Goal: Task Accomplishment & Management: Use online tool/utility

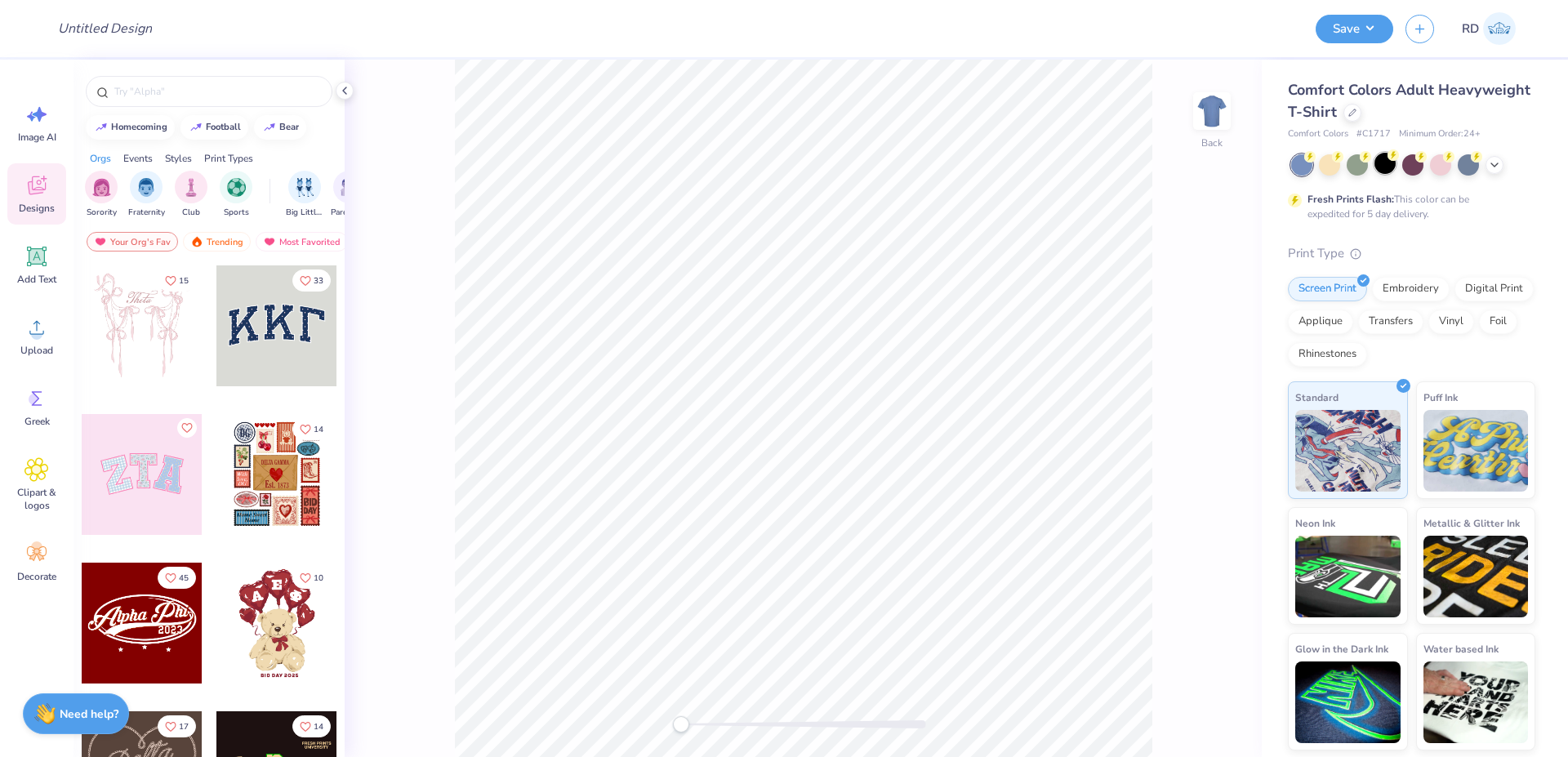
click at [1385, 166] on div at bounding box center [1384, 163] width 21 height 21
click at [1354, 115] on icon at bounding box center [1352, 110] width 8 height 8
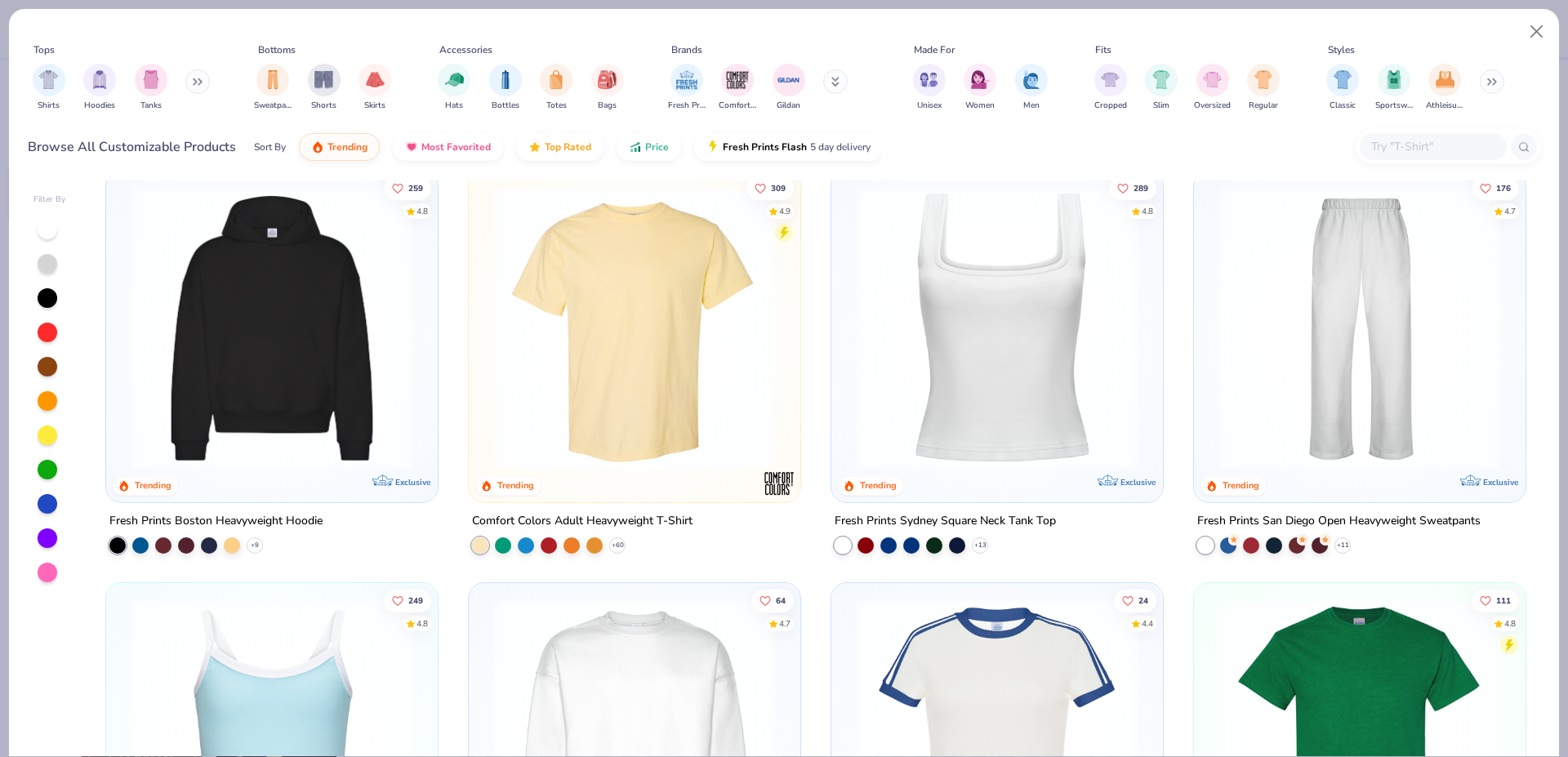
scroll to position [755, 0]
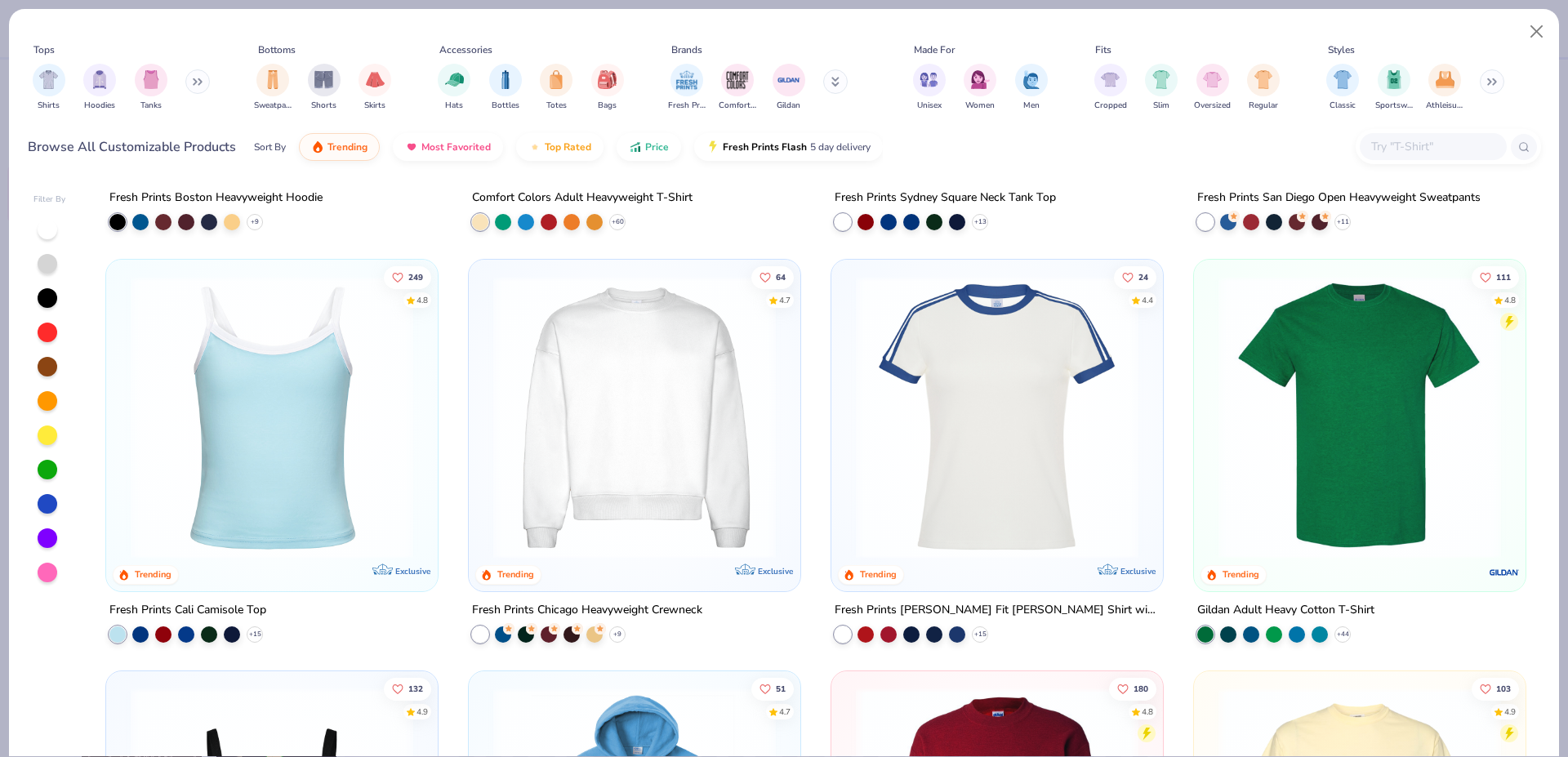
click at [694, 376] on img at bounding box center [634, 416] width 299 height 282
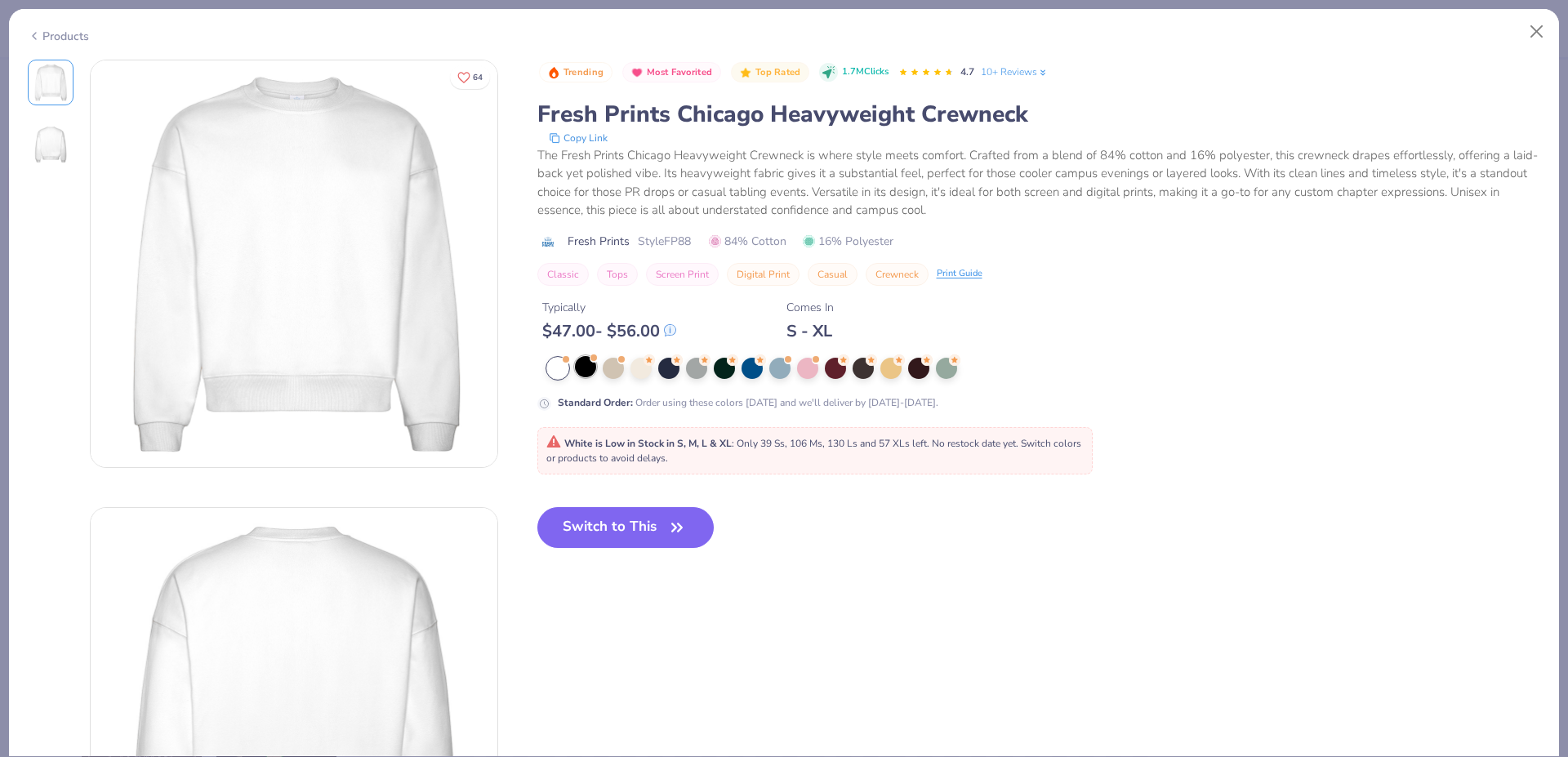
click at [583, 369] on div at bounding box center [585, 366] width 21 height 21
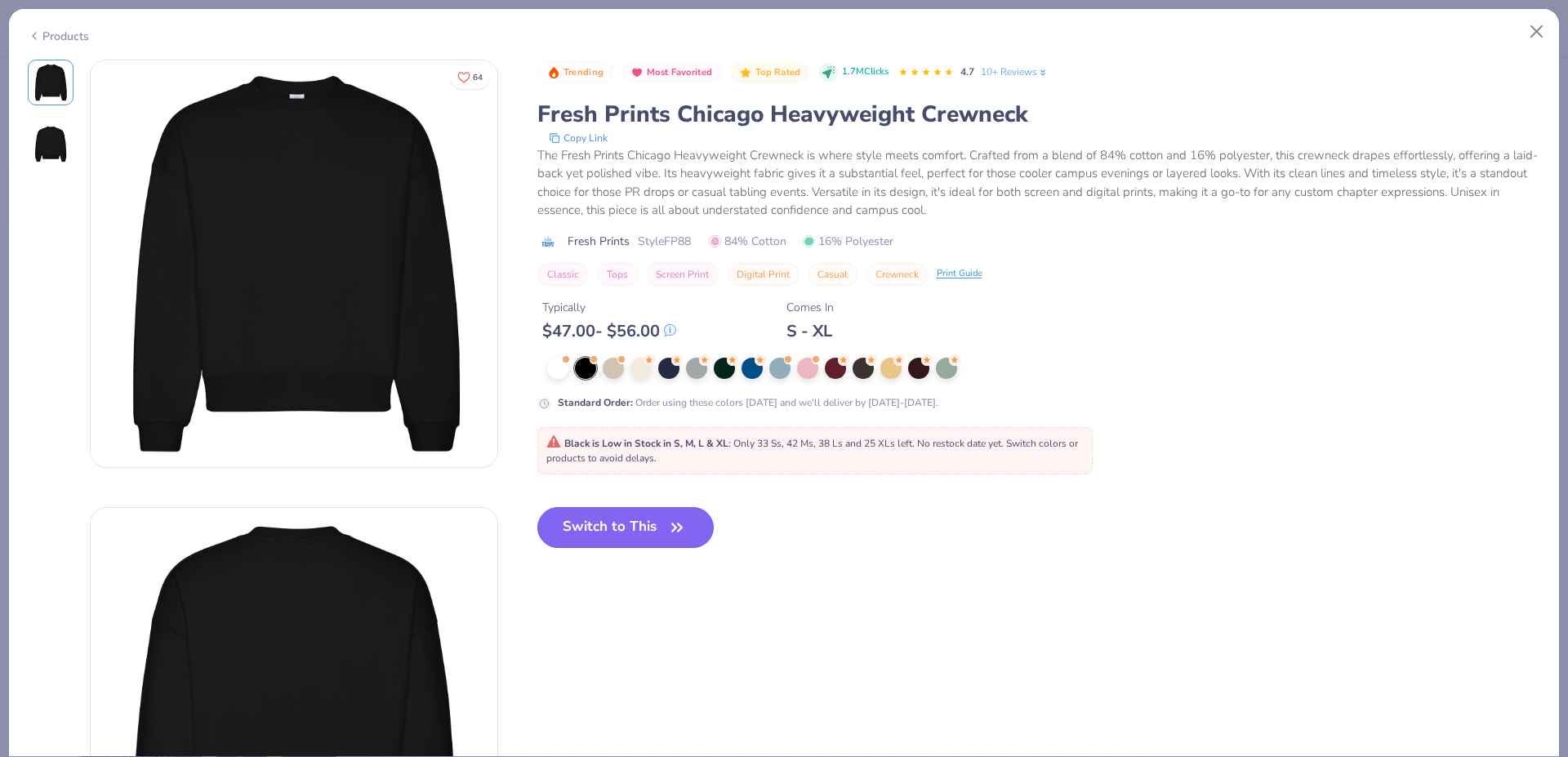
click at [609, 518] on button "Switch to This" at bounding box center [626, 527] width 177 height 41
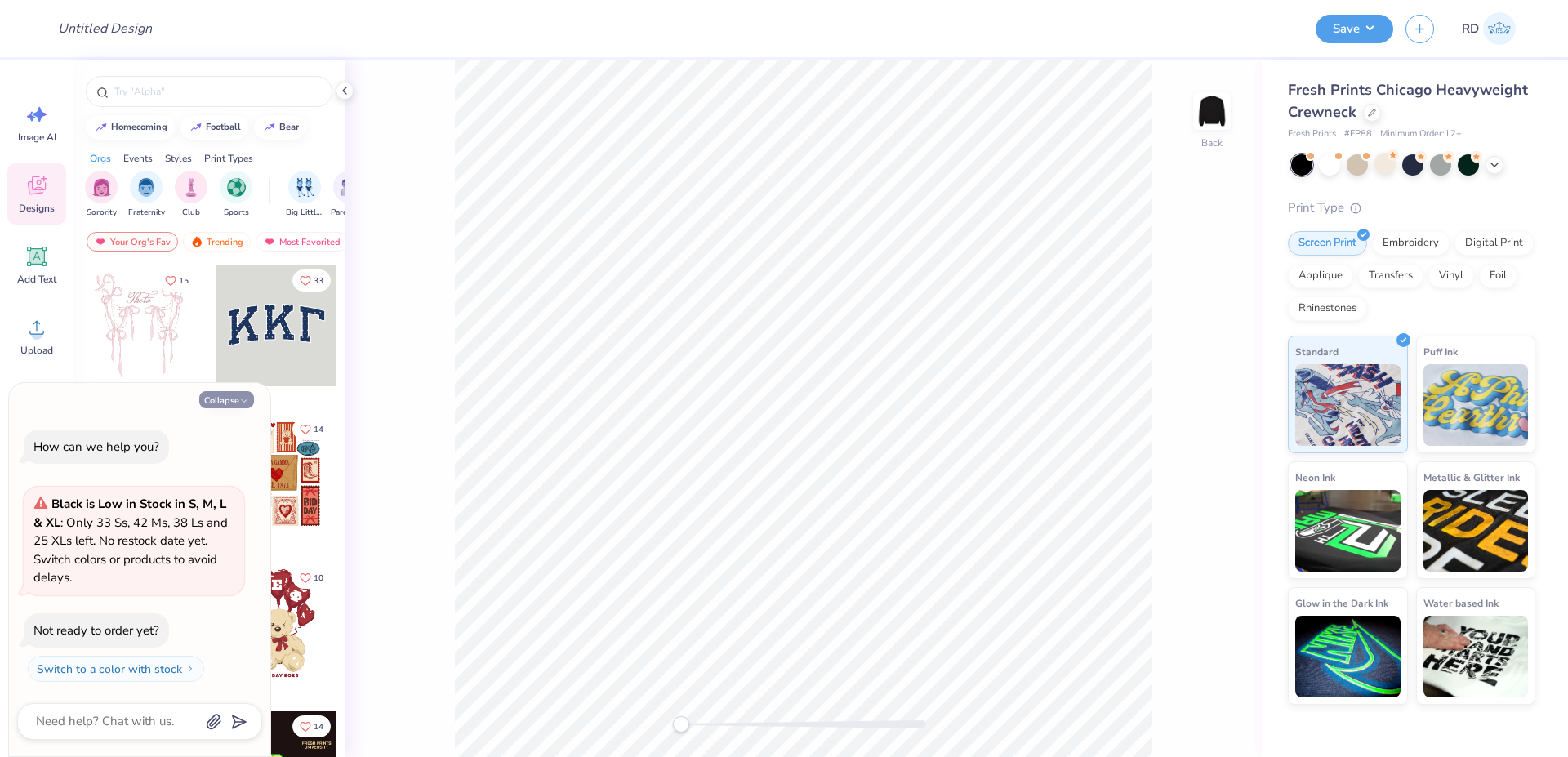
click at [222, 398] on button "Collapse" at bounding box center [226, 400] width 55 height 17
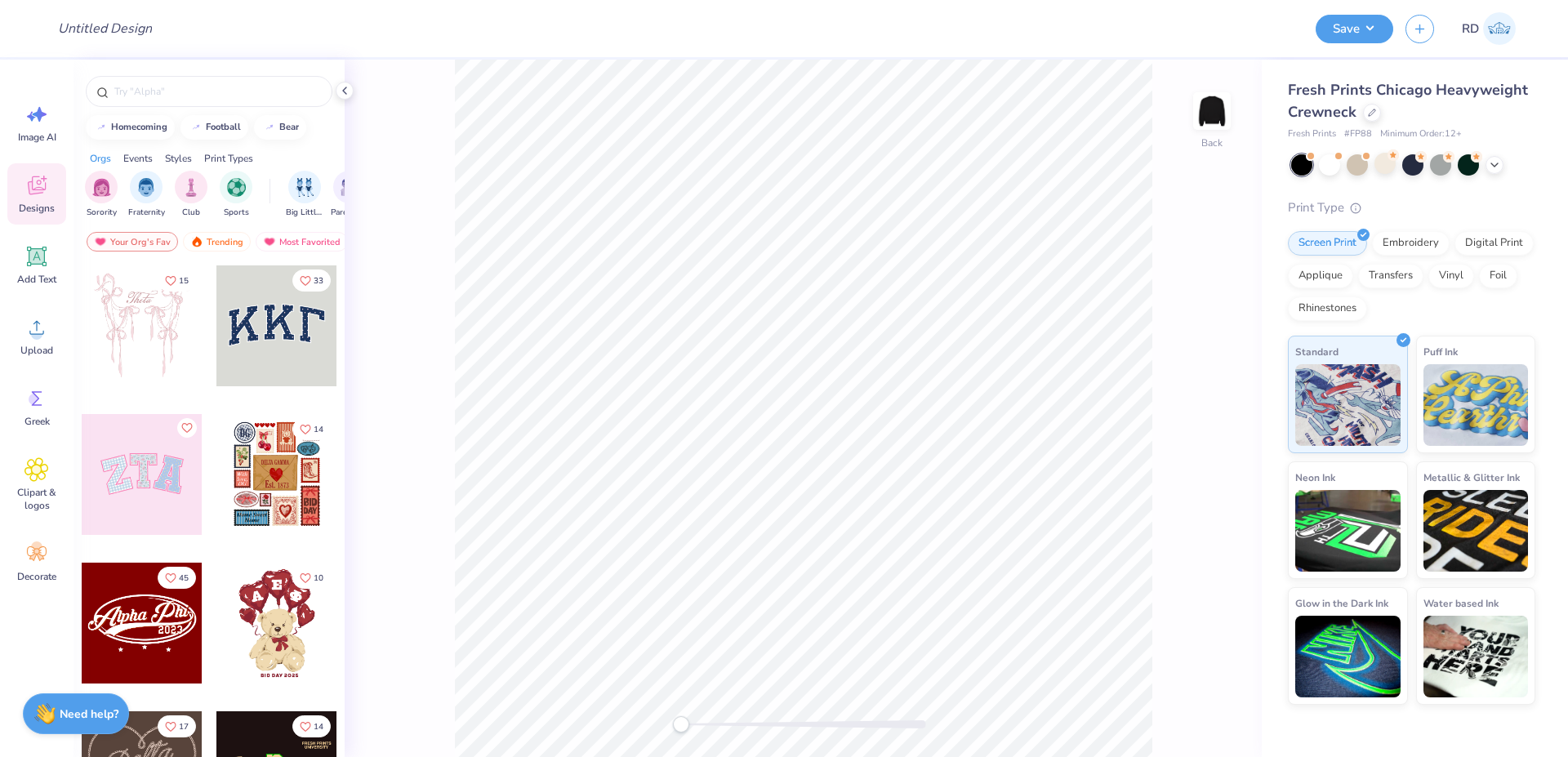
type textarea "x"
click at [38, 340] on div "Upload" at bounding box center [37, 336] width 58 height 61
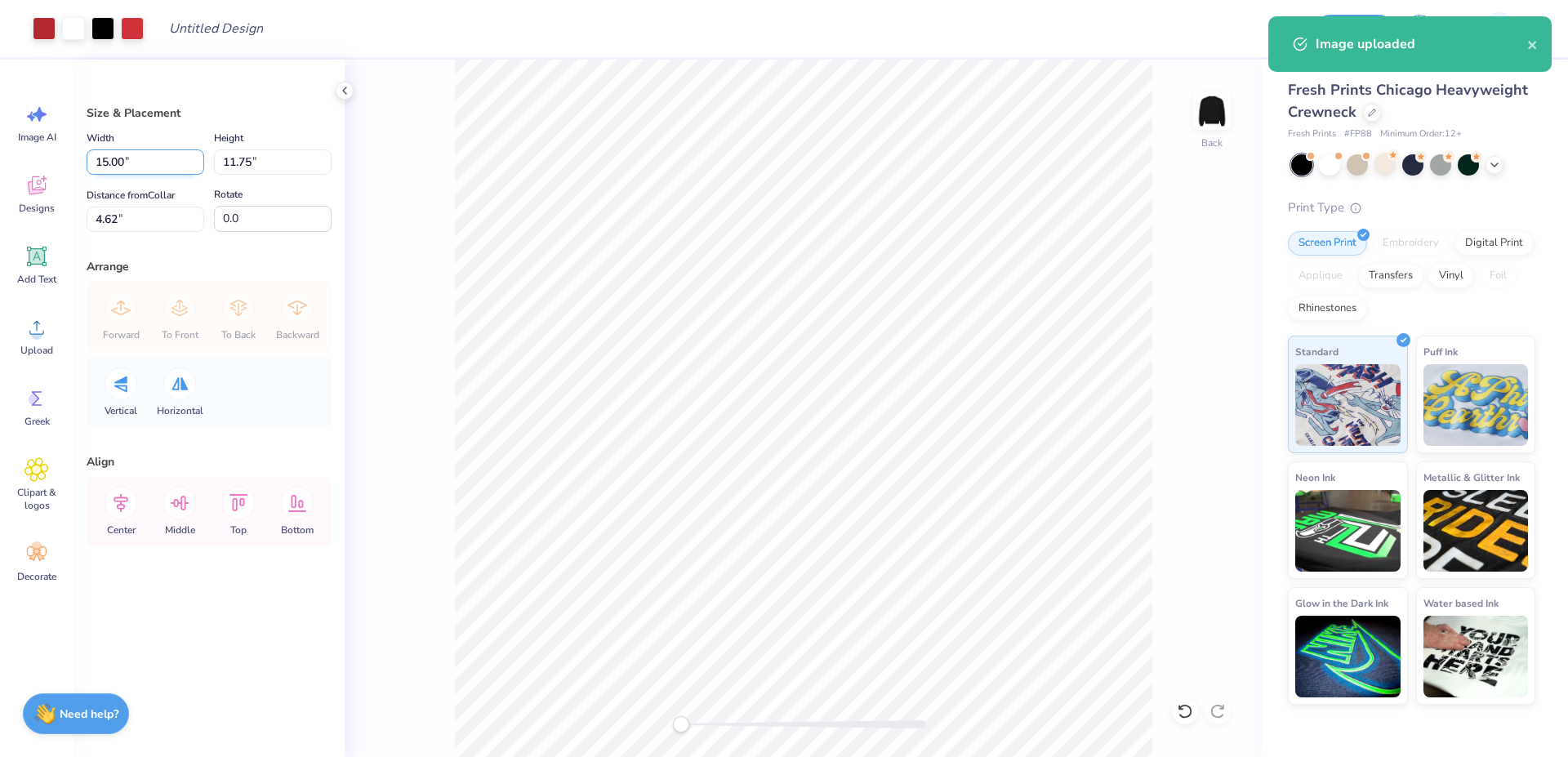
click at [144, 160] on input "15.00" at bounding box center [145, 161] width 118 height 25
type input "12.00"
type input "9.40"
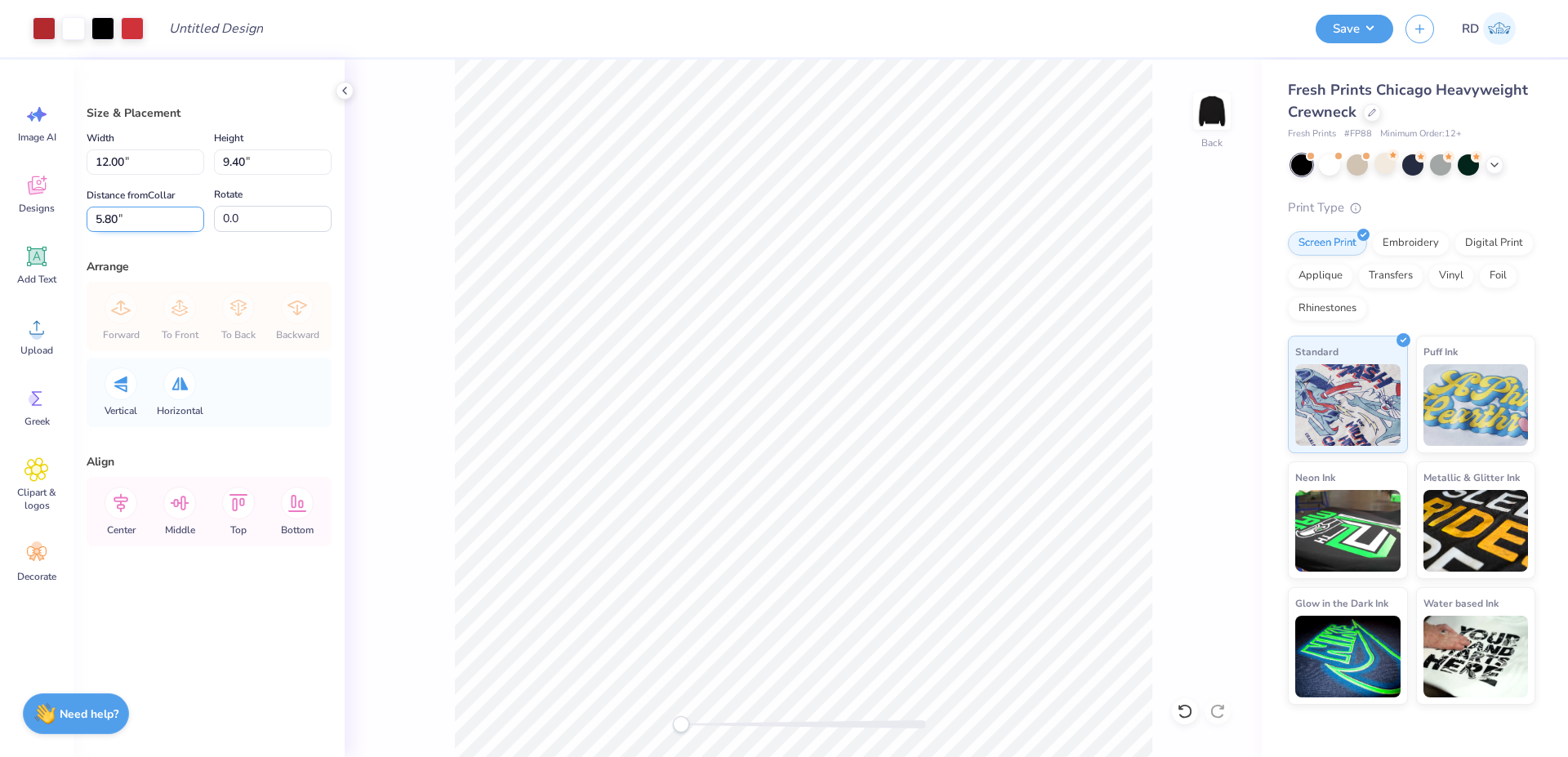
click at [143, 215] on input "5.80" at bounding box center [145, 219] width 118 height 25
type input "3"
click at [119, 507] on icon at bounding box center [121, 503] width 33 height 33
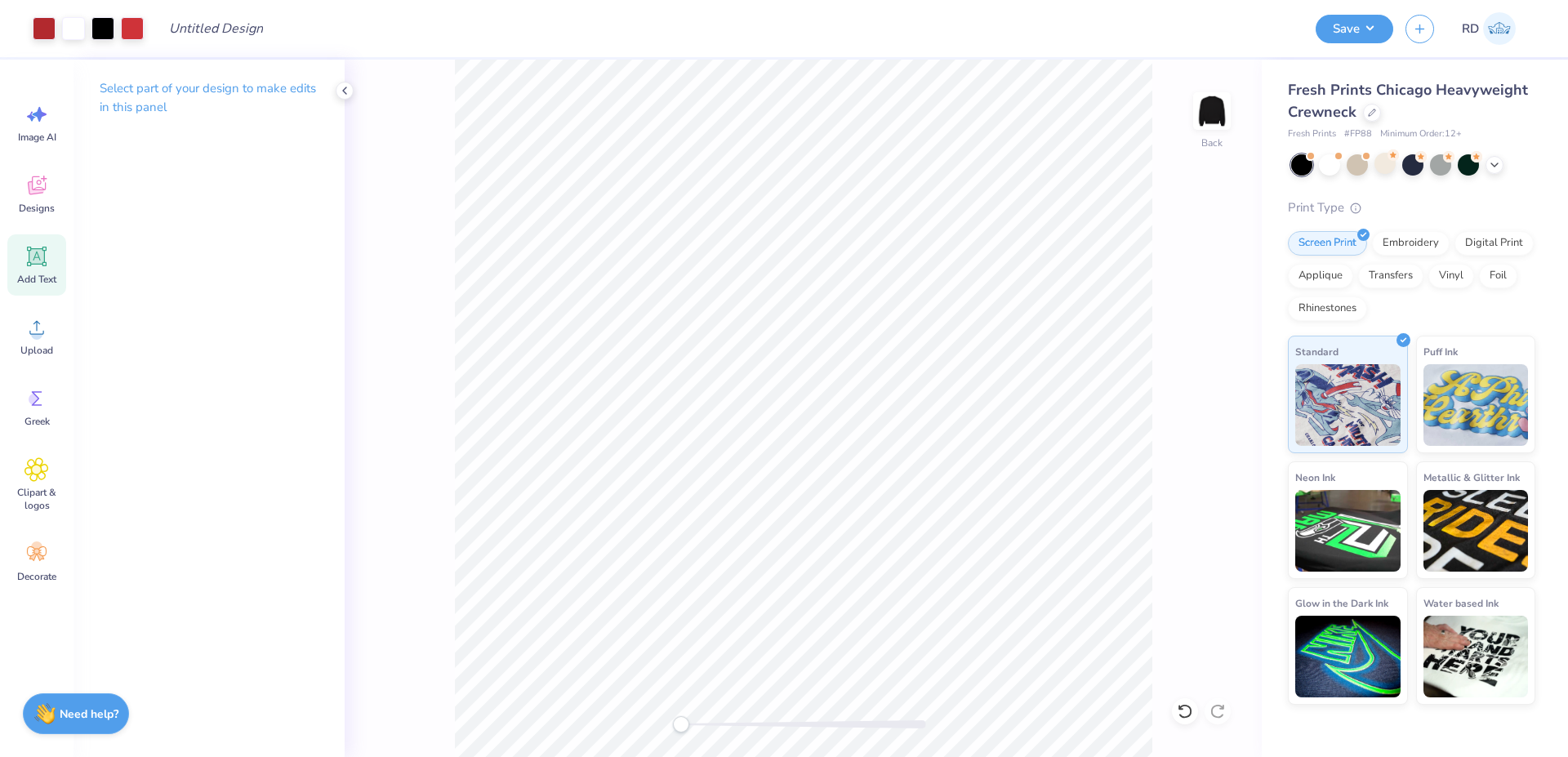
click at [42, 269] on div "Add Text" at bounding box center [37, 264] width 58 height 61
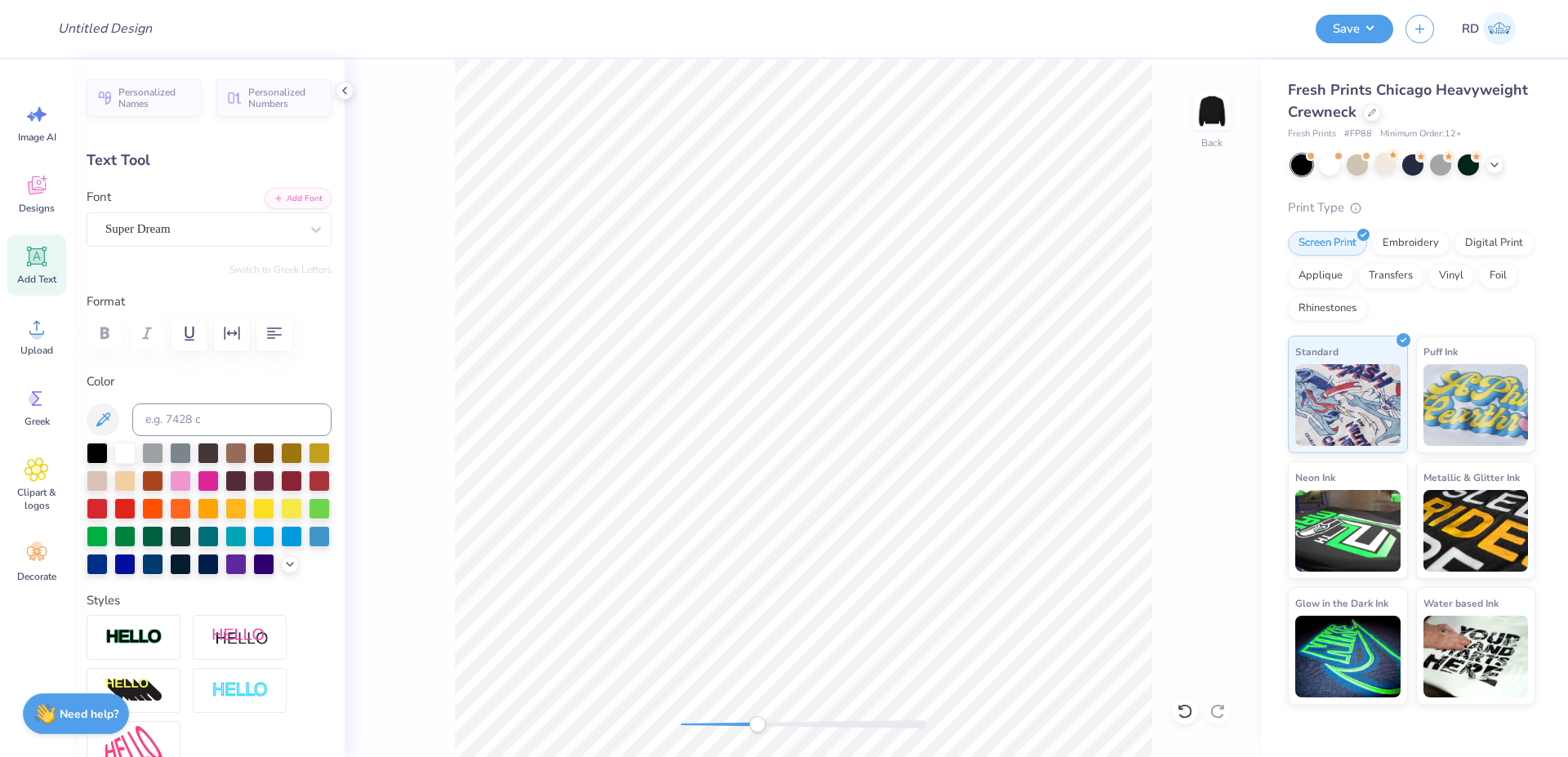
drag, startPoint x: 738, startPoint y: 719, endPoint x: 757, endPoint y: 726, distance: 20.2
click at [757, 726] on div at bounding box center [804, 724] width 245 height 16
click at [246, 511] on div at bounding box center [236, 507] width 21 height 21
type textarea "ZEEBS"
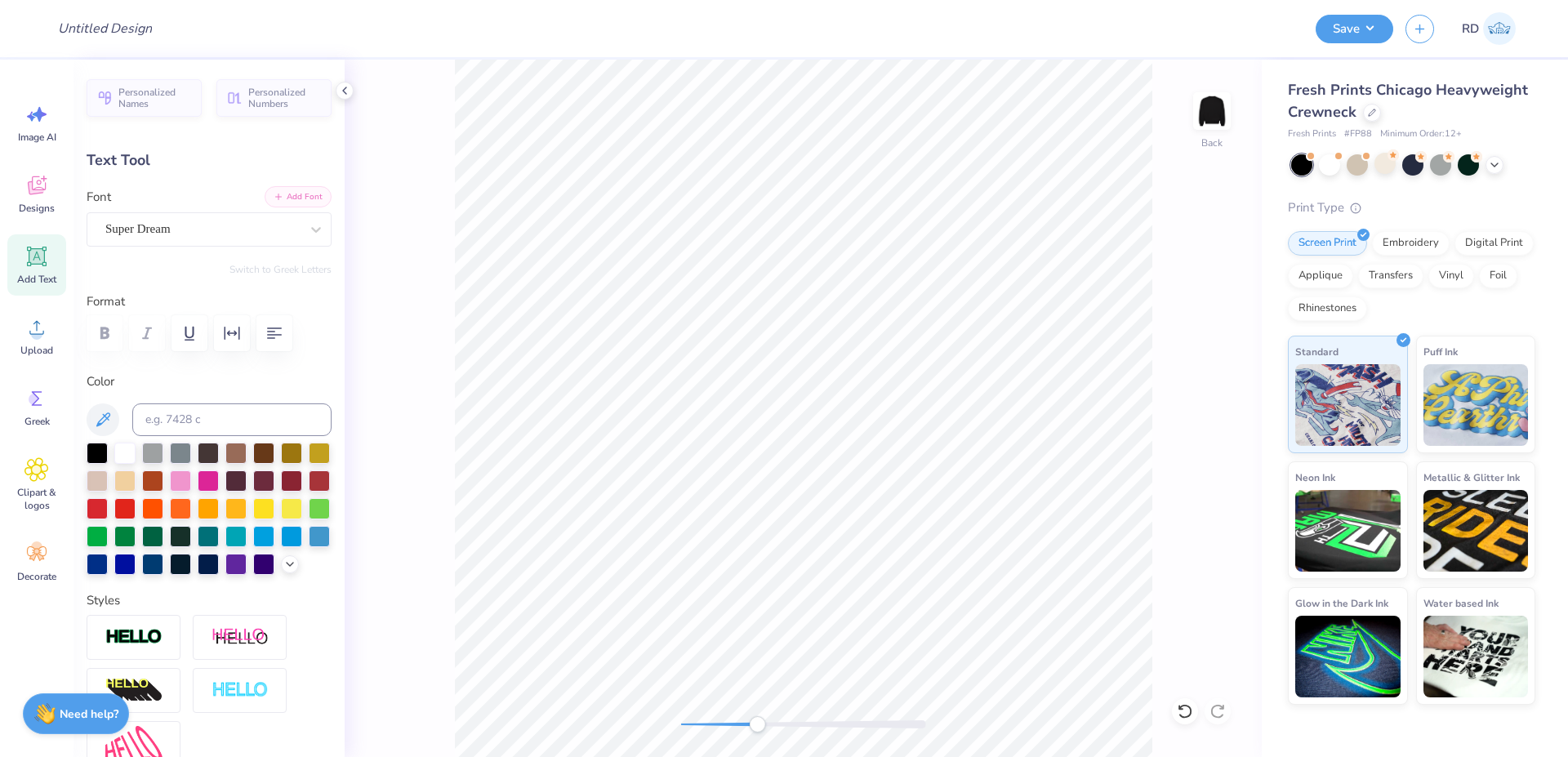
click at [292, 197] on button "Add Font" at bounding box center [297, 196] width 67 height 21
type input "6.75"
type input "1.63"
type input "13.14"
type input "7.19"
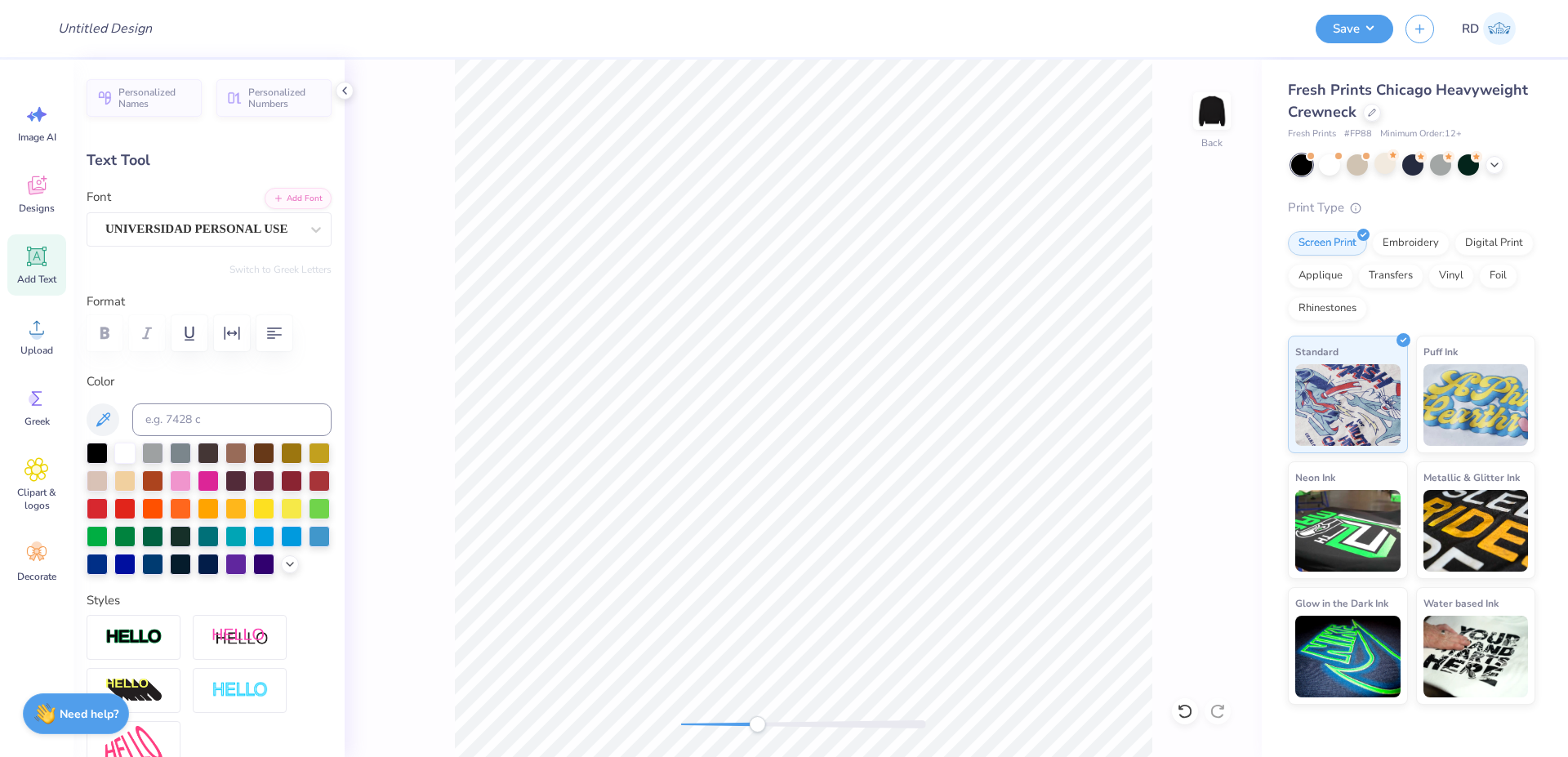
type input "1.74"
click at [729, 727] on div at bounding box center [804, 724] width 245 height 8
click at [944, 645] on ul "Cut Copy Paste Remove Background Duplicate Download vector Select All Delete Gr…" at bounding box center [946, 530] width 128 height 446
click at [942, 455] on li "Duplicate" at bounding box center [946, 450] width 128 height 32
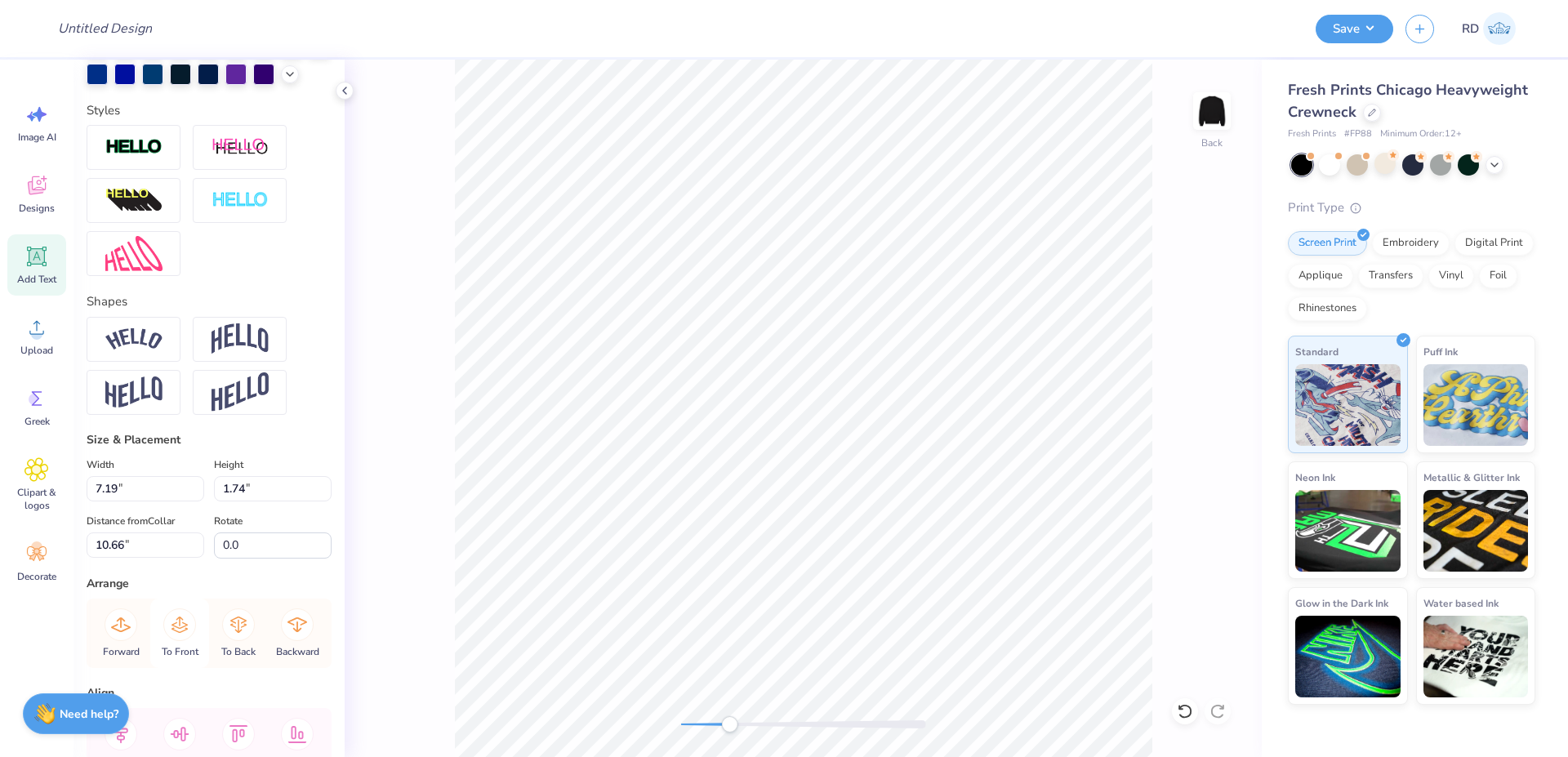
scroll to position [622, 0]
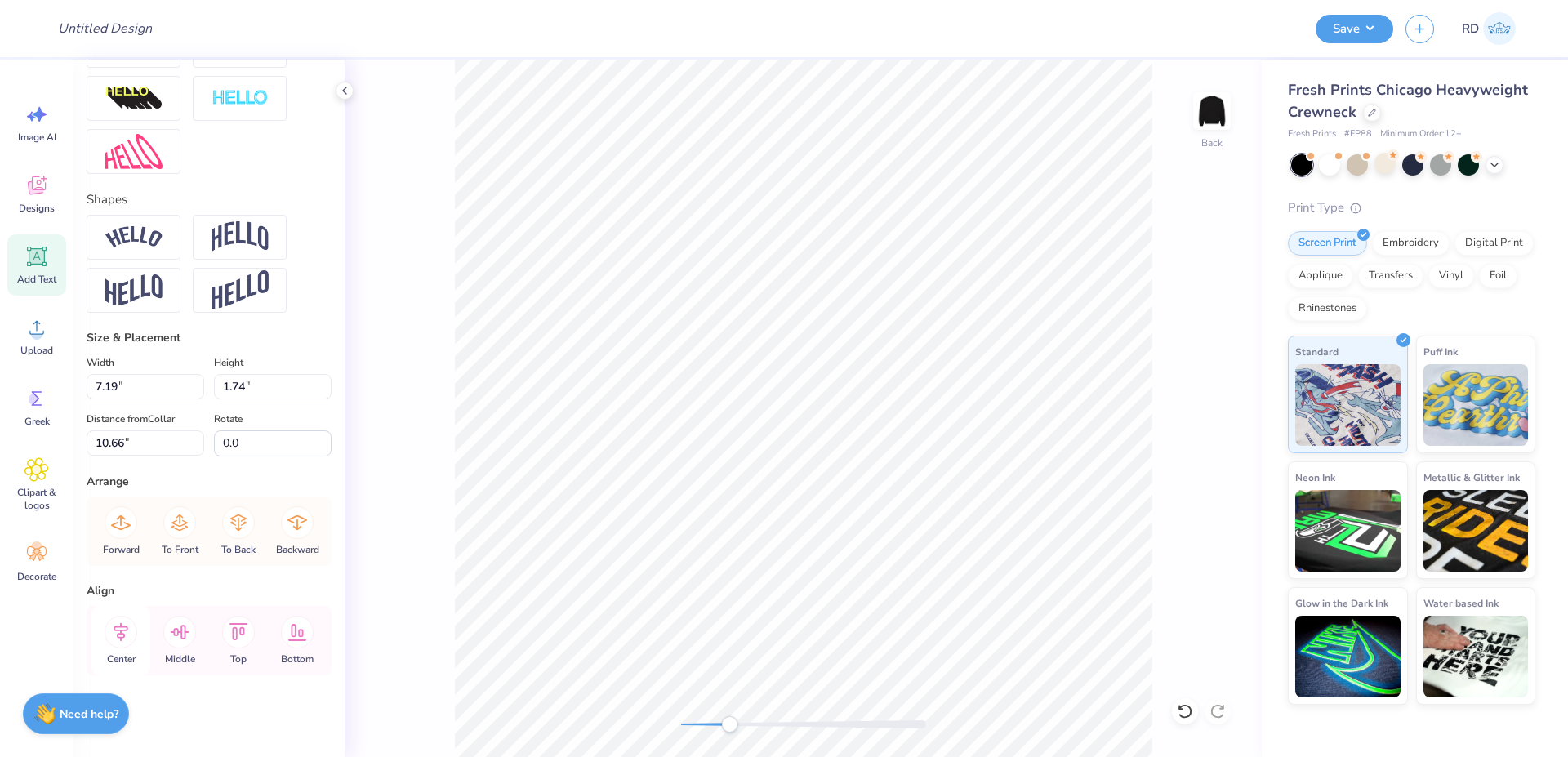
click at [125, 629] on icon at bounding box center [121, 631] width 33 height 33
type input "14.62"
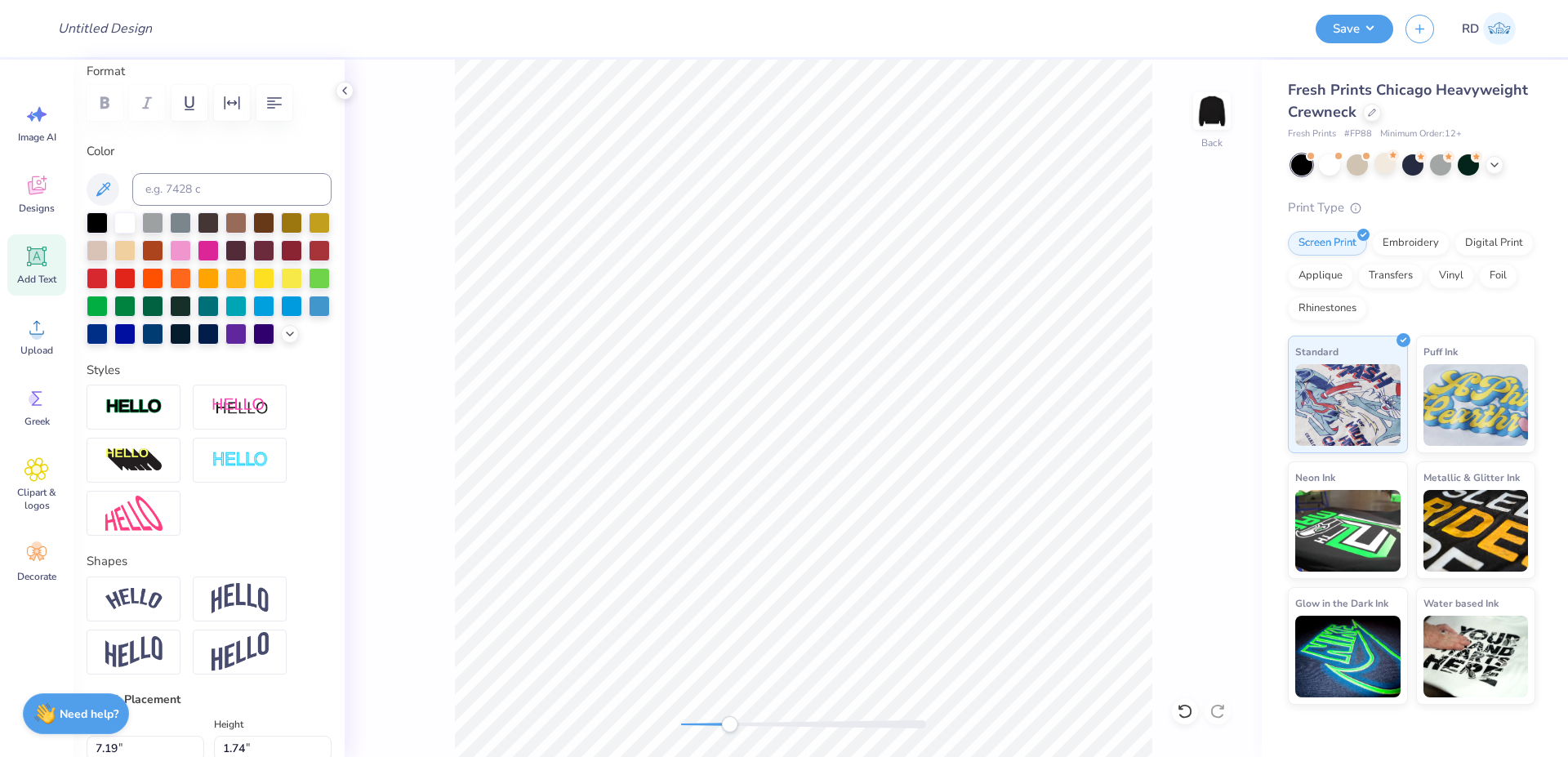
scroll to position [0, 0]
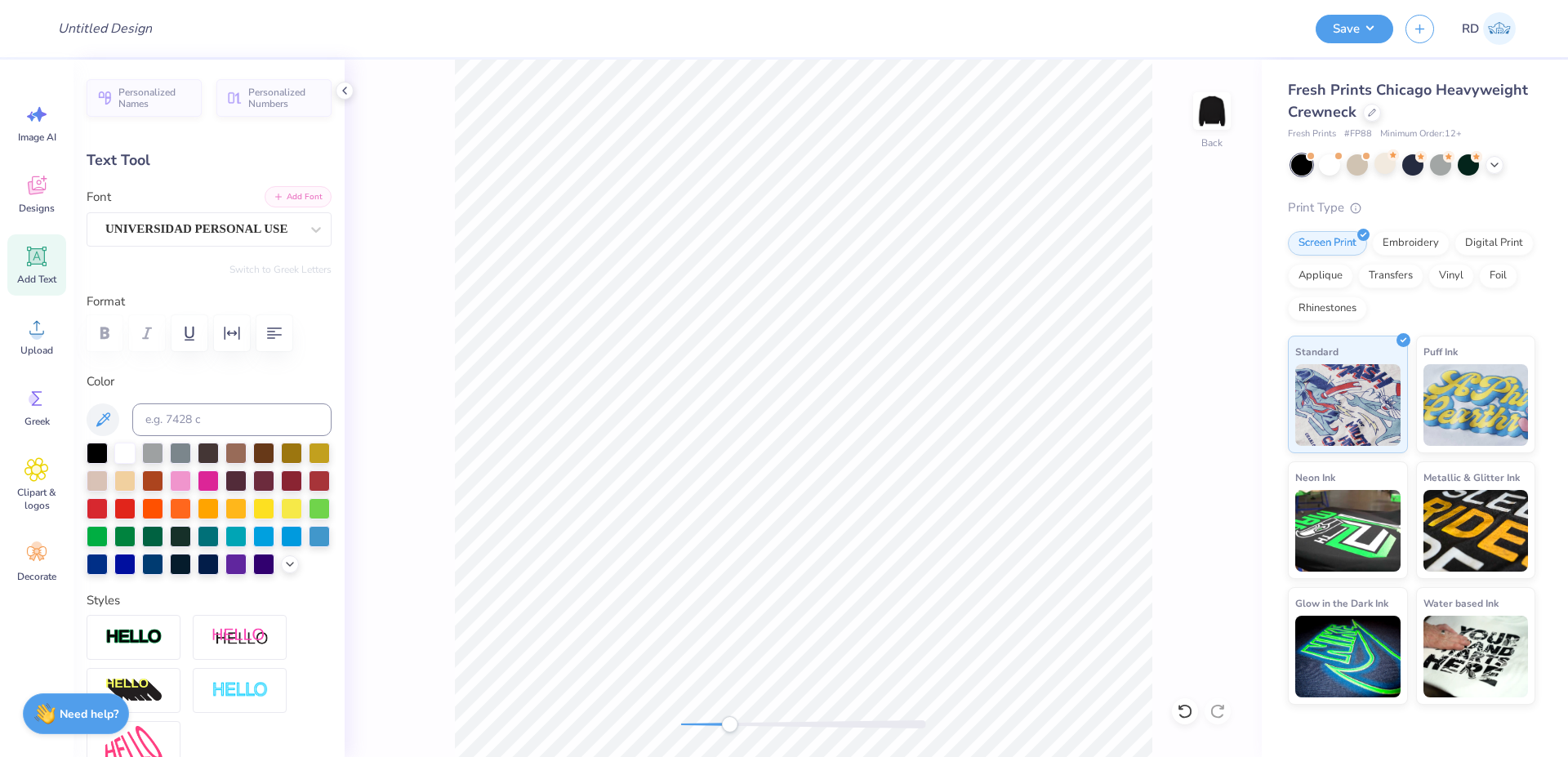
type textarea "ZBT"
click at [286, 197] on button "Add Font" at bounding box center [297, 196] width 67 height 21
drag, startPoint x: 751, startPoint y: 726, endPoint x: 789, endPoint y: 726, distance: 38.0
click at [789, 726] on div at bounding box center [804, 724] width 245 height 8
type input "3.08"
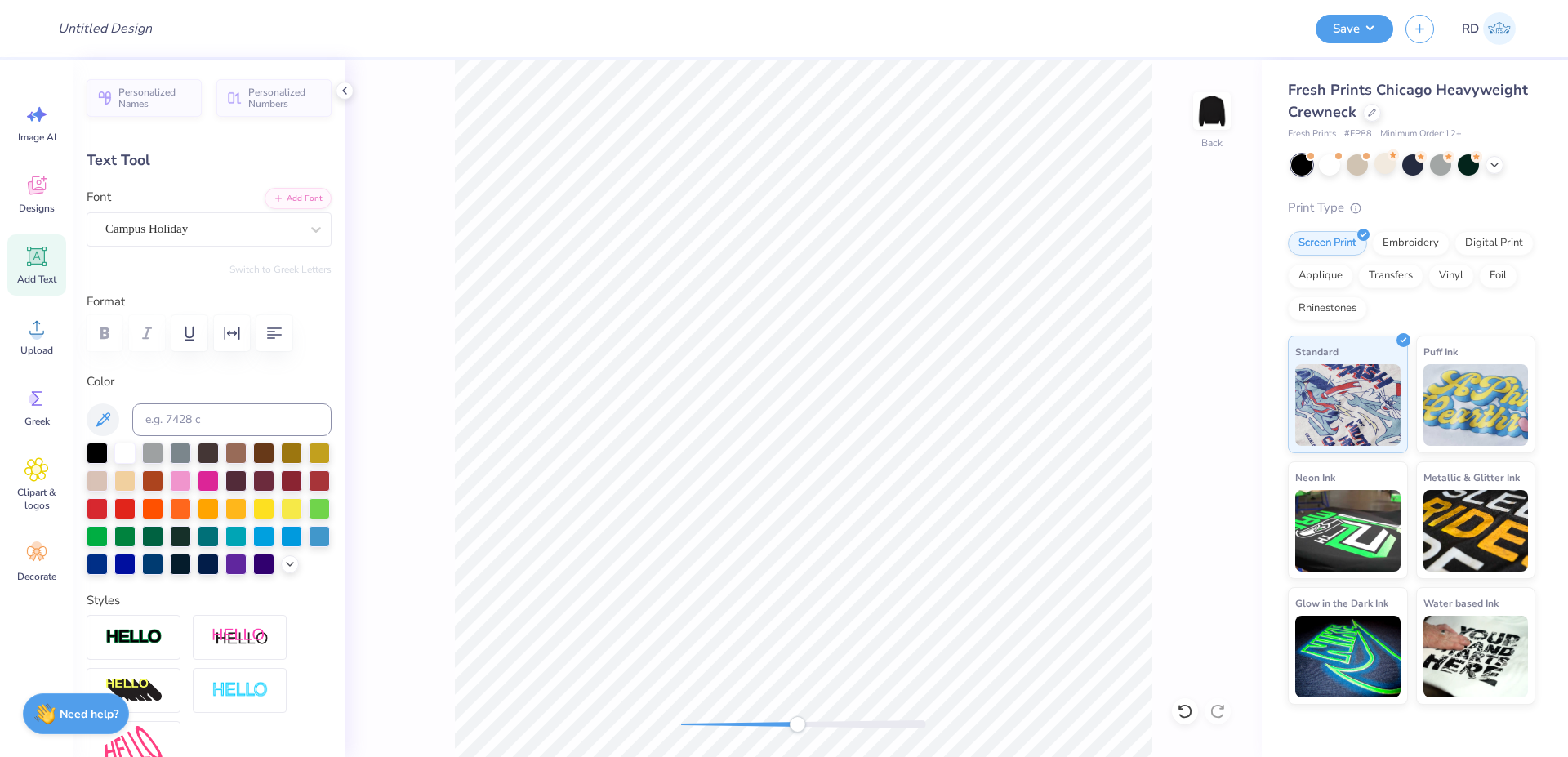
type input "1.55"
type input "7.11"
click at [155, 647] on img at bounding box center [134, 637] width 58 height 19
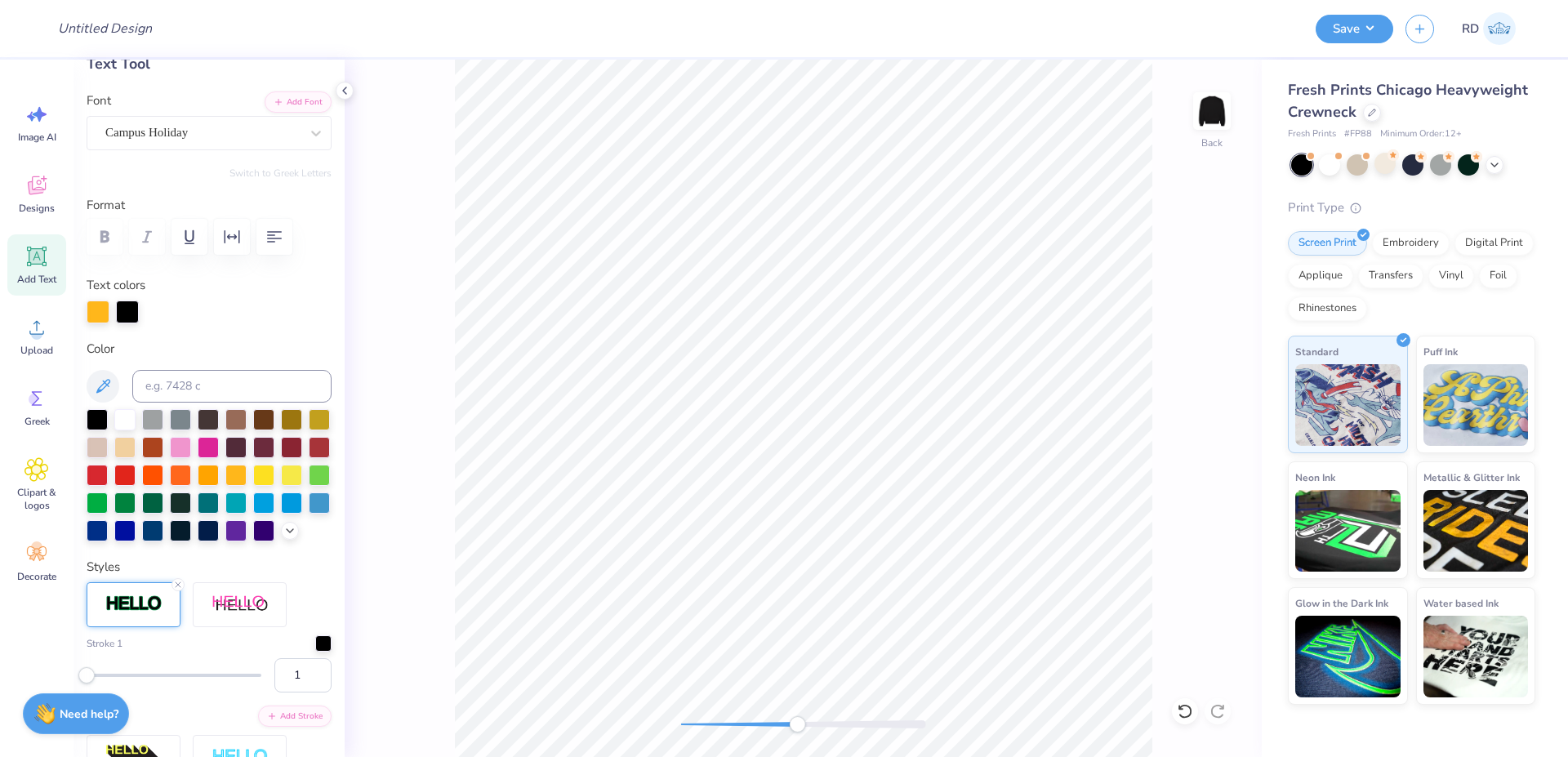
scroll to position [98, 0]
drag, startPoint x: 288, startPoint y: 702, endPoint x: 216, endPoint y: 699, distance: 72.1
click at [275, 691] on input "1" at bounding box center [303, 674] width 58 height 34
type input "2"
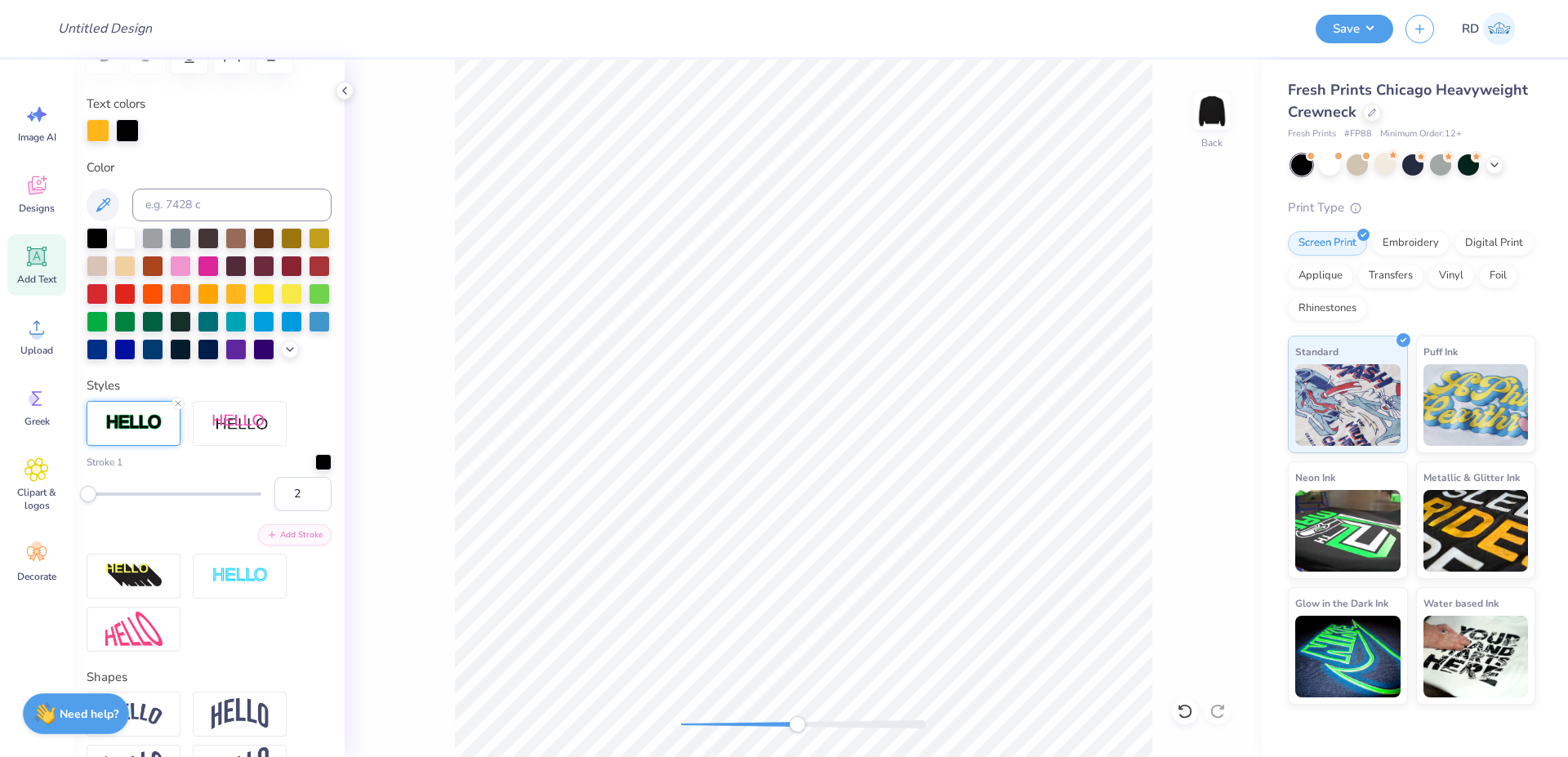
scroll to position [294, 0]
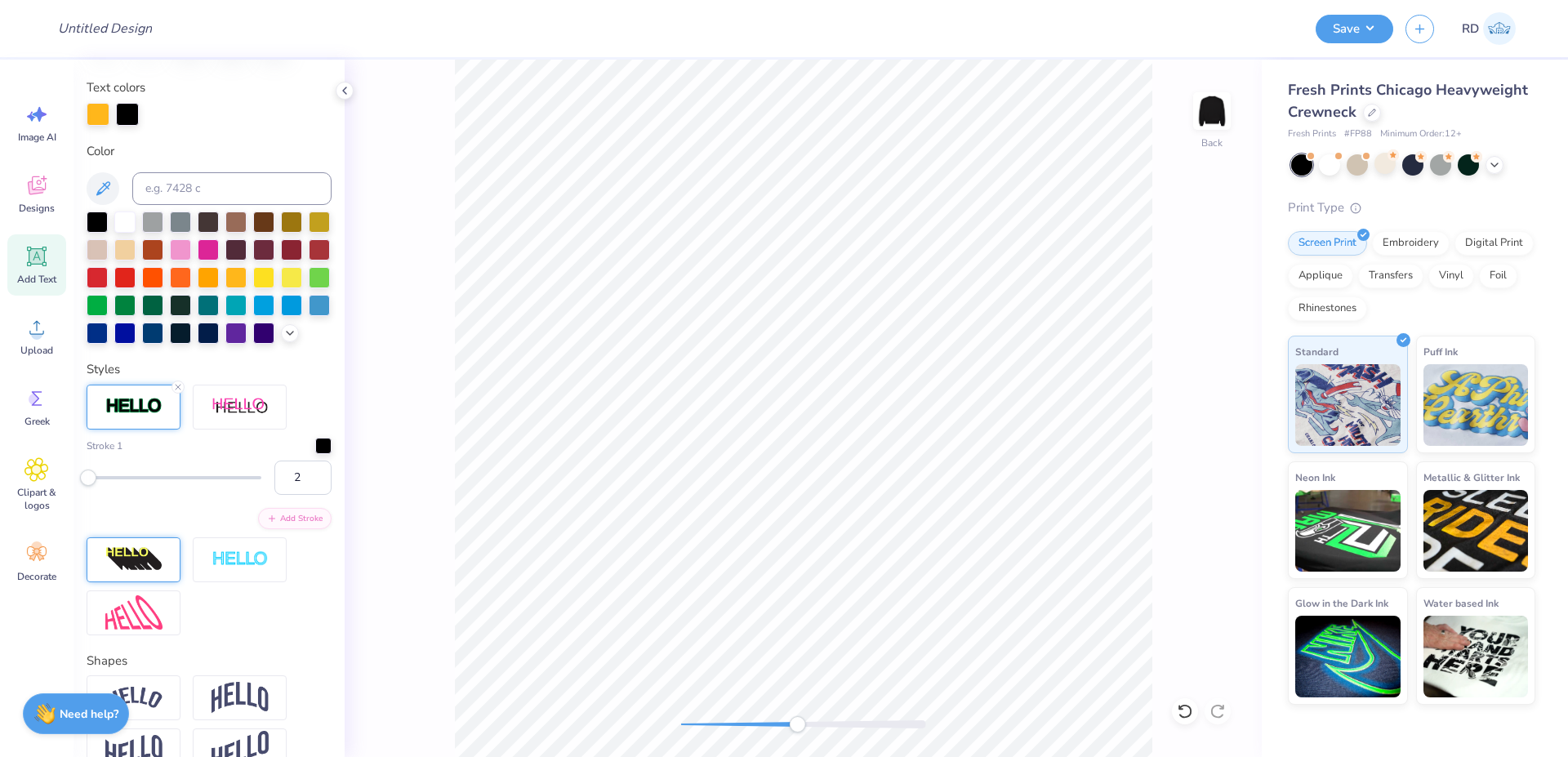
click at [146, 573] on img at bounding box center [134, 560] width 58 height 26
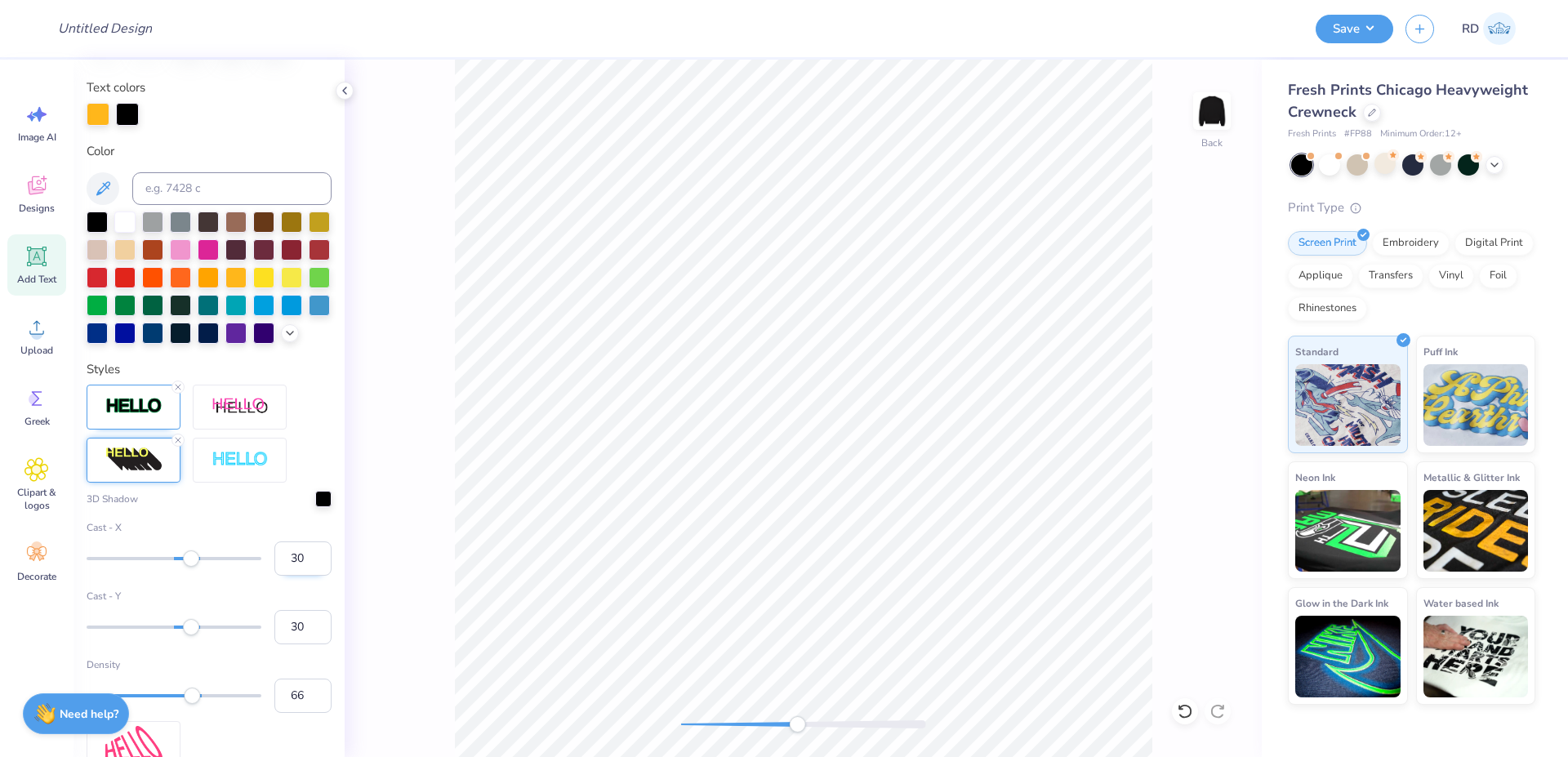
drag, startPoint x: 288, startPoint y: 590, endPoint x: 263, endPoint y: 590, distance: 25.0
click at [275, 576] on input "30" at bounding box center [303, 559] width 58 height 34
type input "3"
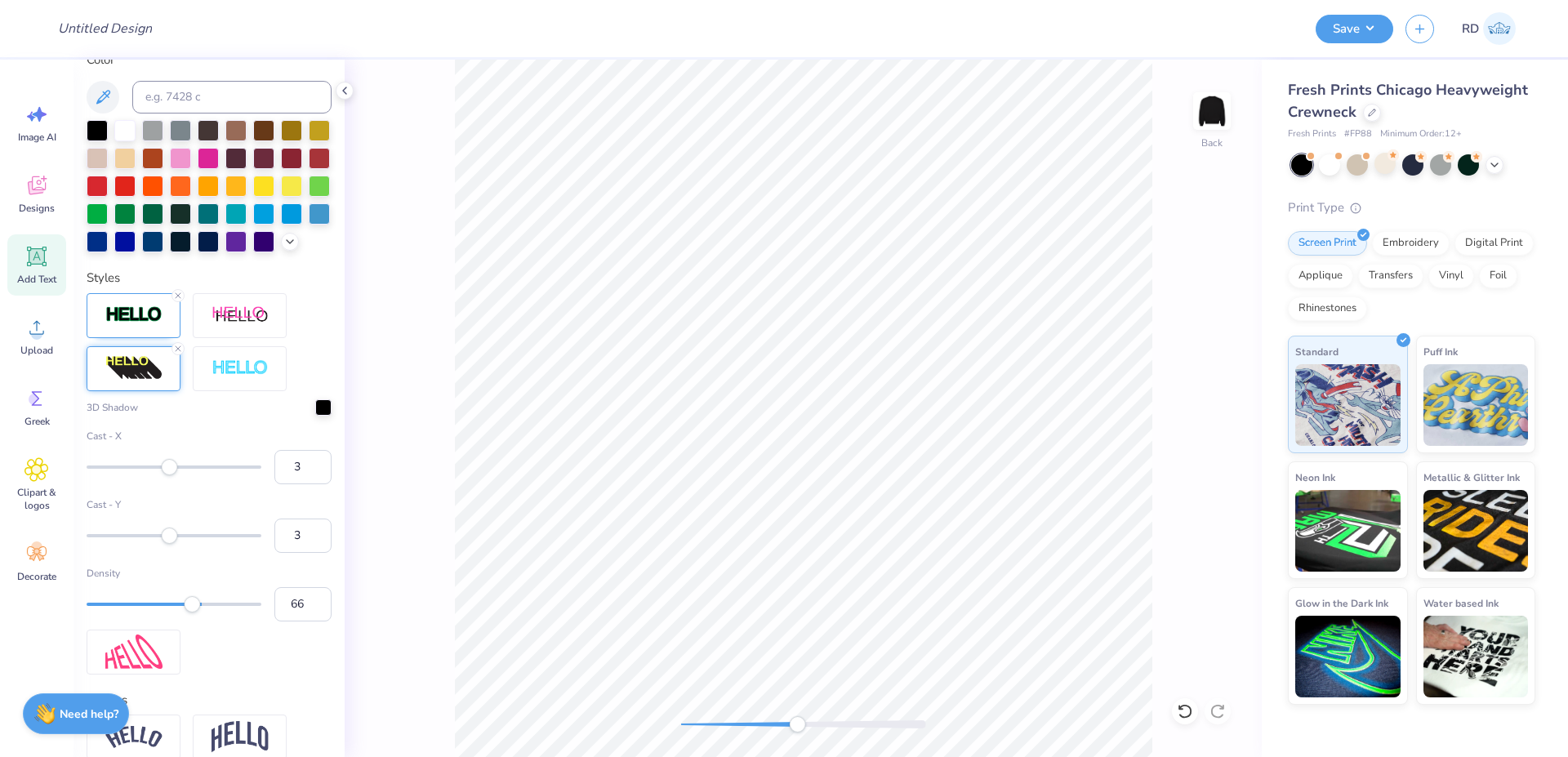
scroll to position [392, 0]
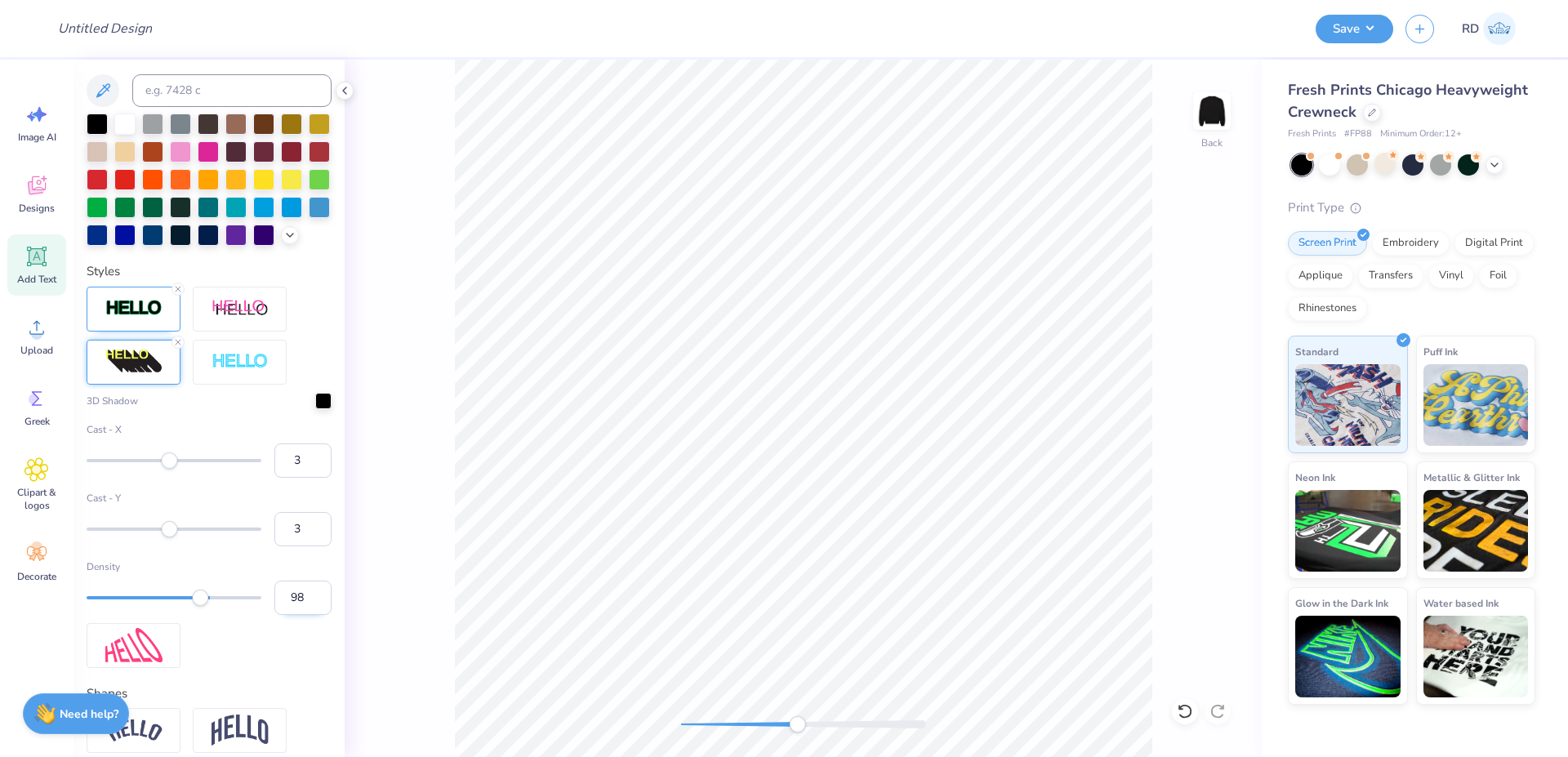
type input "100"
drag, startPoint x: 199, startPoint y: 627, endPoint x: 278, endPoint y: 640, distance: 80.1
click at [278, 615] on div "Density 100" at bounding box center [209, 587] width 245 height 56
drag, startPoint x: 290, startPoint y: 487, endPoint x: 225, endPoint y: 489, distance: 65.0
click at [275, 478] on input "3" at bounding box center [303, 461] width 58 height 34
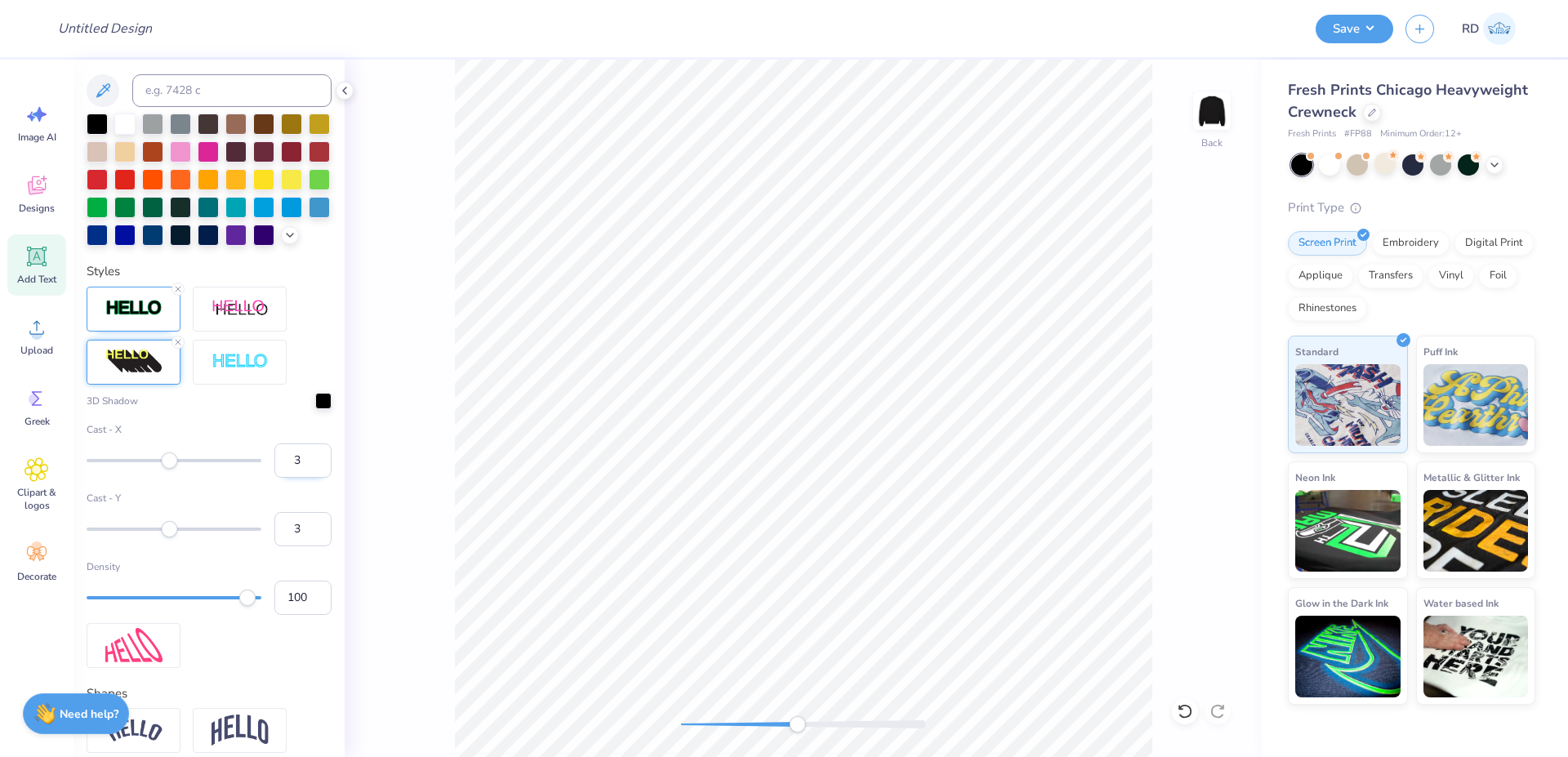
type input "2"
drag, startPoint x: 286, startPoint y: 562, endPoint x: 262, endPoint y: 562, distance: 24.0
click at [275, 547] on input "3" at bounding box center [303, 530] width 58 height 34
type input "2"
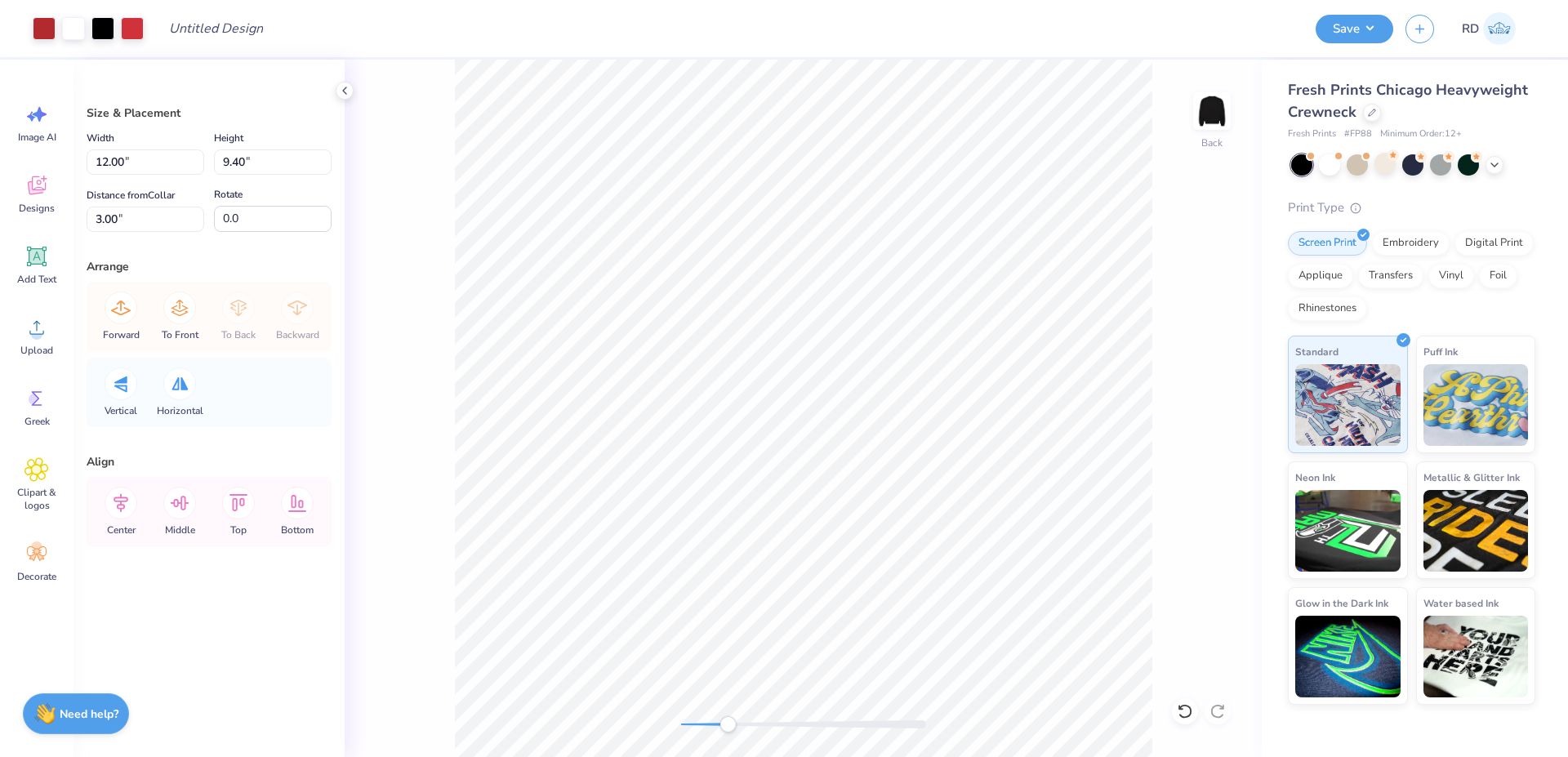
click at [727, 723] on div at bounding box center [804, 724] width 245 height 8
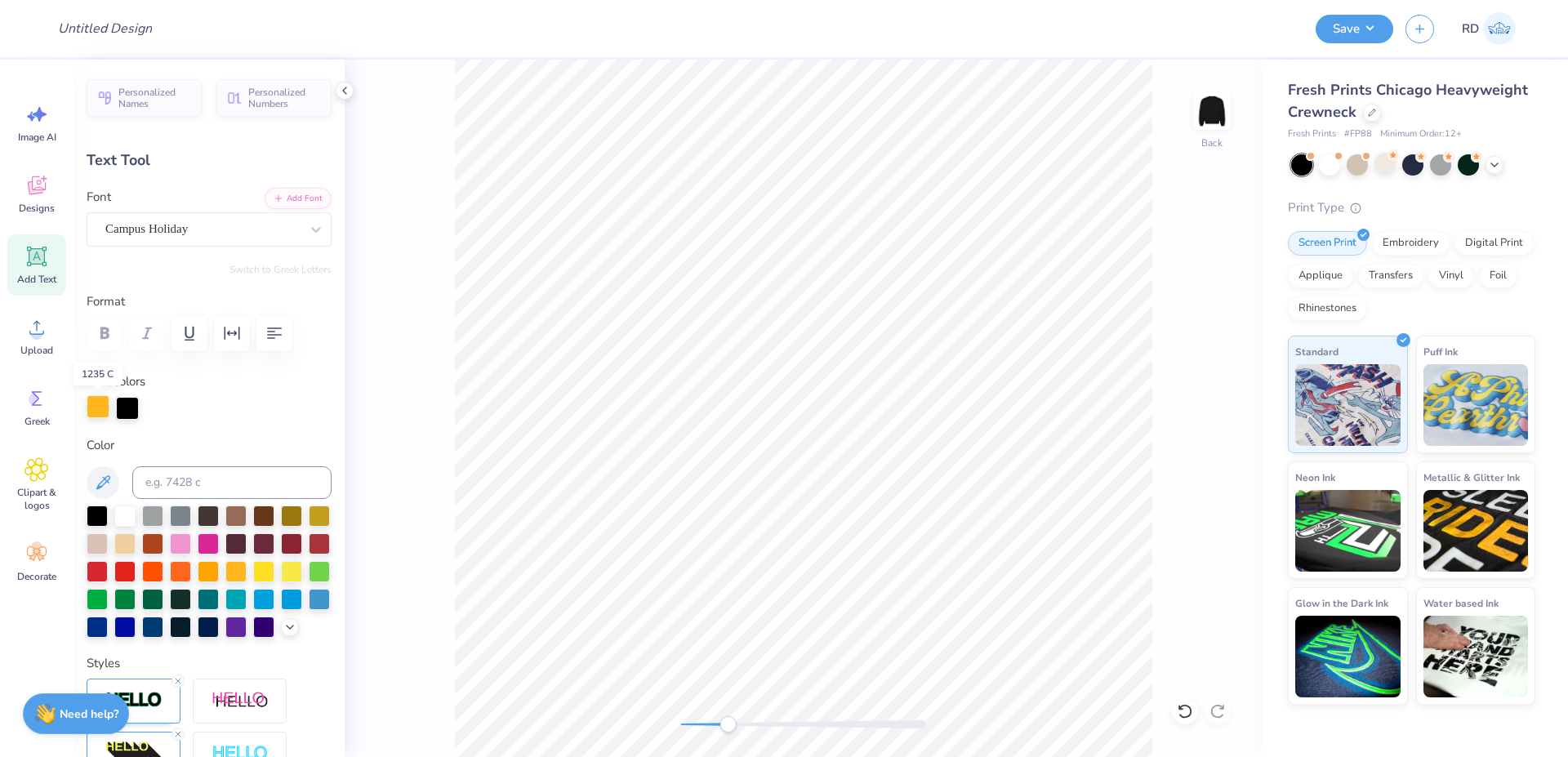
click at [105, 405] on div at bounding box center [98, 407] width 23 height 23
click at [202, 495] on input at bounding box center [231, 482] width 199 height 33
type input "1805"
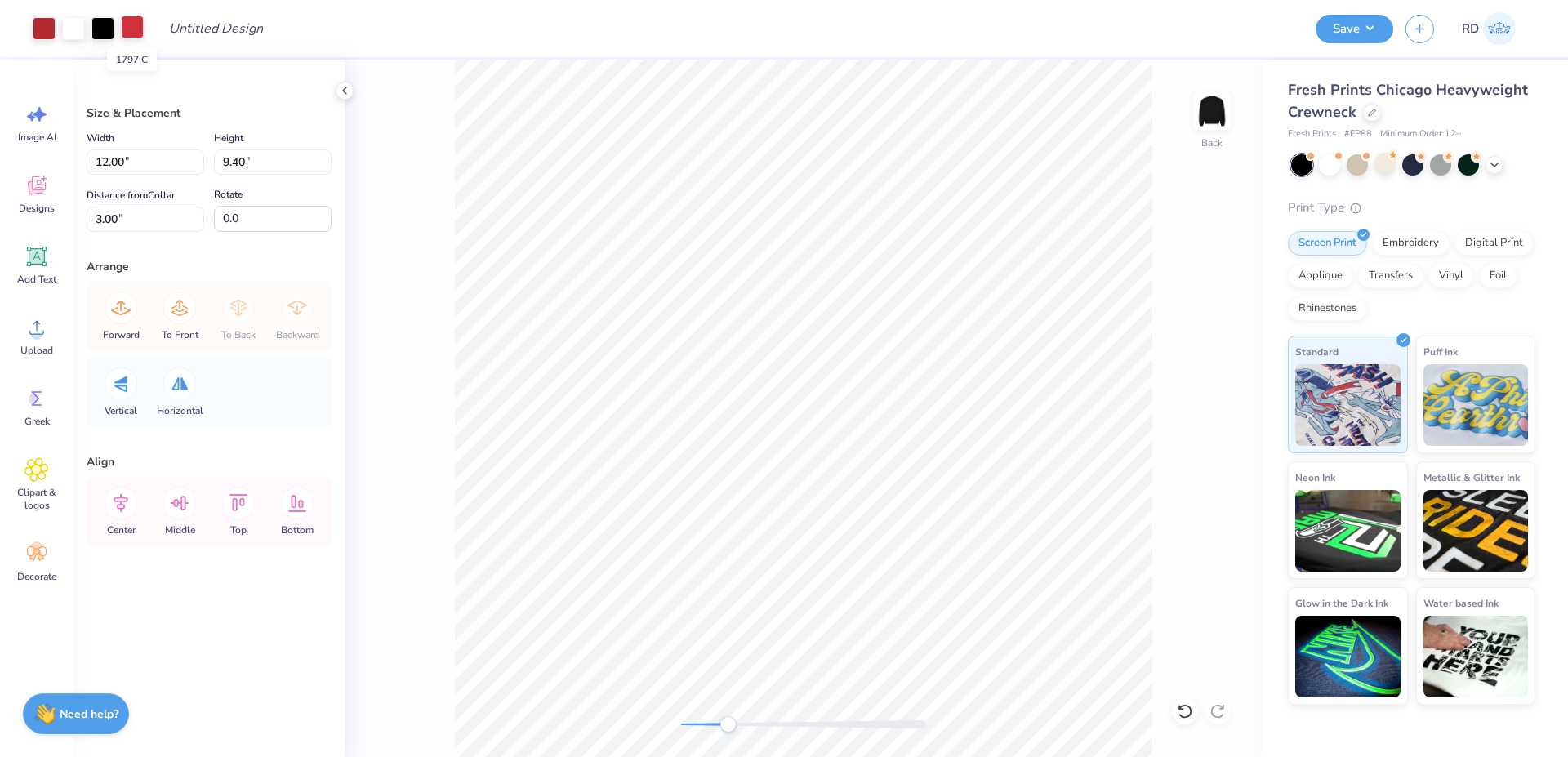
click at [137, 27] on div at bounding box center [132, 26] width 23 height 23
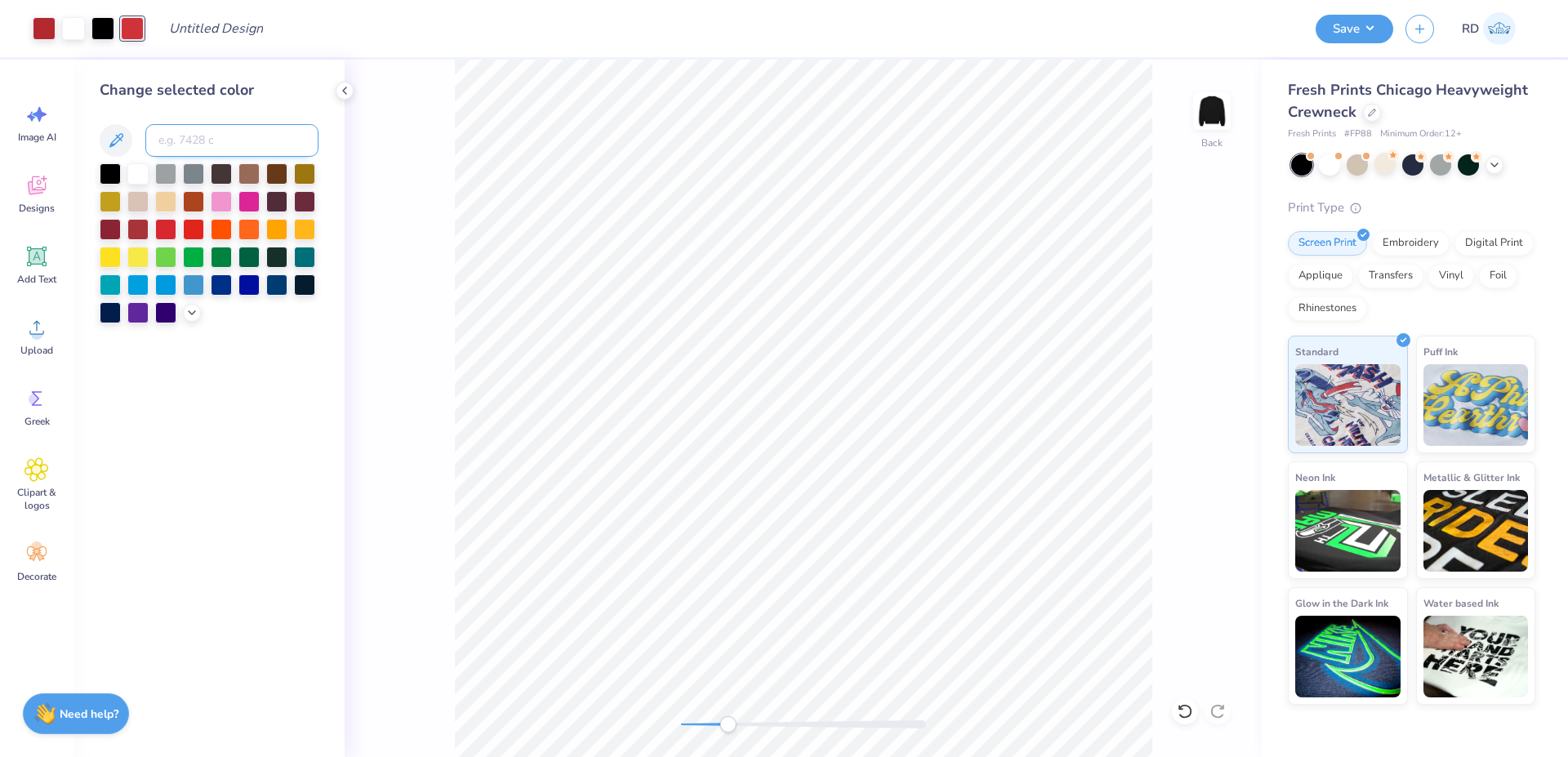
click at [192, 140] on input at bounding box center [231, 141] width 173 height 33
type input "1805"
drag, startPoint x: 720, startPoint y: 725, endPoint x: 700, endPoint y: 730, distance: 20.6
click at [700, 730] on div "Accessibility label" at bounding box center [699, 724] width 16 height 16
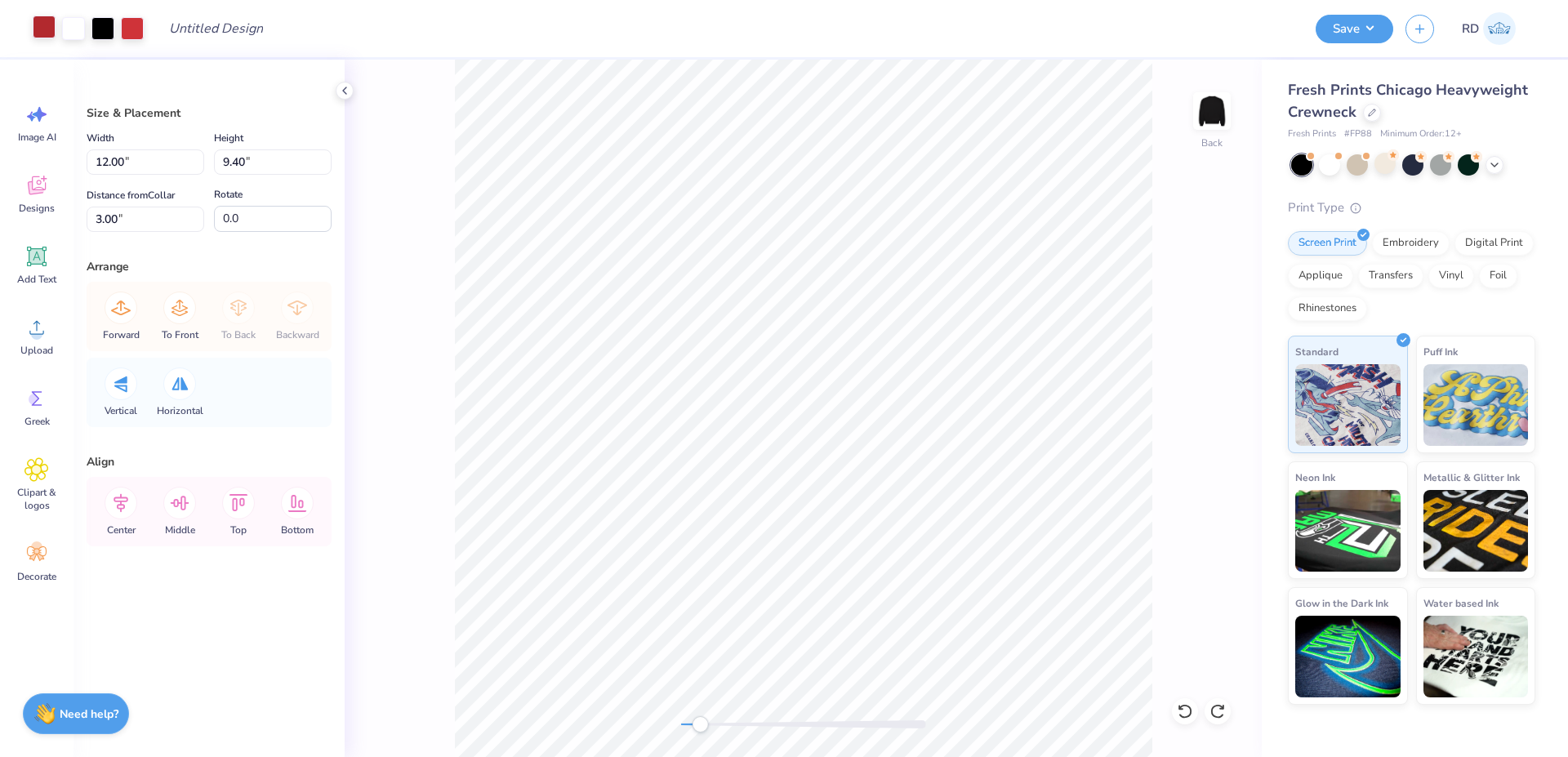
click at [42, 25] on div at bounding box center [44, 26] width 23 height 23
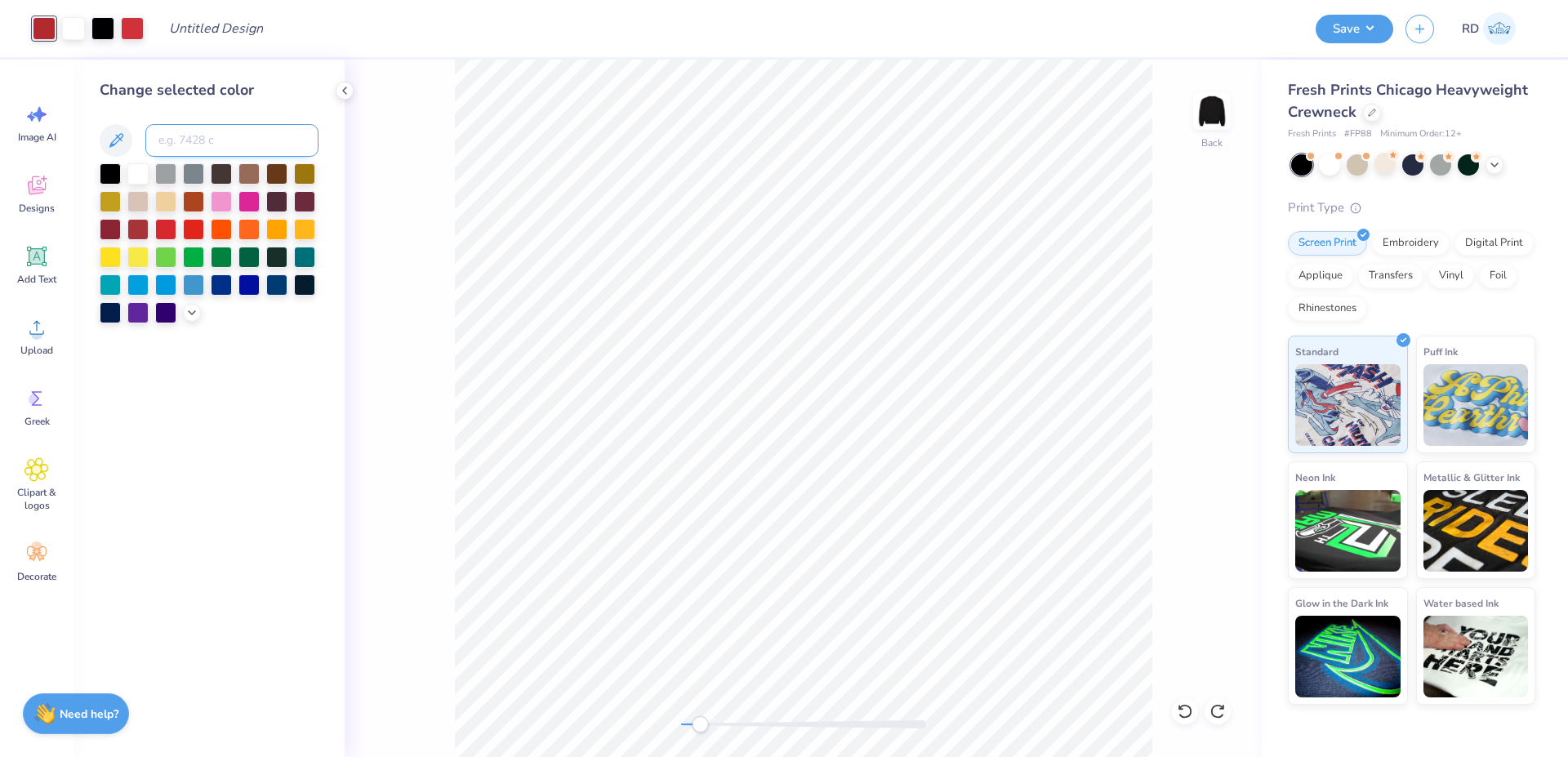
click at [190, 136] on input at bounding box center [231, 141] width 173 height 33
type input "1797"
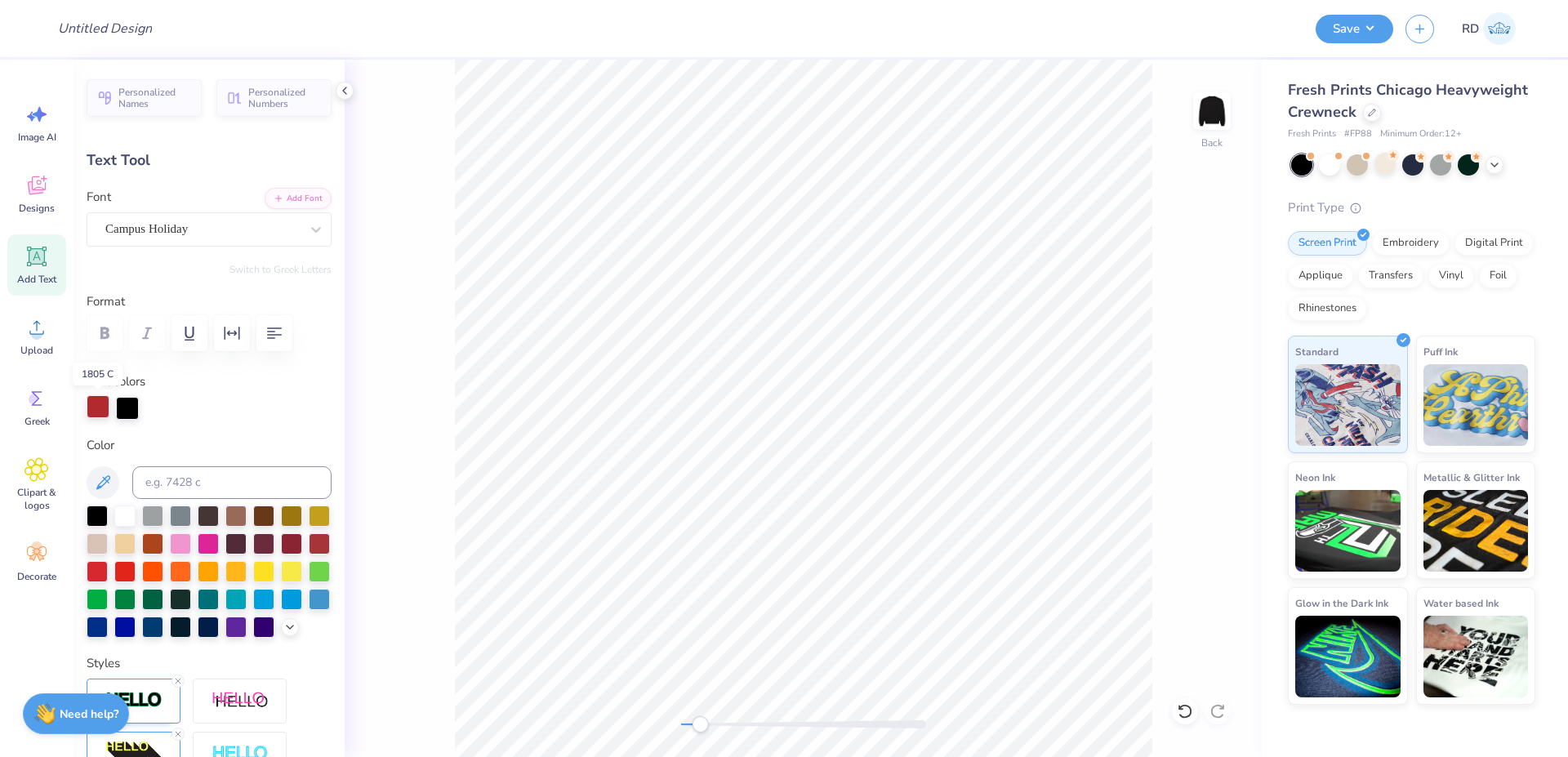
click at [100, 407] on div at bounding box center [98, 407] width 23 height 23
click at [171, 480] on input at bounding box center [231, 482] width 199 height 33
type input "1797"
drag, startPoint x: 737, startPoint y: 719, endPoint x: 859, endPoint y: 722, distance: 122.0
click at [859, 722] on div at bounding box center [804, 724] width 245 height 16
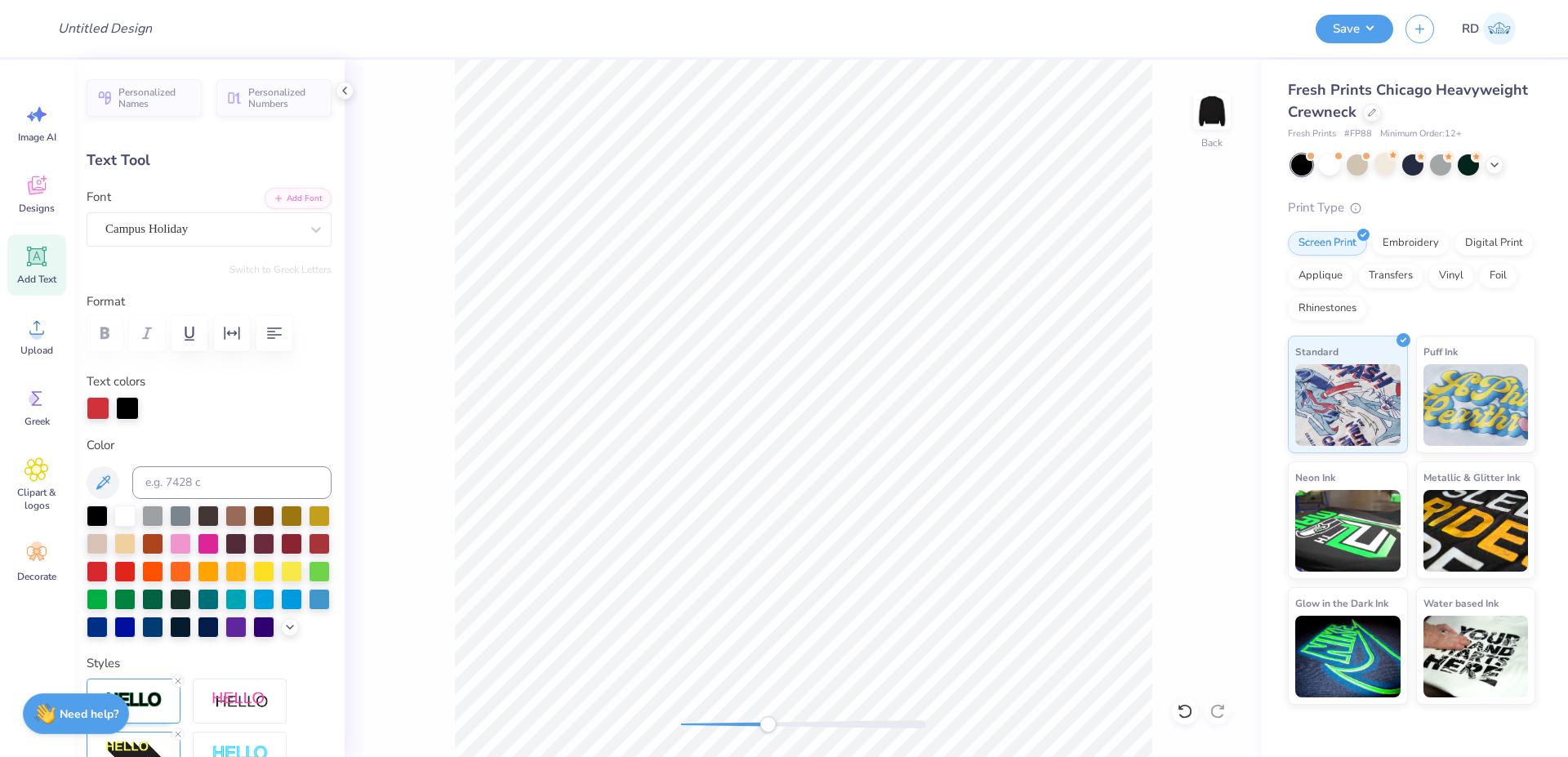
drag, startPoint x: 826, startPoint y: 725, endPoint x: 767, endPoint y: 724, distance: 59.0
click at [767, 724] on div at bounding box center [804, 724] width 245 height 8
drag, startPoint x: 756, startPoint y: 725, endPoint x: 731, endPoint y: 725, distance: 25.0
click at [731, 725] on div at bounding box center [804, 724] width 245 height 8
click at [921, 449] on li "Duplicate" at bounding box center [939, 450] width 128 height 32
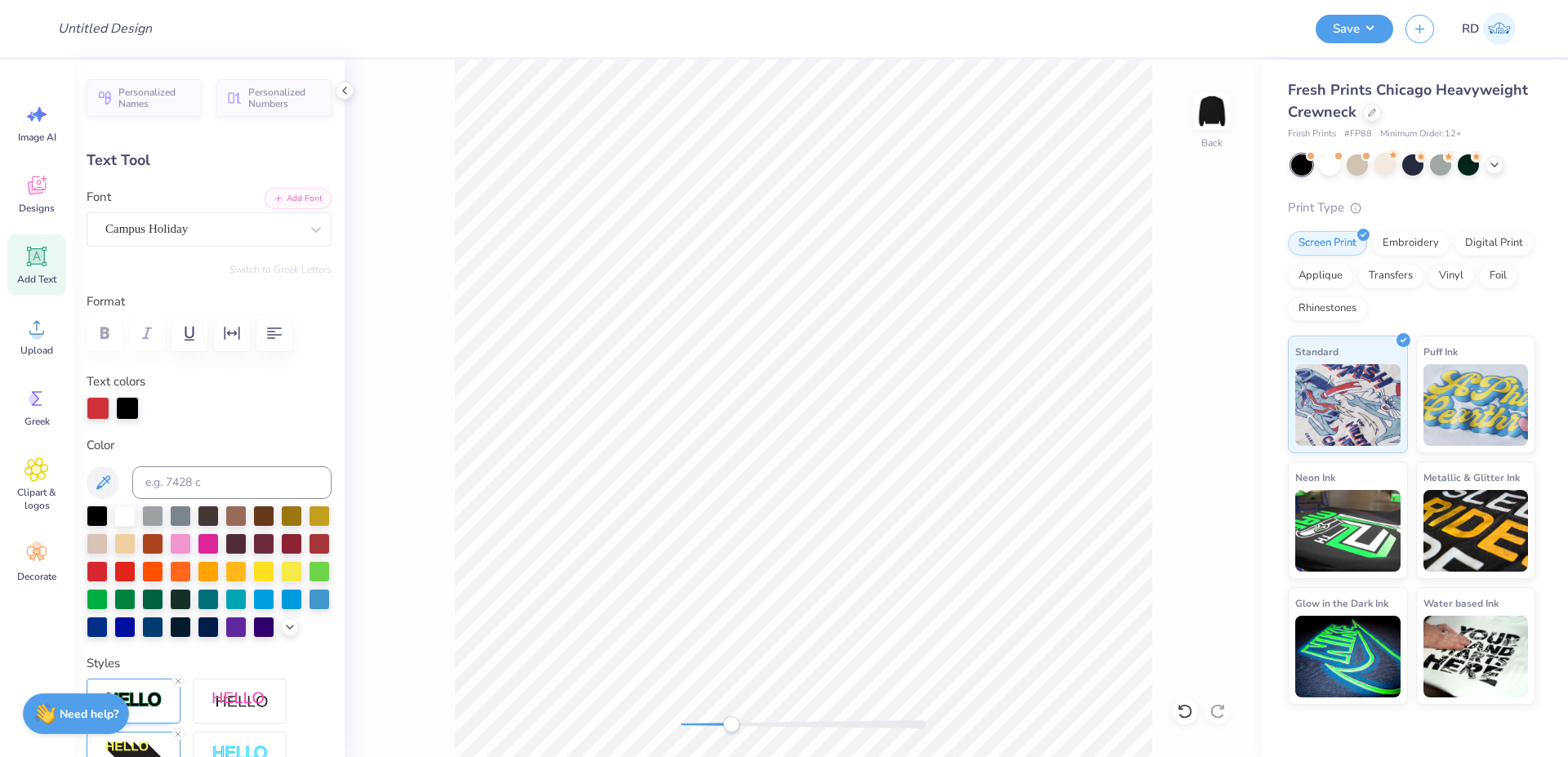
type input "8.55"
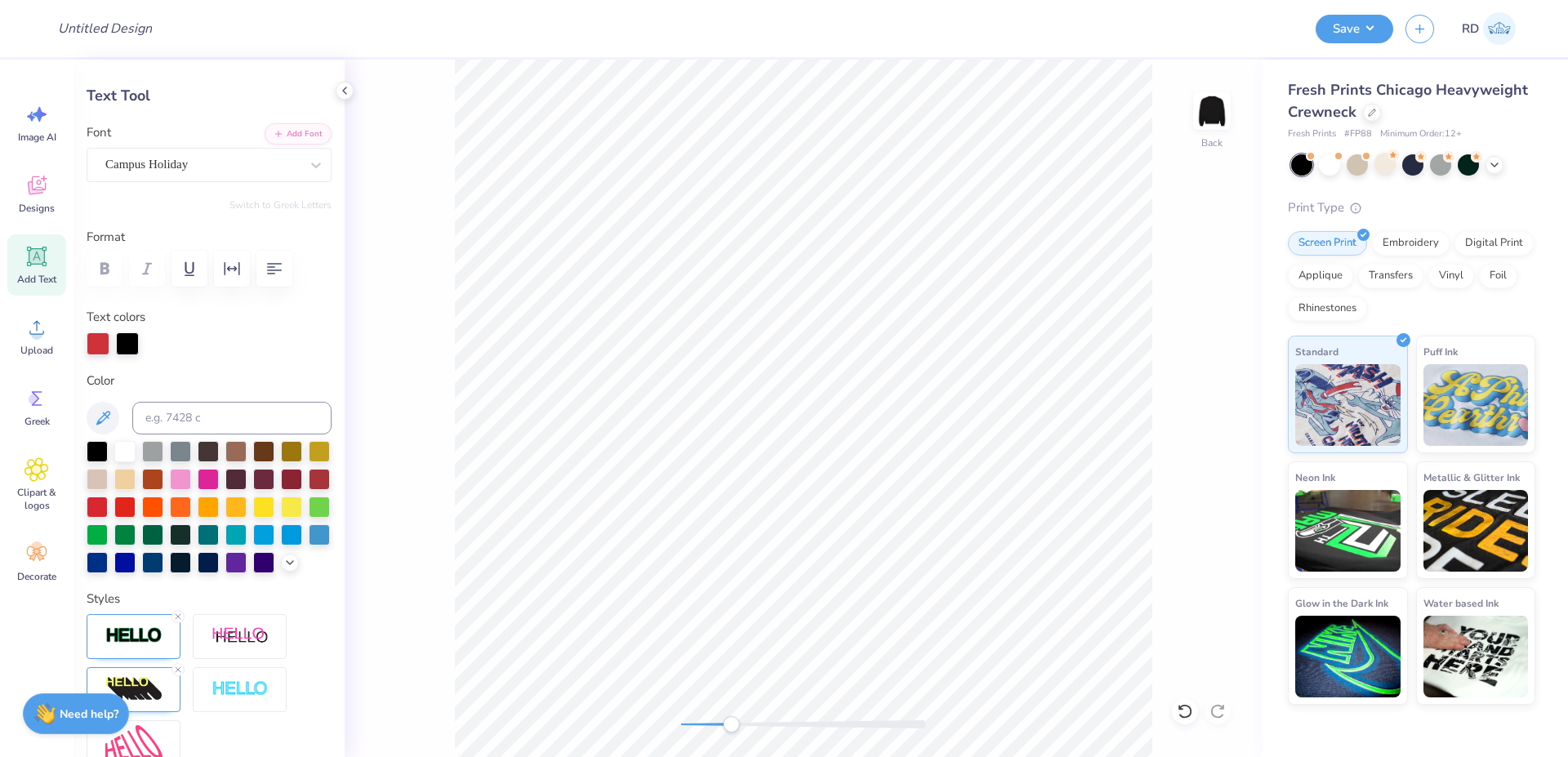
scroll to position [196, 0]
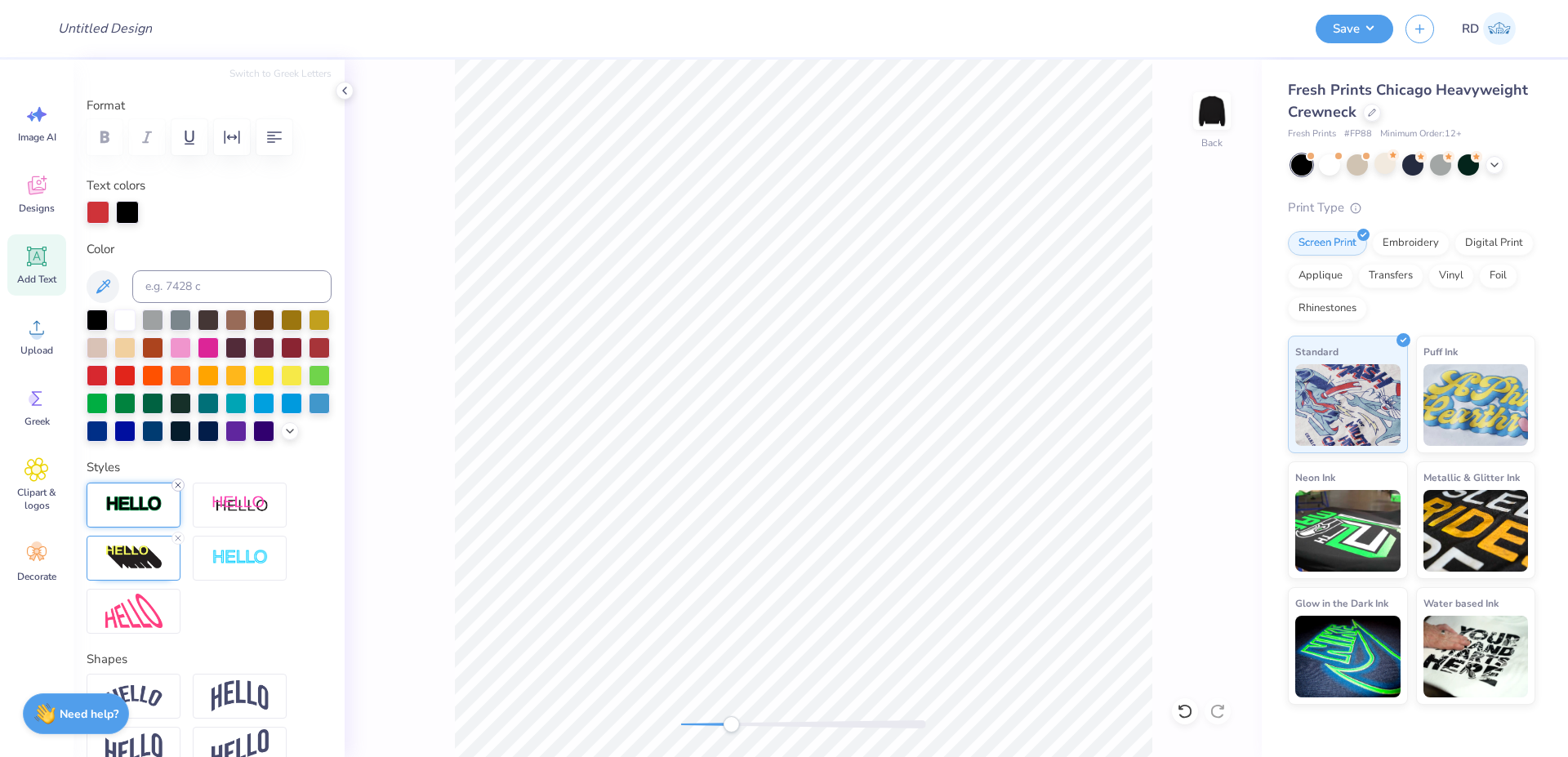
click at [177, 490] on icon at bounding box center [177, 485] width 9 height 9
click at [179, 543] on icon at bounding box center [177, 538] width 9 height 9
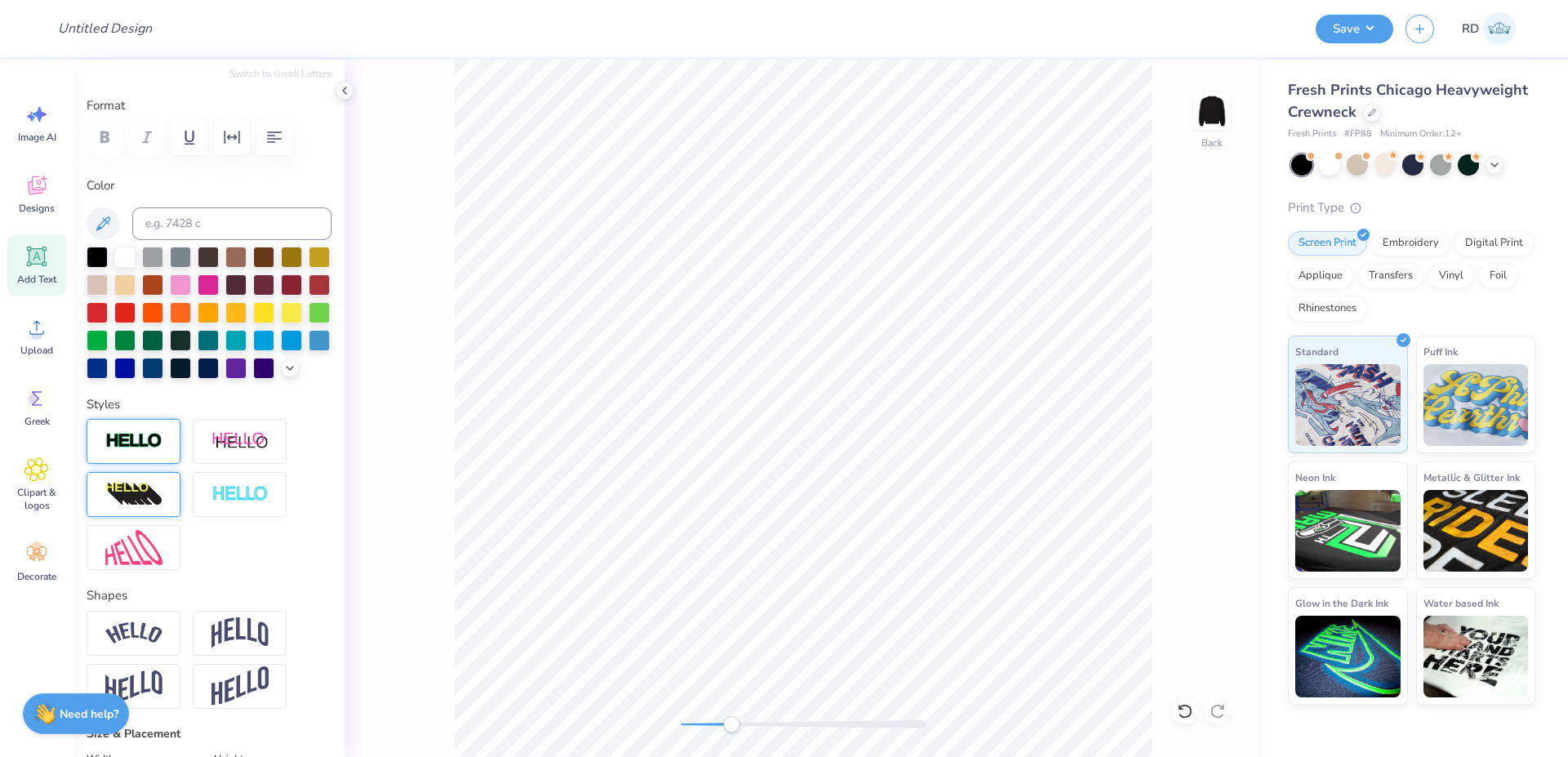
type textarea "20"
type input "1.86"
type input "1.55"
type input "9.43"
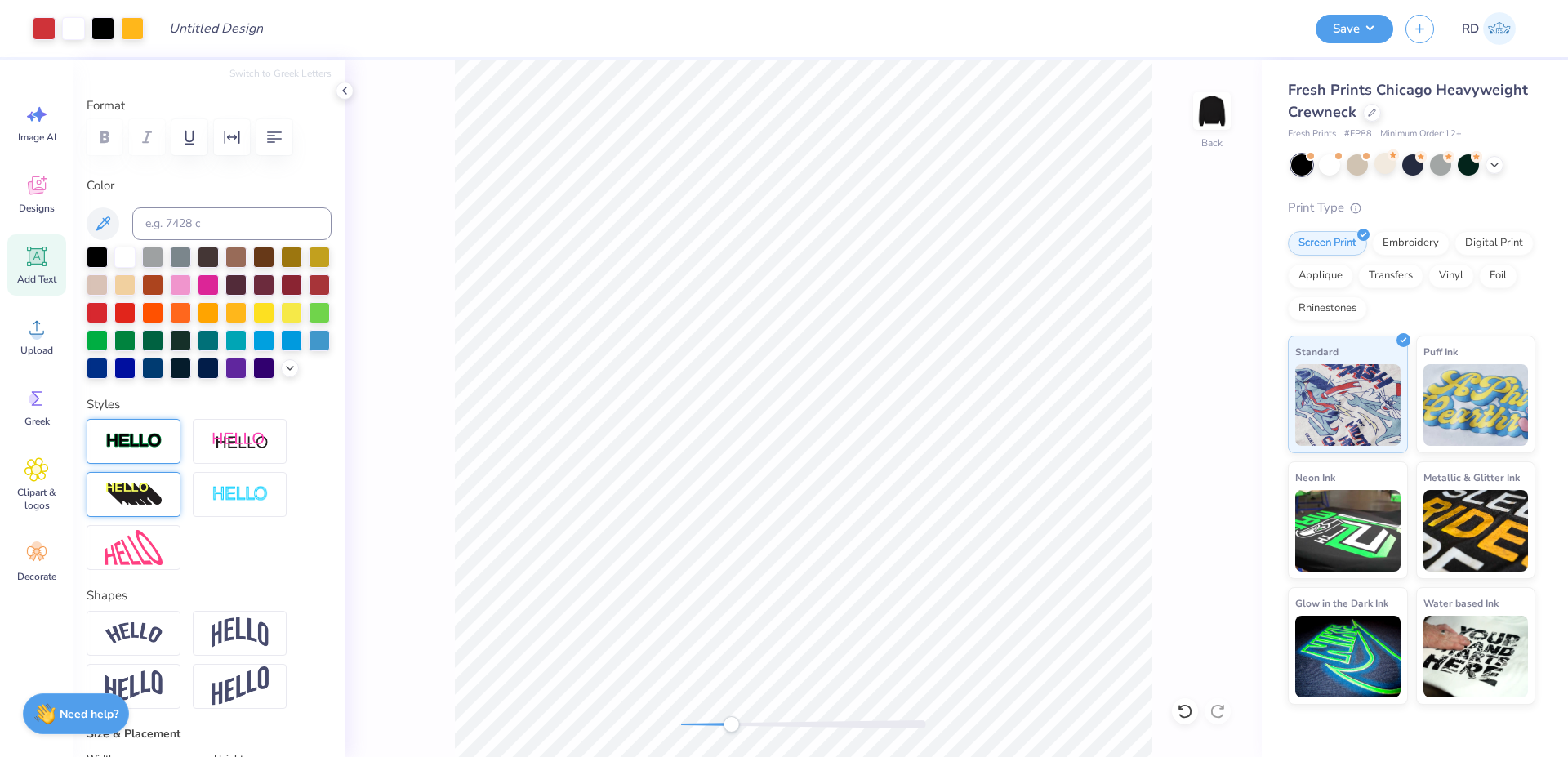
type input "1.61"
type input "1.33"
type input "8.85"
drag, startPoint x: 740, startPoint y: 725, endPoint x: 924, endPoint y: 724, distance: 184.0
click at [924, 724] on div at bounding box center [804, 724] width 245 height 8
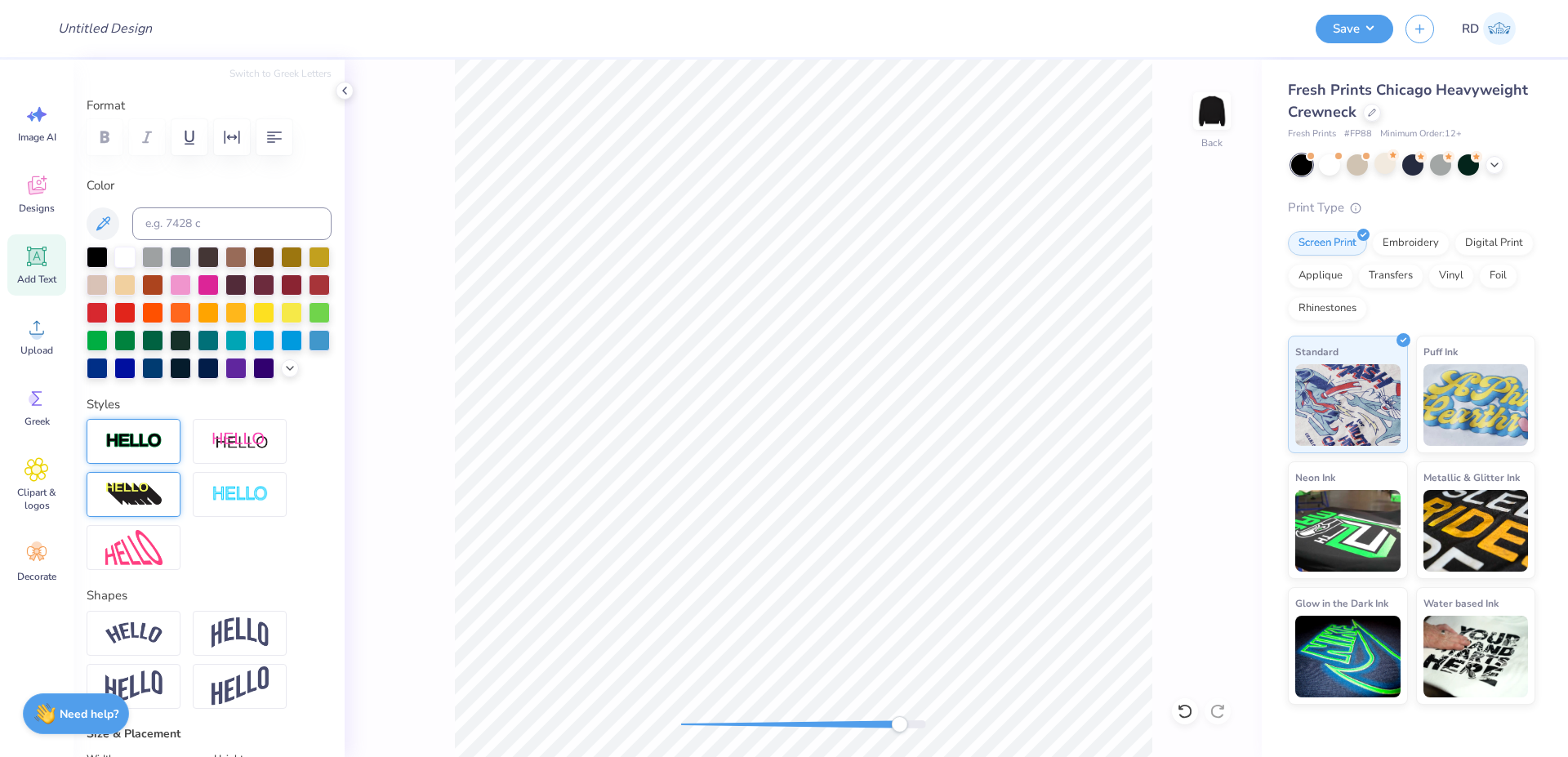
type input "1.62"
type input "1.35"
drag, startPoint x: 800, startPoint y: 725, endPoint x: 728, endPoint y: 721, distance: 72.1
click at [728, 721] on div at bounding box center [804, 724] width 245 height 8
click at [589, 665] on ul "Cut Copy Paste Remove Background Duplicate Download vector Select All Delete Gr…" at bounding box center [592, 530] width 128 height 446
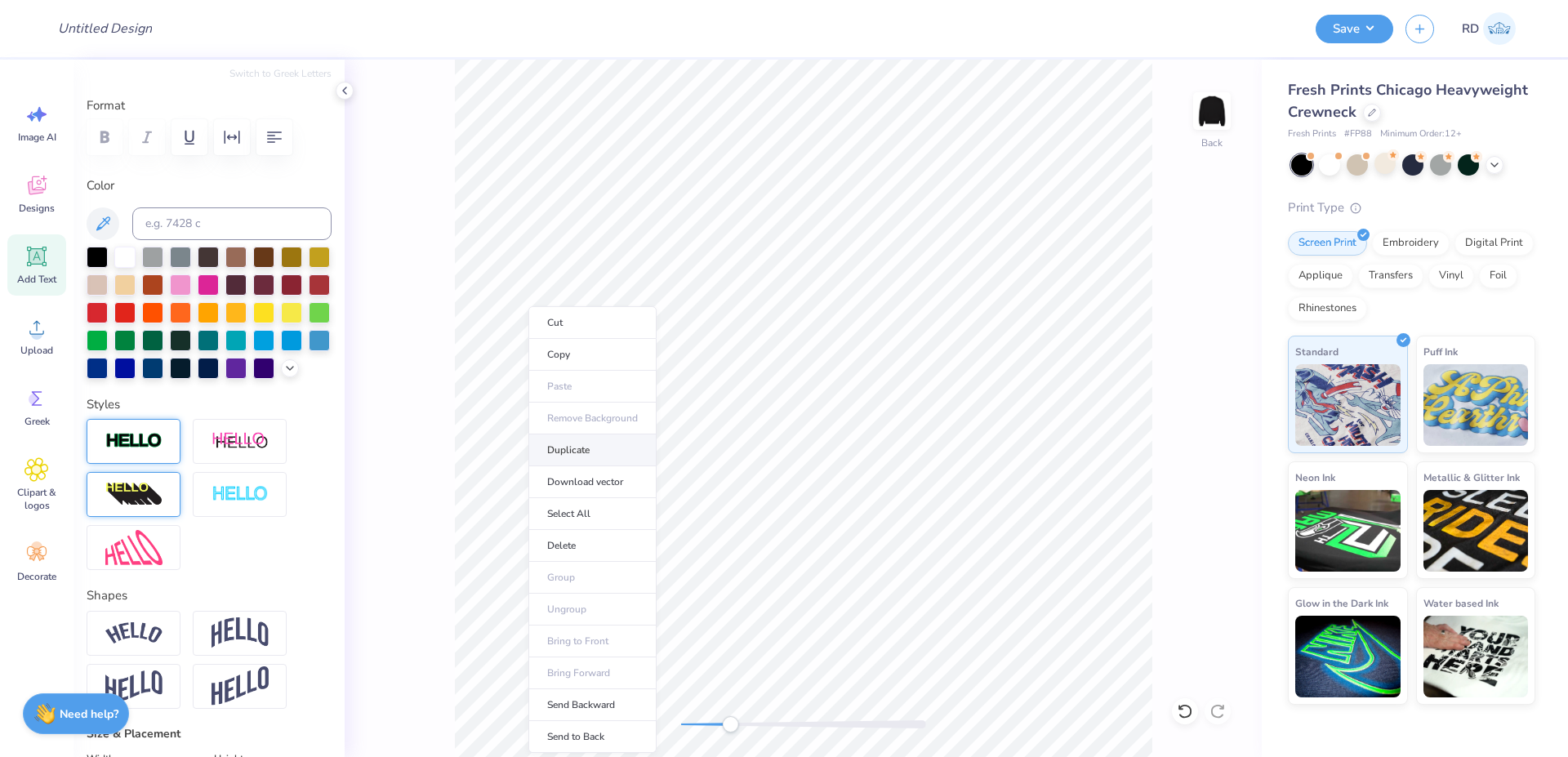
click at [575, 458] on li "Duplicate" at bounding box center [592, 450] width 128 height 32
type input "9.83"
type textarea "25"
type input "1.66"
type input "11.64"
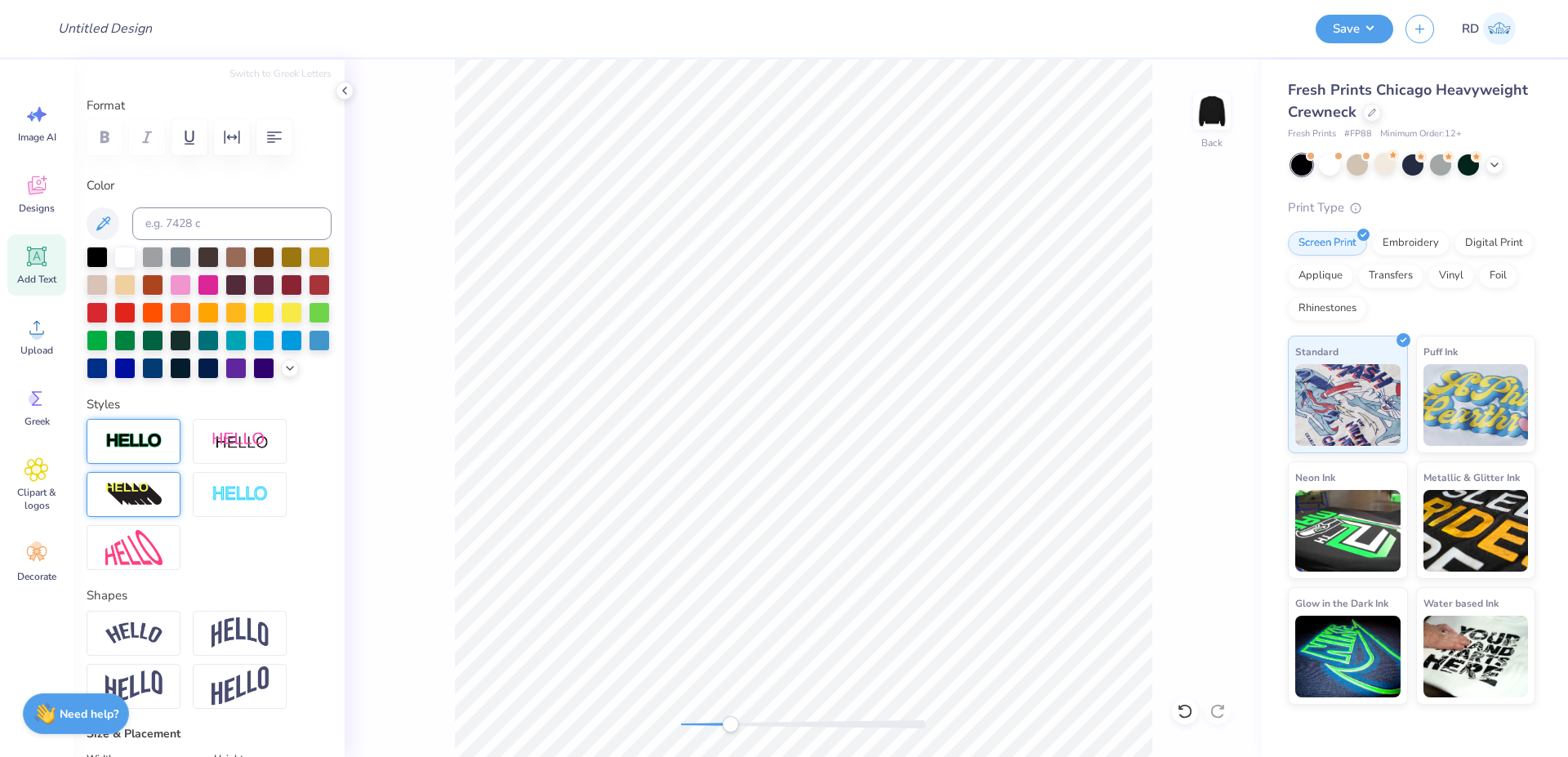
click at [713, 731] on div at bounding box center [804, 724] width 245 height 16
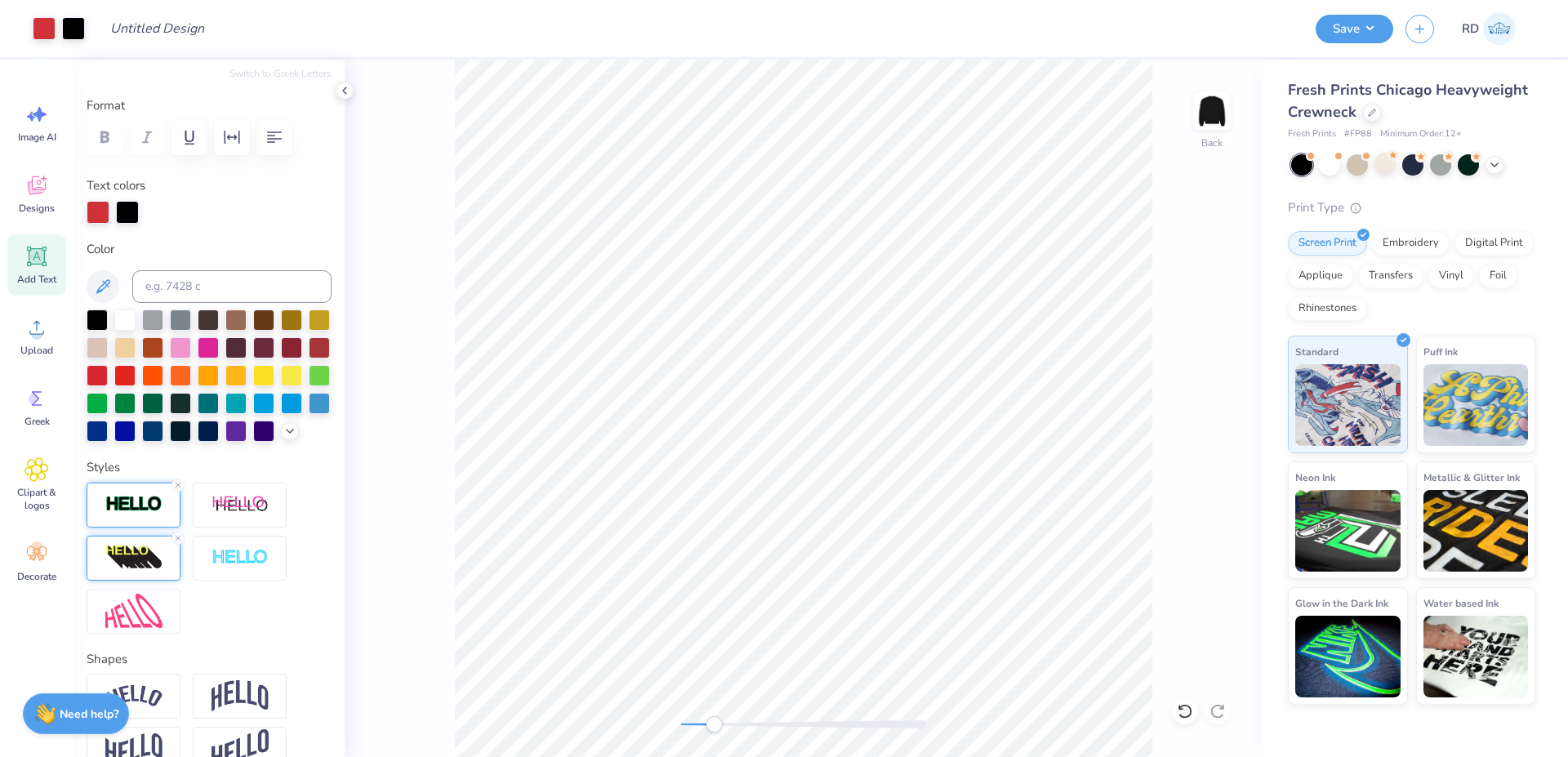
type input "3.17"
type input "1.61"
type input "7.55"
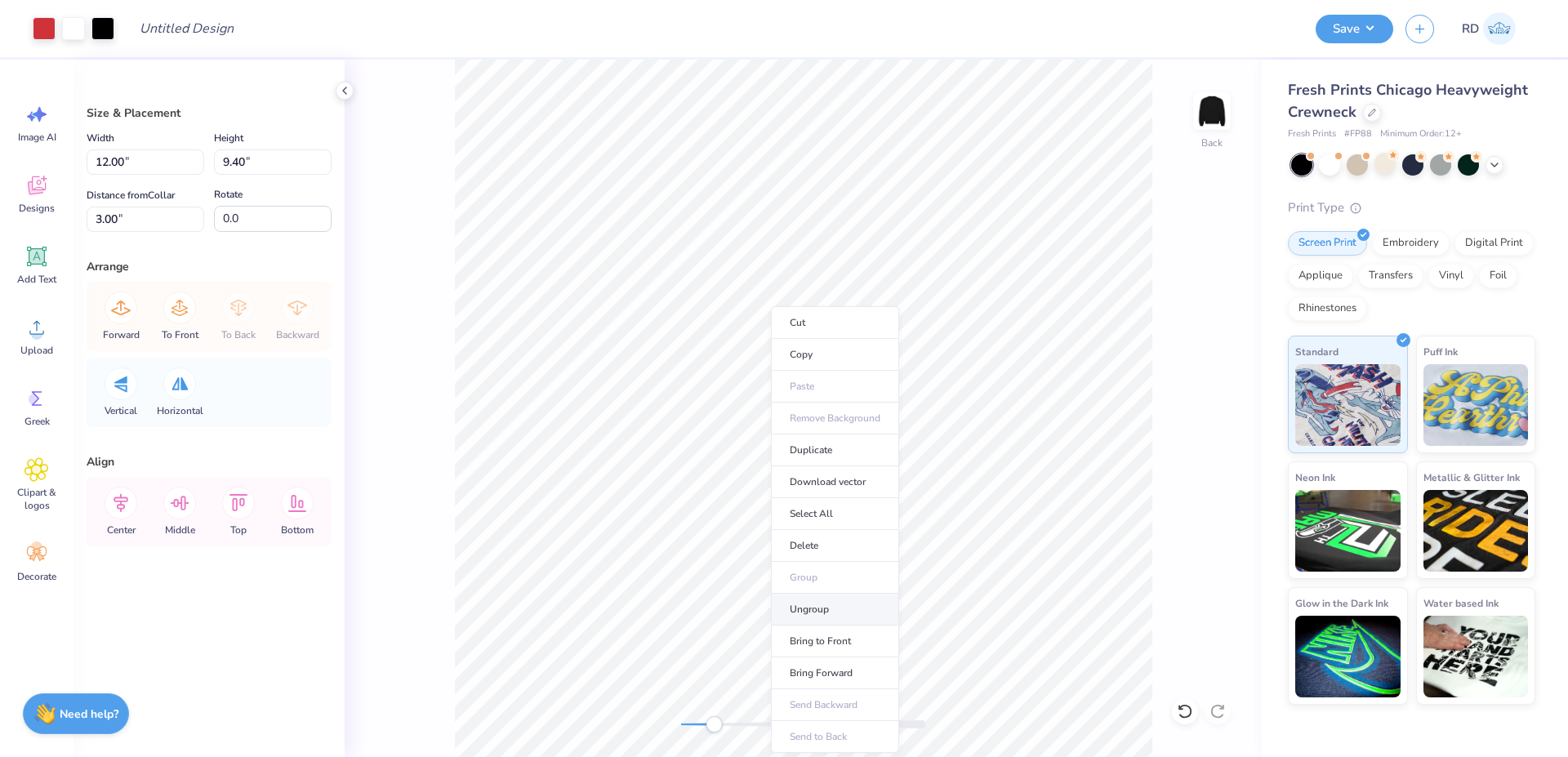
click at [822, 604] on li "Ungroup" at bounding box center [835, 610] width 128 height 32
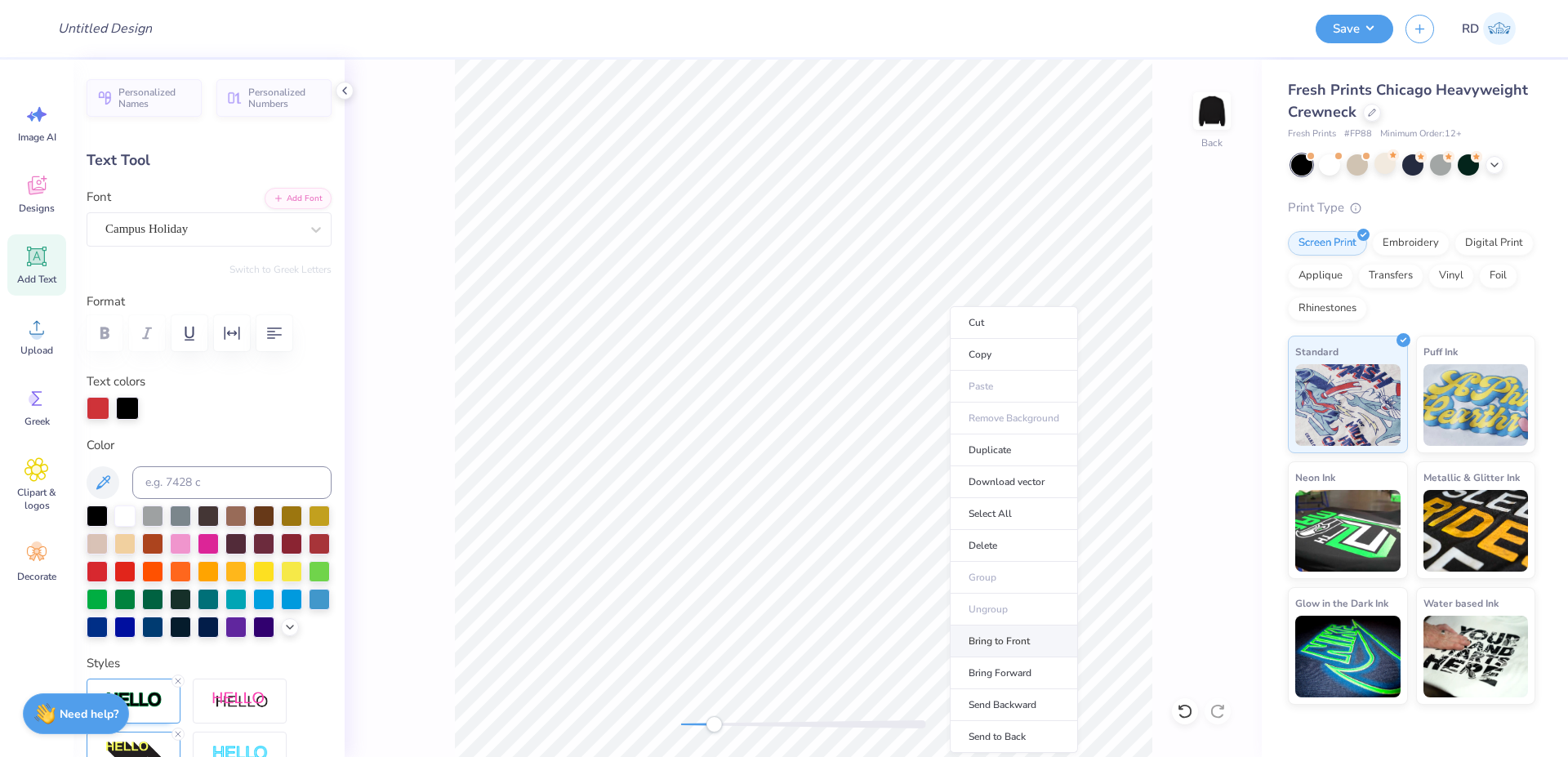
click at [1009, 640] on li "Bring to Front" at bounding box center [1013, 642] width 128 height 32
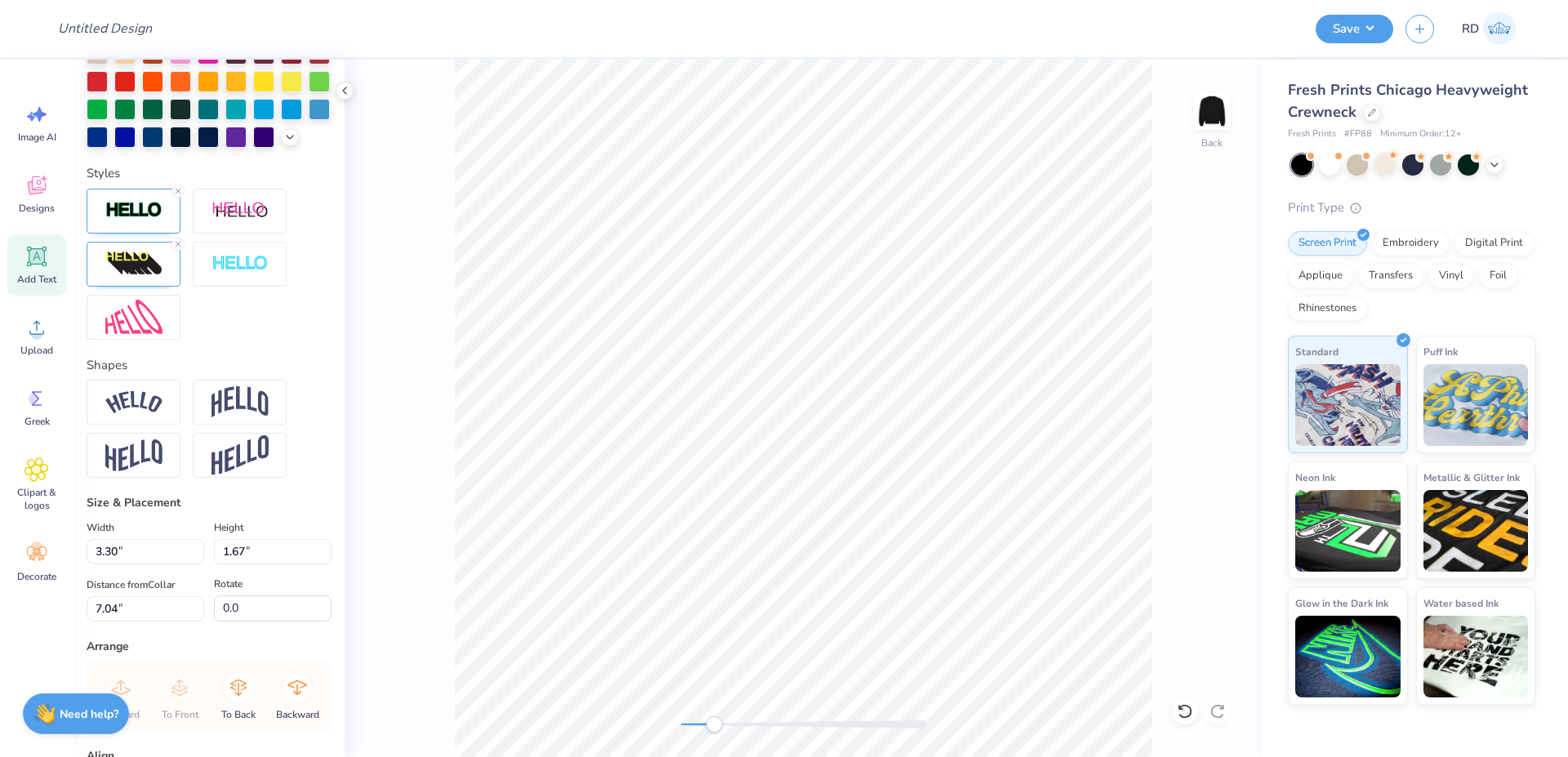
scroll to position [685, 0]
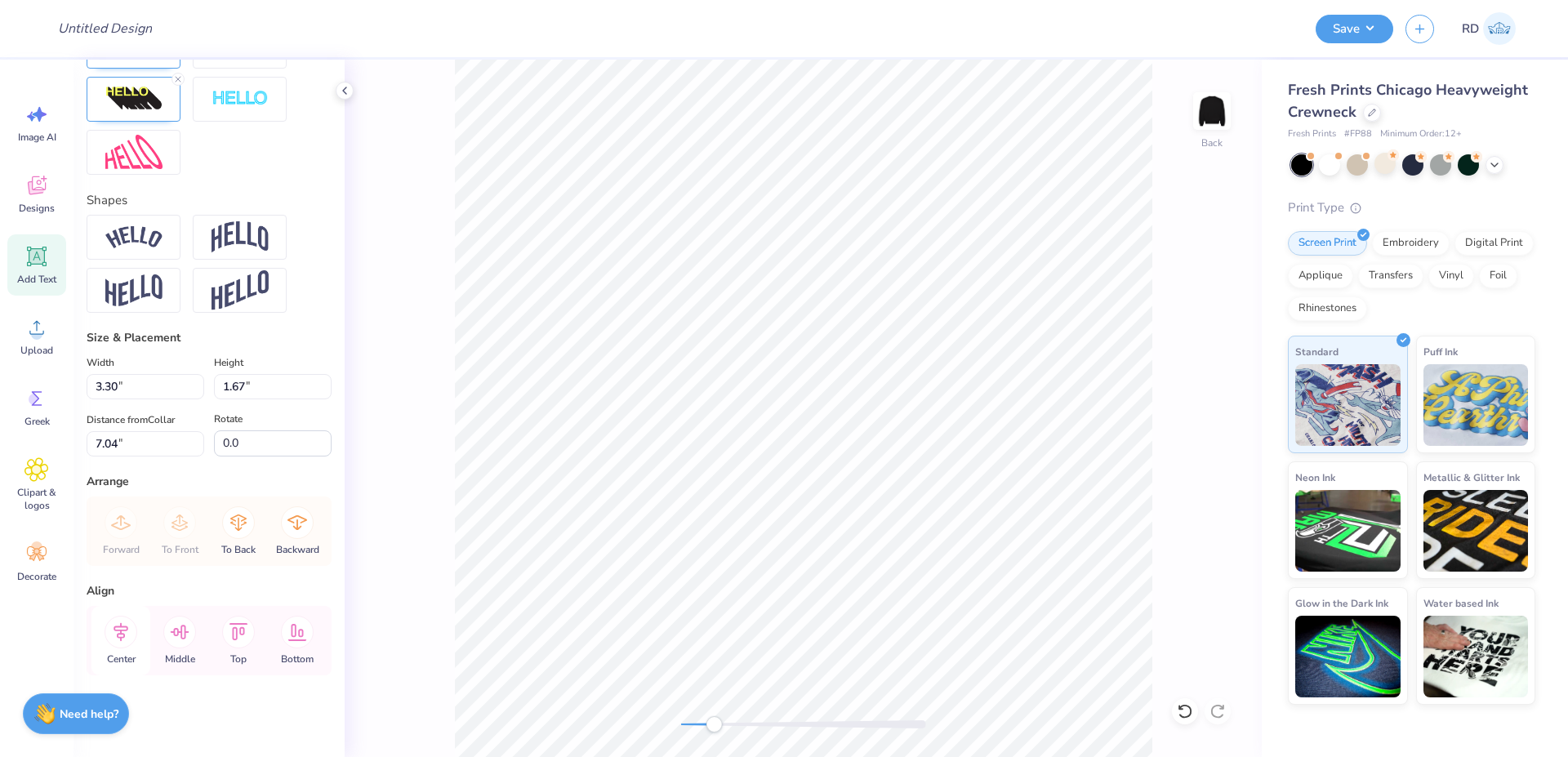
click at [128, 628] on icon at bounding box center [121, 631] width 33 height 33
click at [125, 630] on icon at bounding box center [121, 632] width 15 height 19
type input "1.62"
type input "1.35"
type input "8.83"
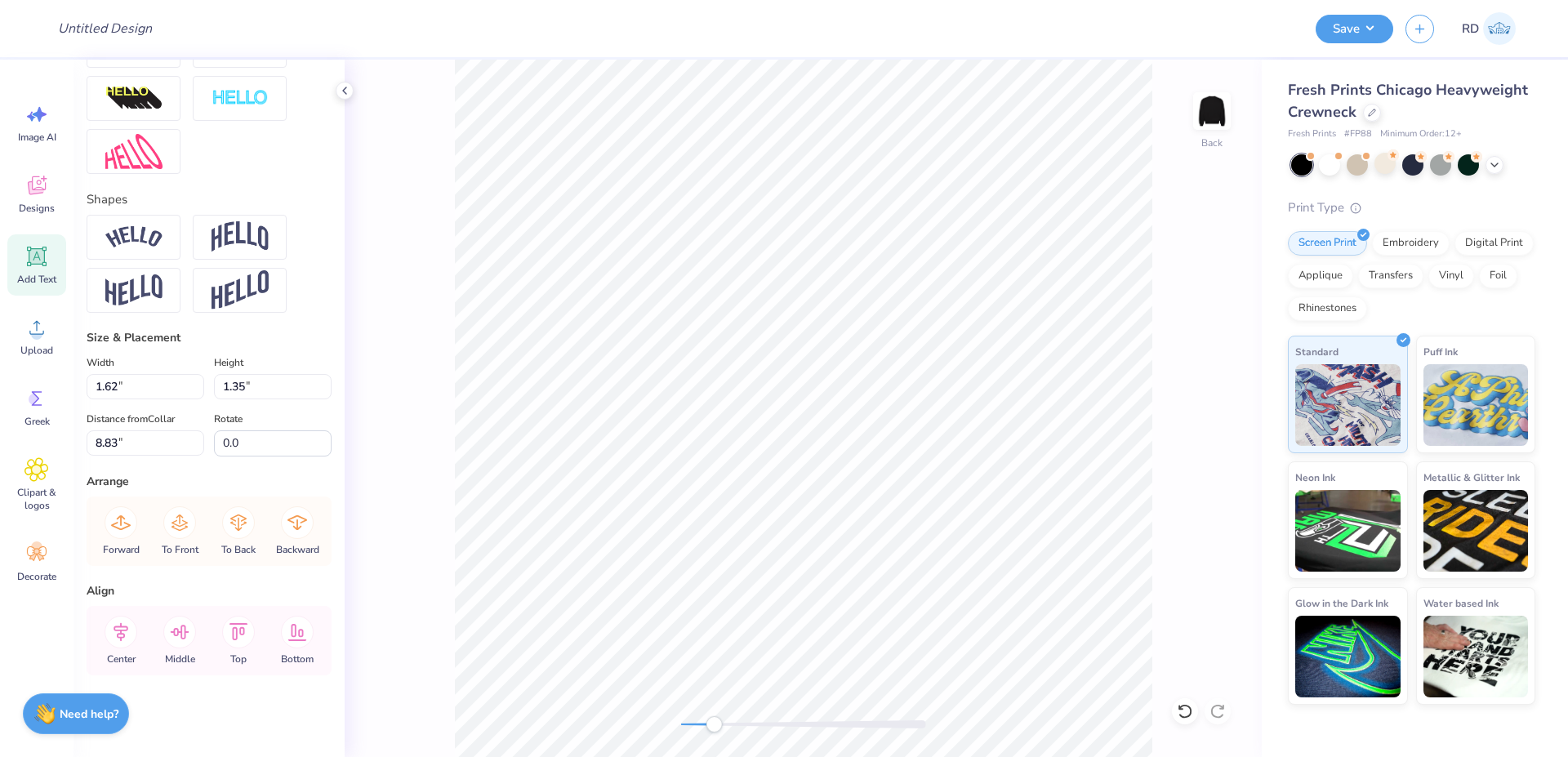
scroll to position [622, 0]
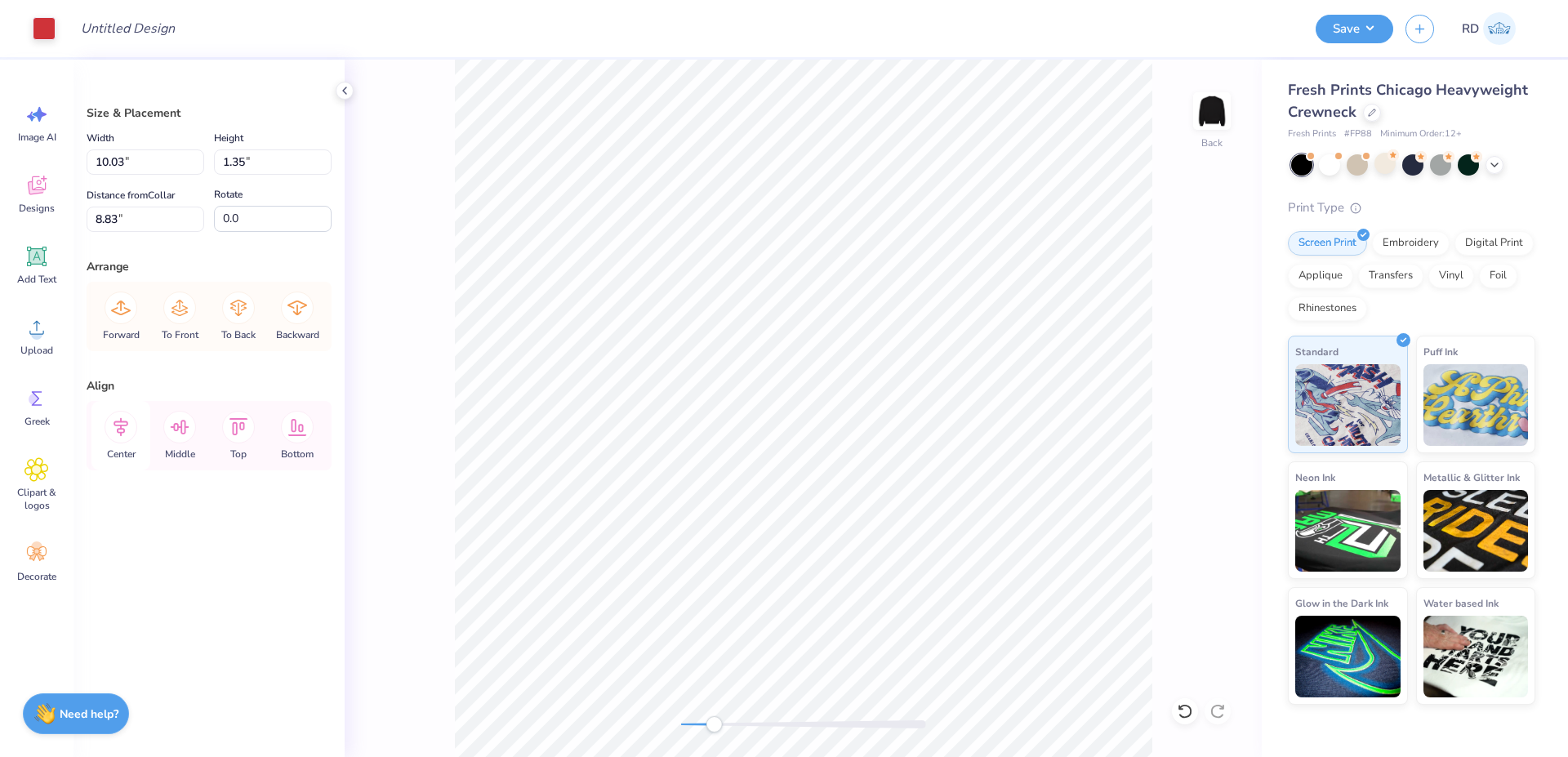
click at [115, 428] on icon at bounding box center [121, 427] width 33 height 33
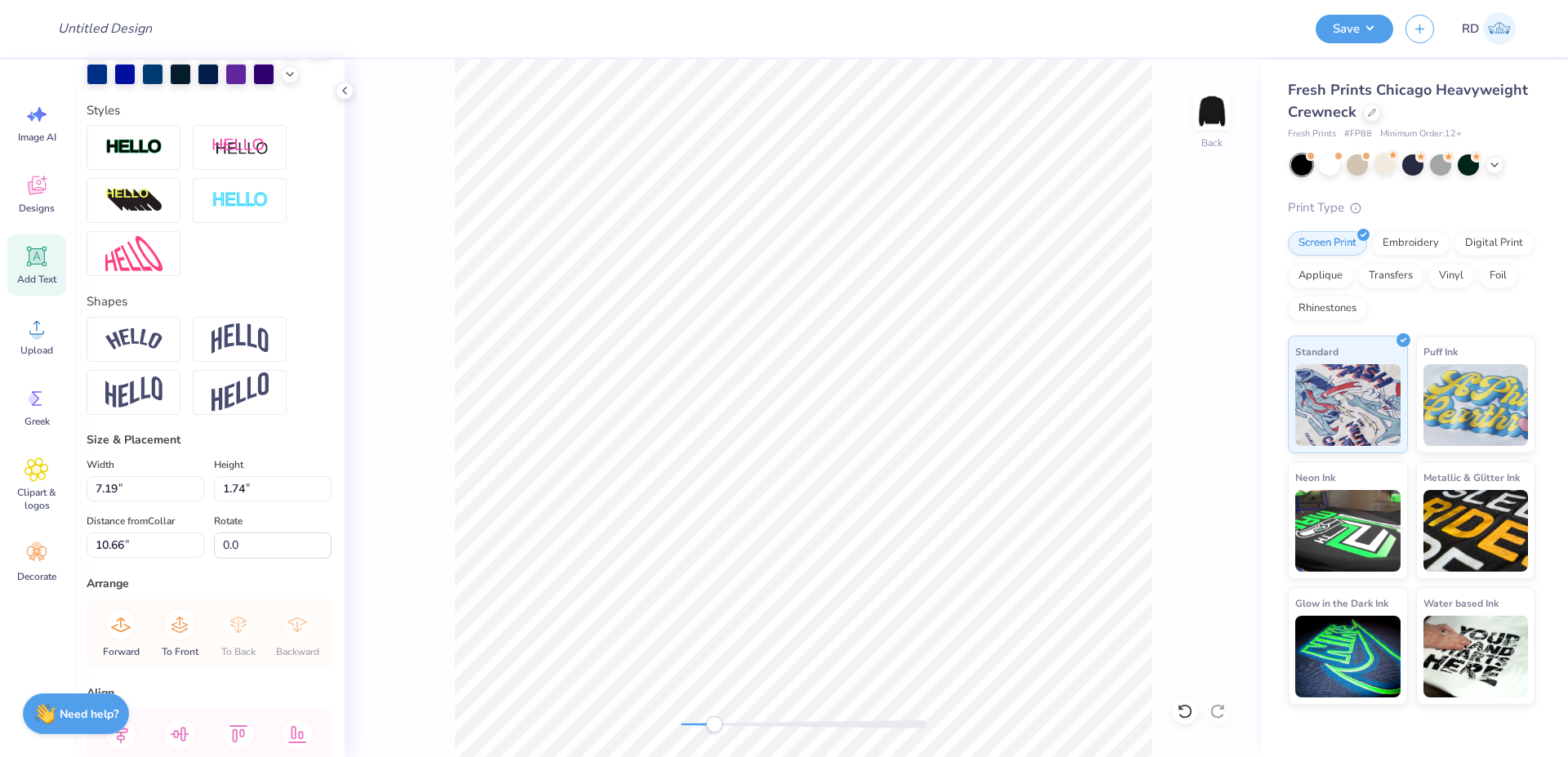
scroll to position [622, 0]
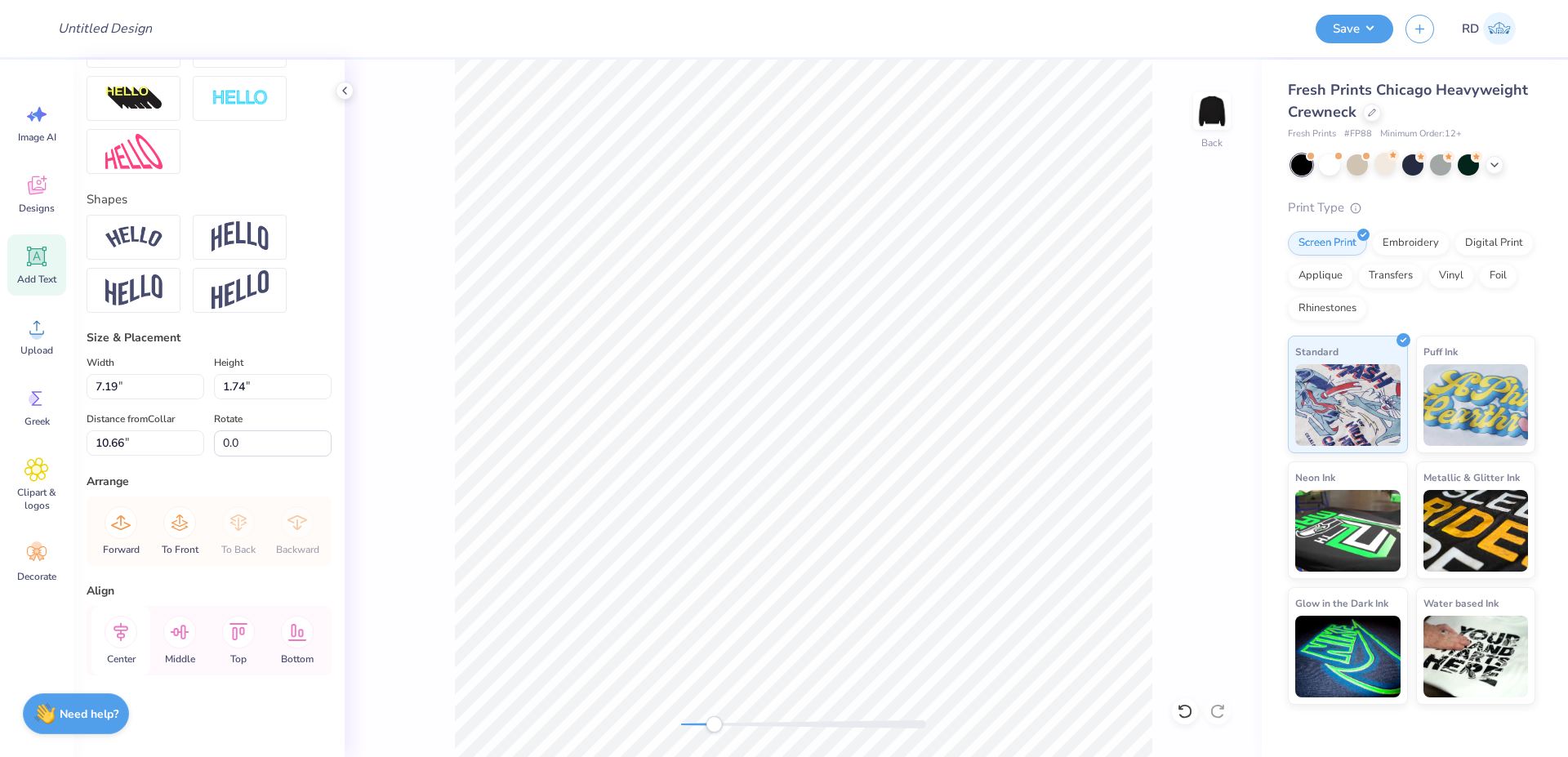
click at [130, 639] on icon at bounding box center [121, 631] width 33 height 33
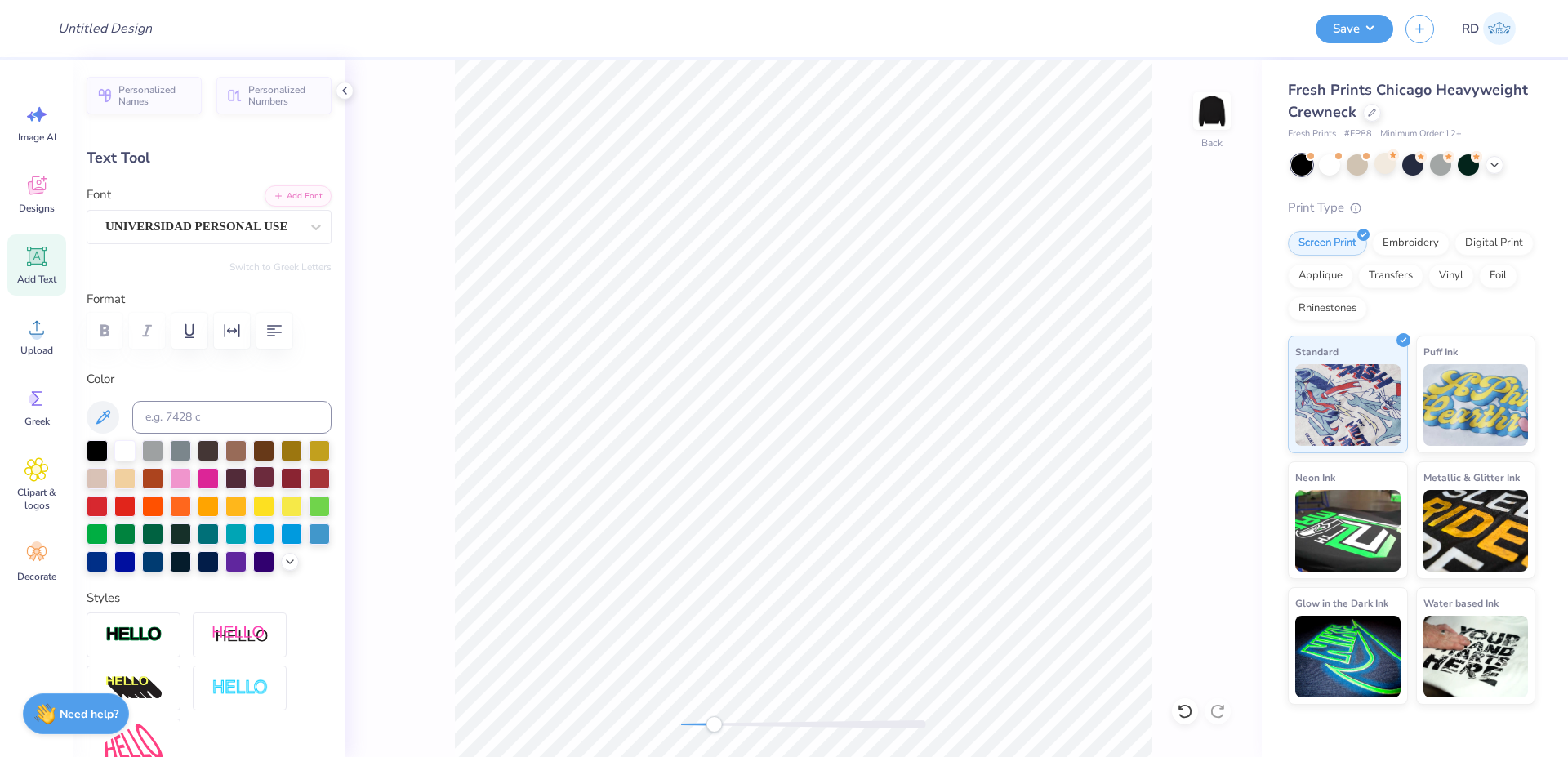
scroll to position [0, 0]
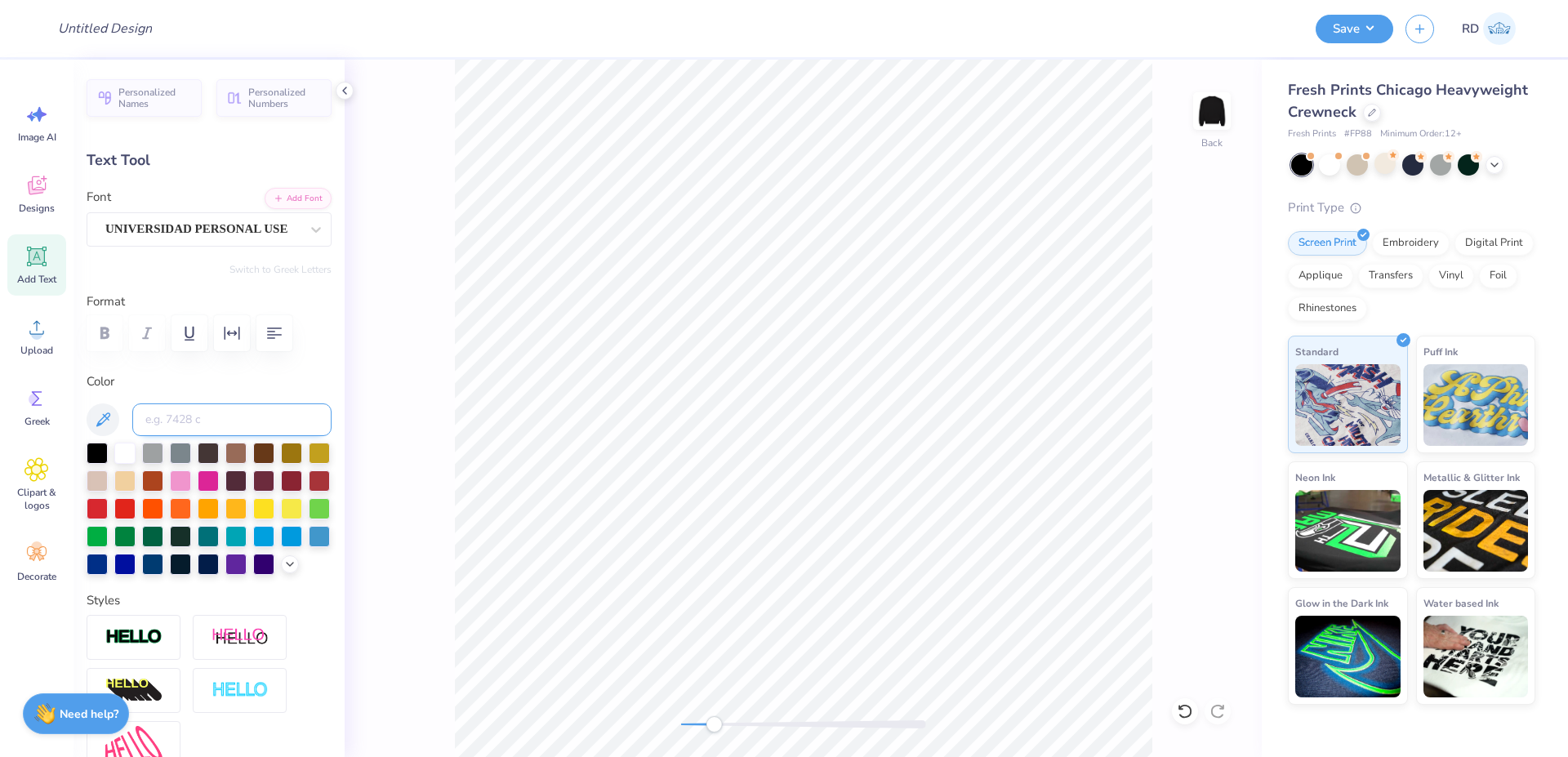
click at [222, 423] on input at bounding box center [231, 419] width 199 height 33
type input "1797"
click at [117, 452] on div at bounding box center [125, 451] width 21 height 21
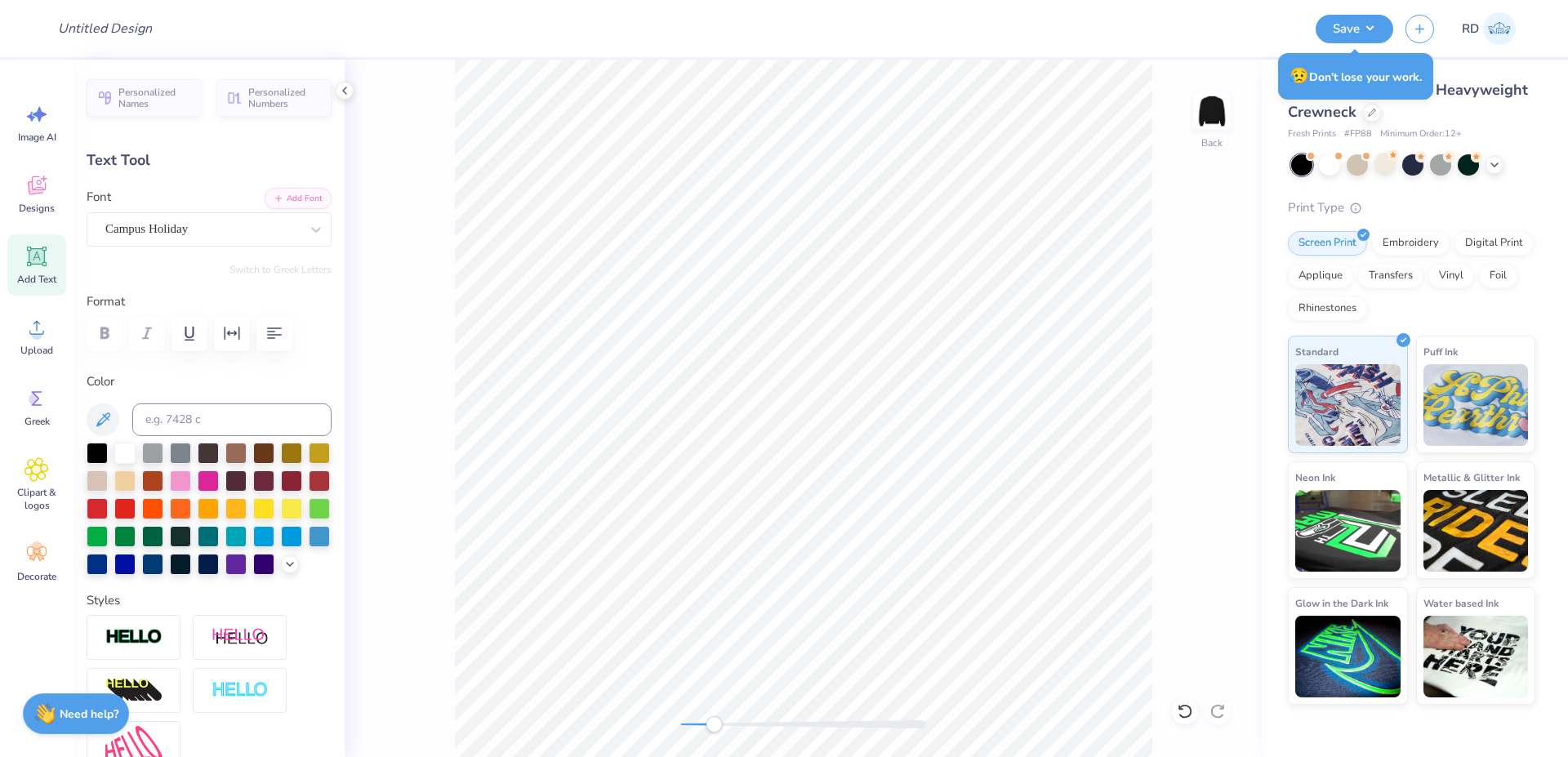
type input "1.62"
click at [125, 452] on div at bounding box center [125, 451] width 21 height 21
click at [656, 723] on div "Back" at bounding box center [803, 408] width 917 height 698
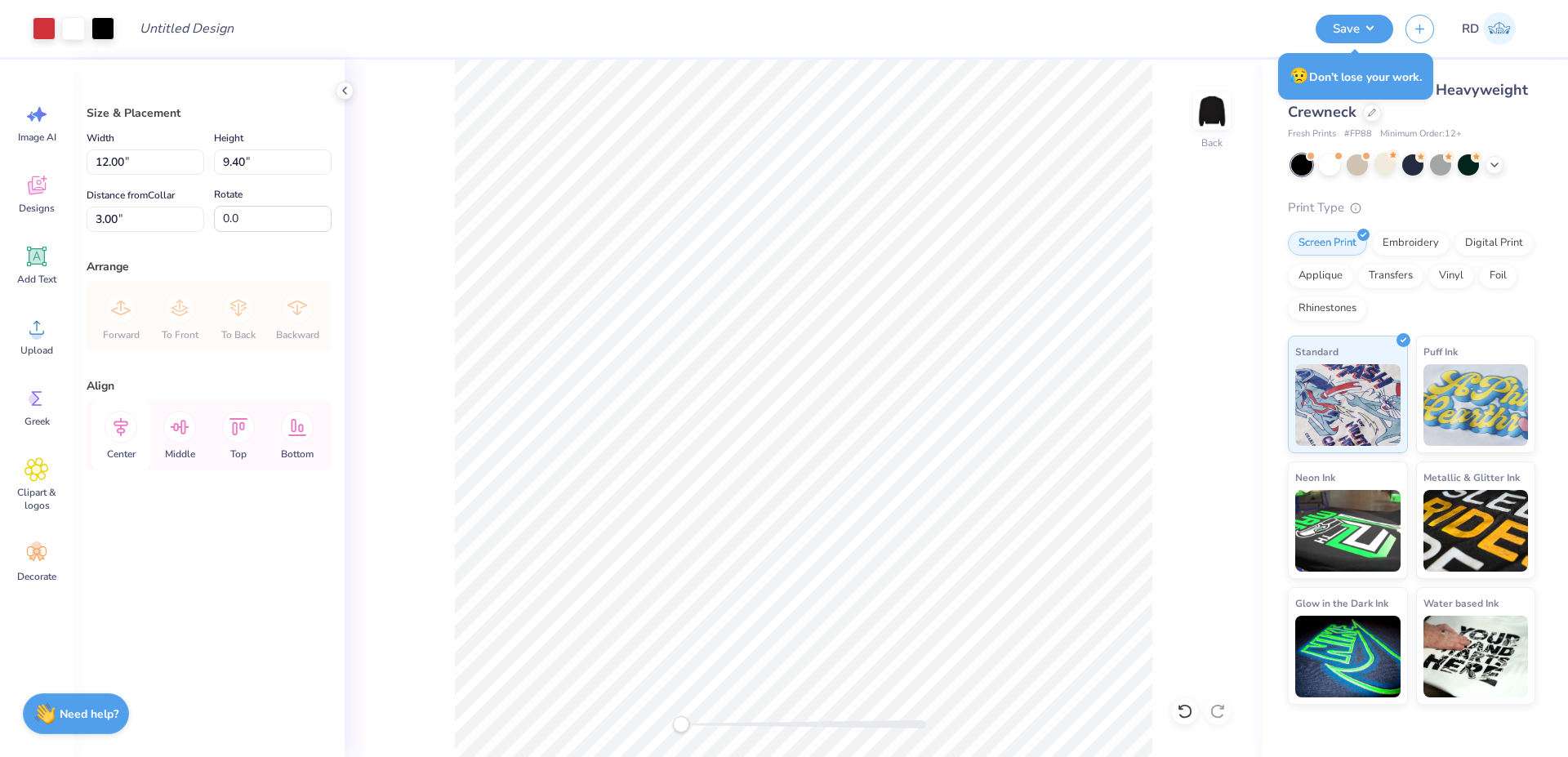
click at [118, 429] on icon at bounding box center [121, 428] width 15 height 19
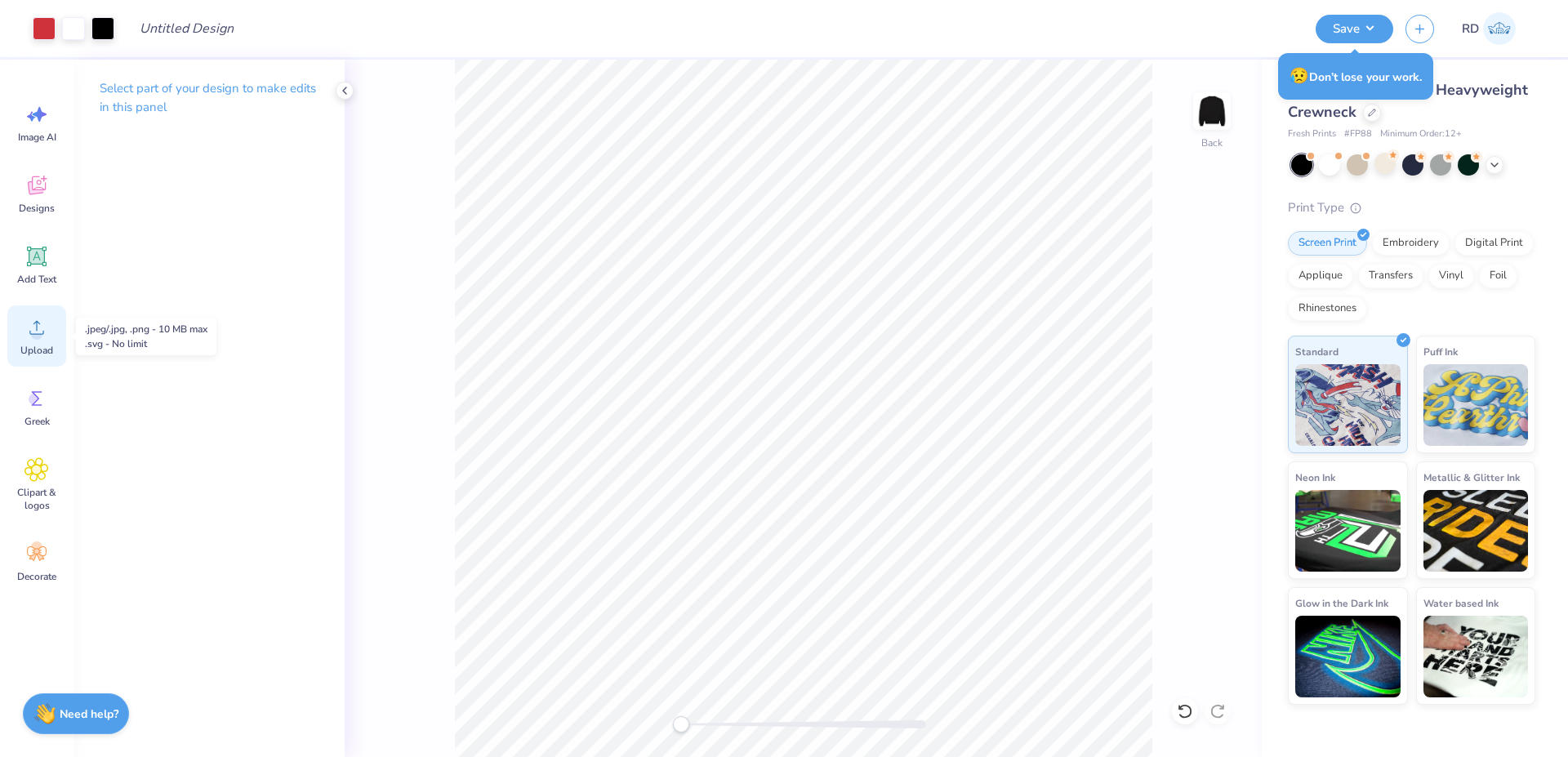
click at [42, 340] on div "Upload" at bounding box center [37, 336] width 58 height 61
click at [43, 344] on span "Upload" at bounding box center [37, 350] width 33 height 13
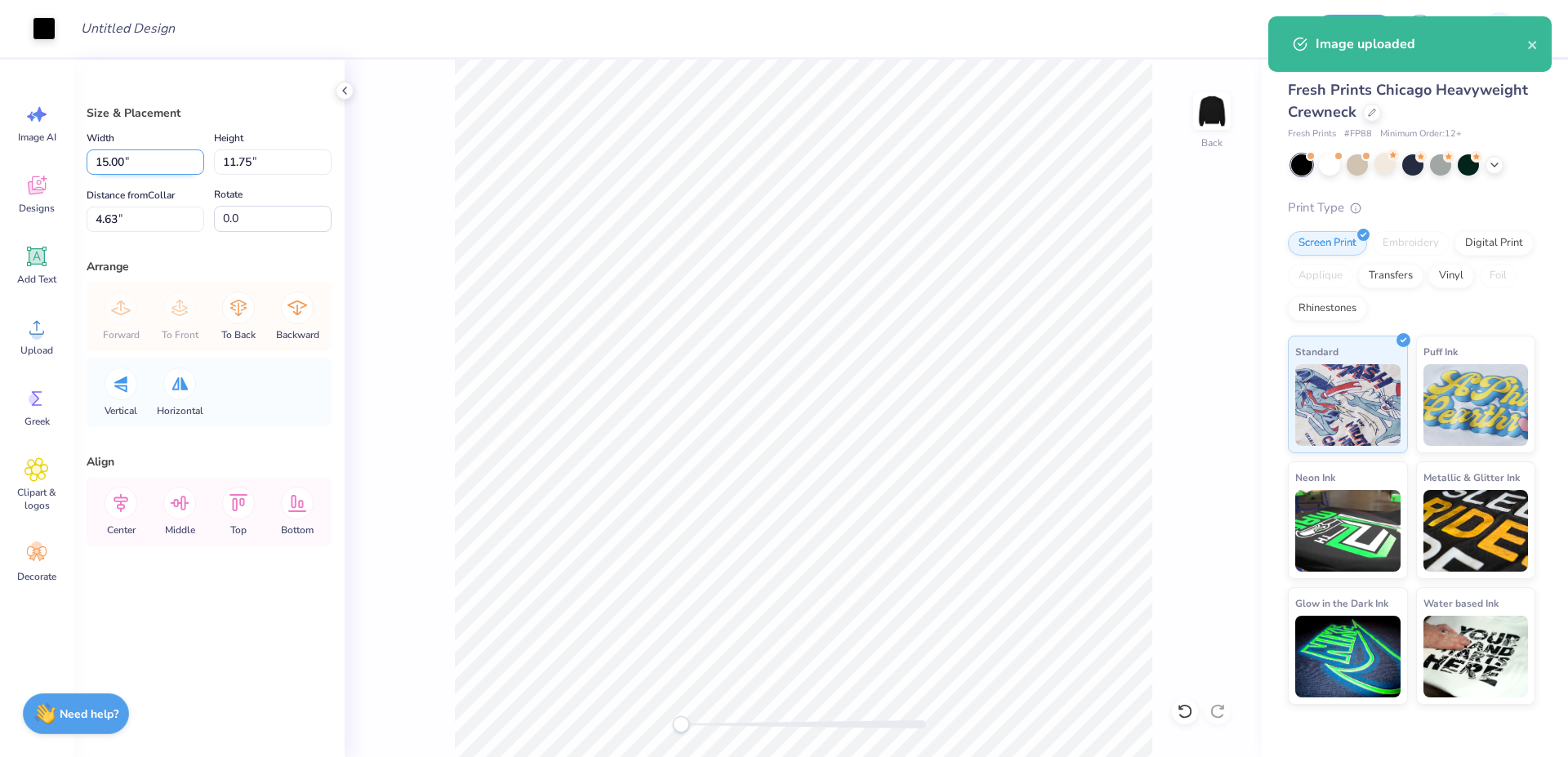
click at [130, 157] on input "15.00" at bounding box center [145, 161] width 118 height 25
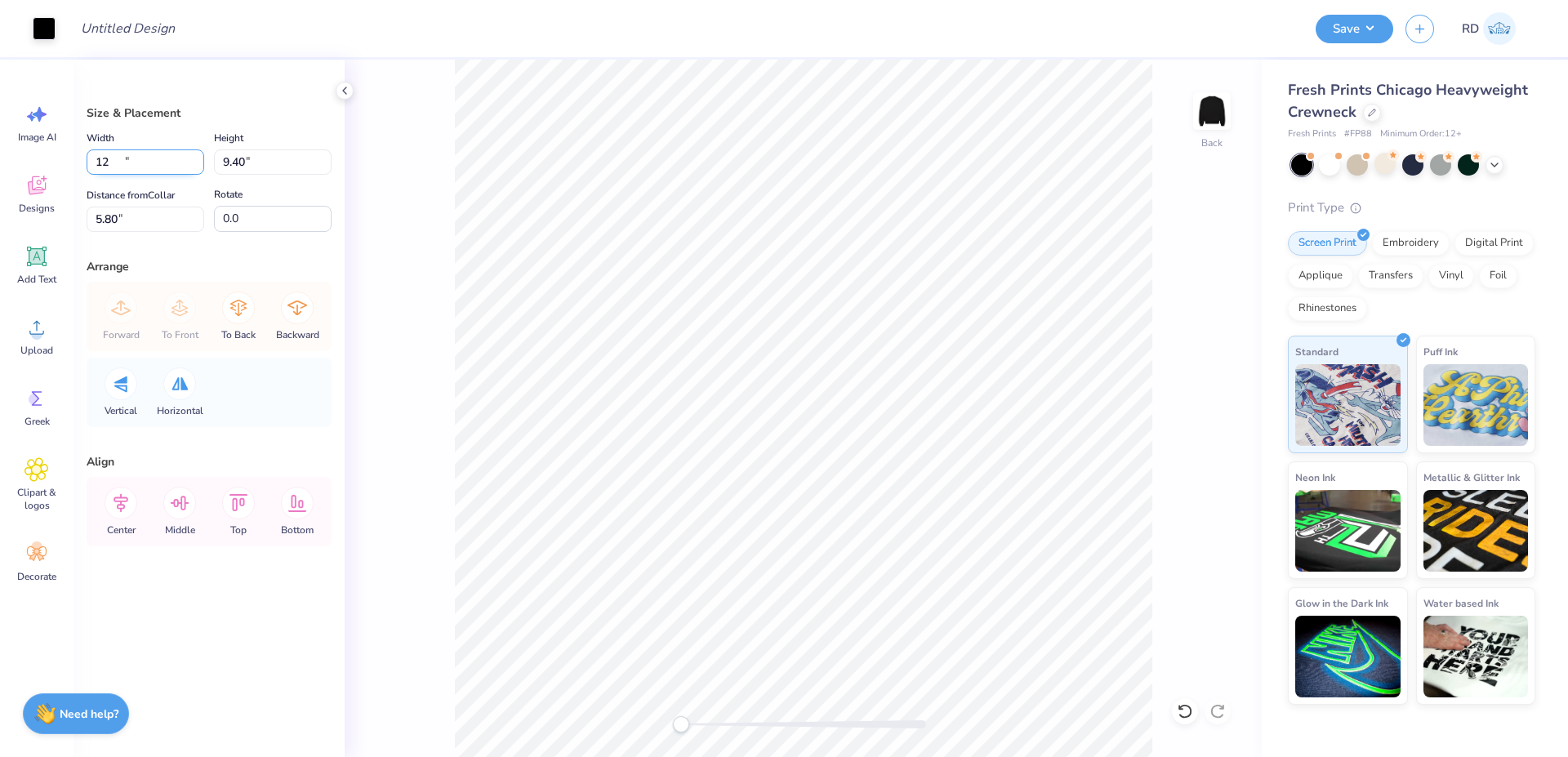
type input "12.00"
type input "9.40"
click at [120, 501] on icon at bounding box center [121, 504] width 15 height 19
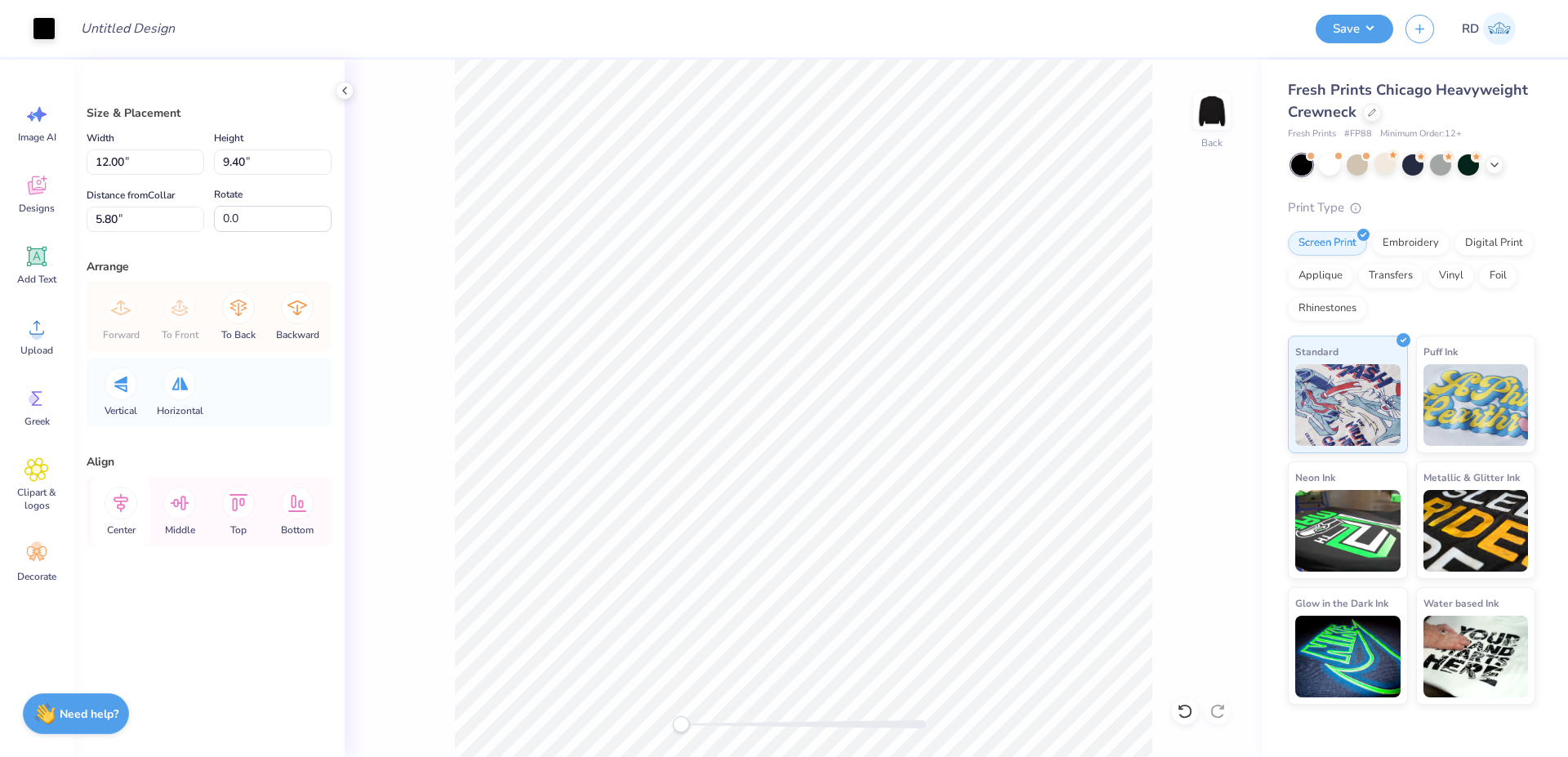
click at [120, 501] on icon at bounding box center [121, 504] width 15 height 19
click at [118, 508] on icon at bounding box center [121, 504] width 15 height 19
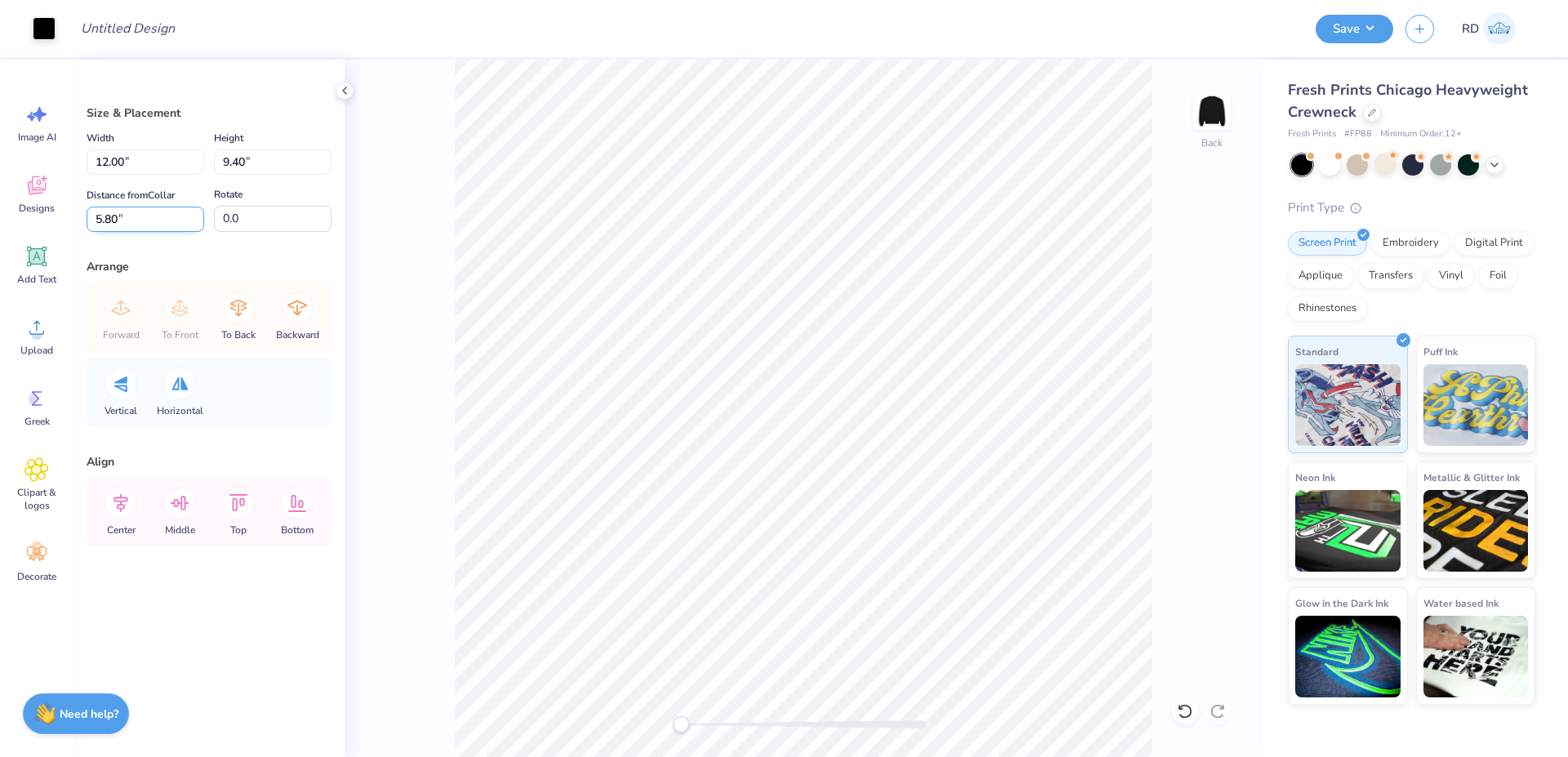
click at [133, 226] on input "5.80" at bounding box center [145, 219] width 118 height 25
type input "3"
click at [123, 497] on icon at bounding box center [121, 504] width 15 height 19
drag, startPoint x: 743, startPoint y: 721, endPoint x: 726, endPoint y: 732, distance: 20.2
click at [726, 729] on div at bounding box center [804, 724] width 245 height 8
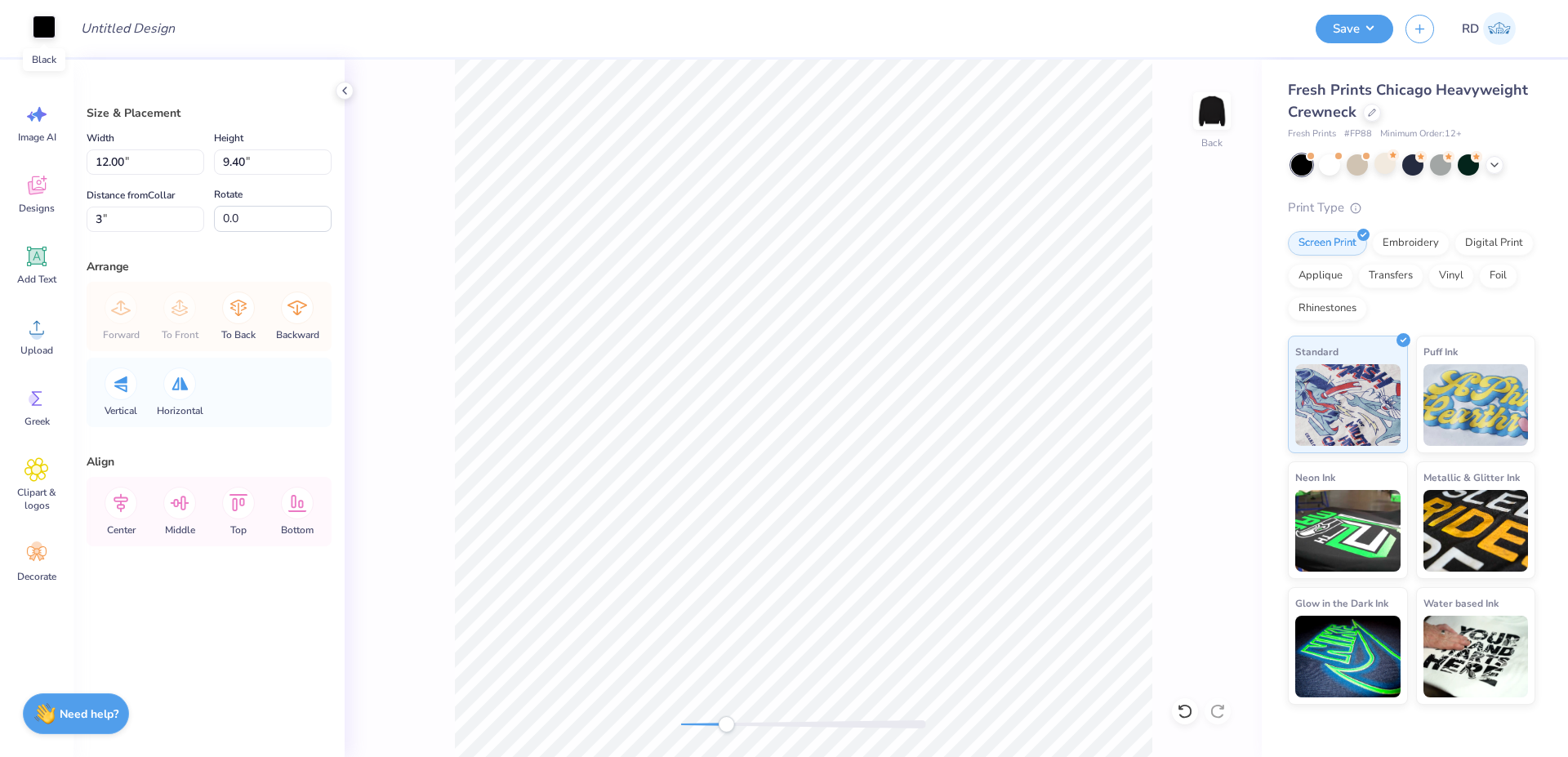
click at [40, 26] on div at bounding box center [44, 26] width 23 height 23
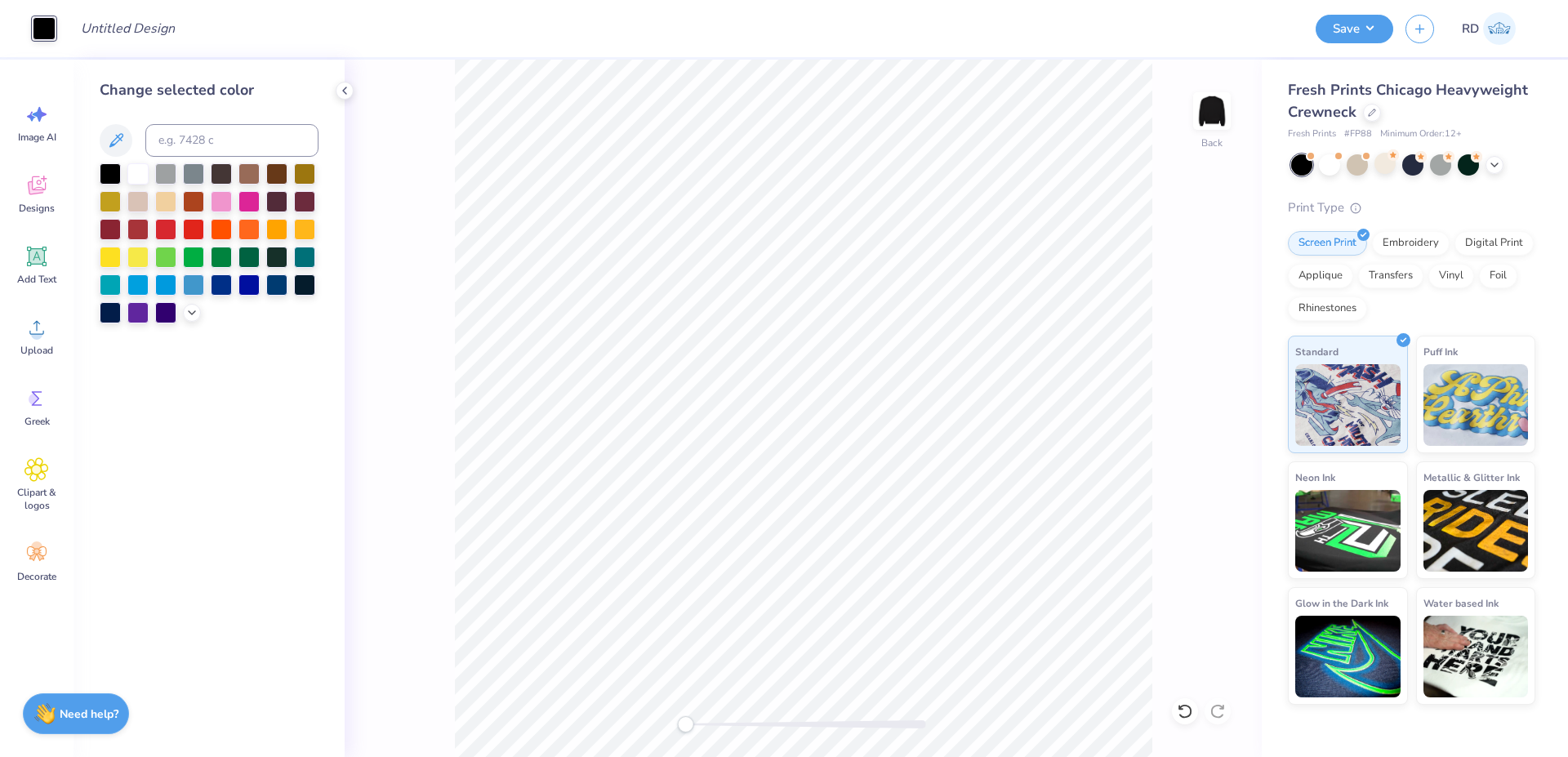
click at [683, 733] on div "Back" at bounding box center [803, 408] width 917 height 698
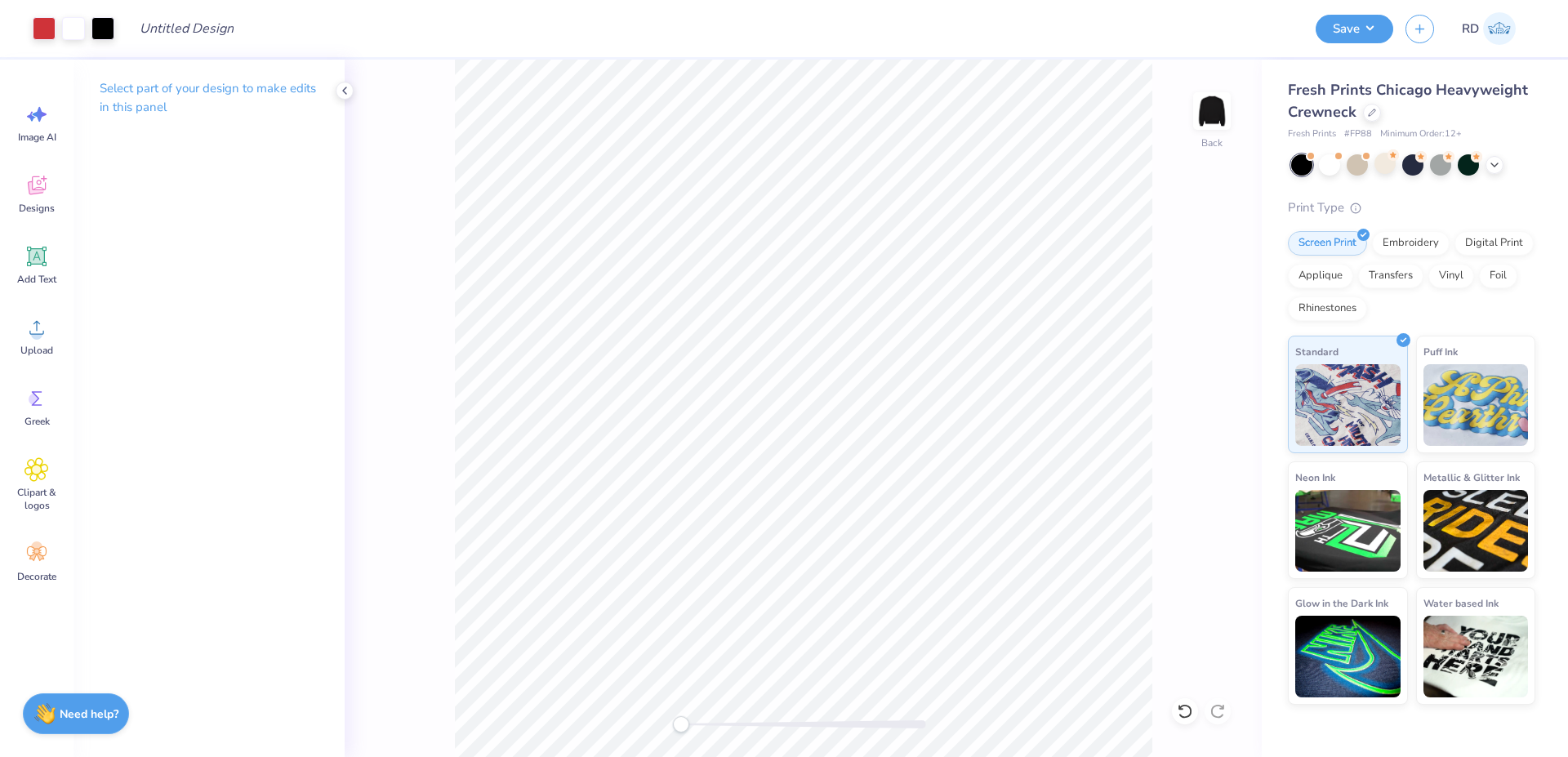
click at [655, 724] on div "Back" at bounding box center [803, 408] width 917 height 698
click at [225, 37] on input "Design Title" at bounding box center [207, 28] width 160 height 33
paste input "FPS240564"
type input "FPS240564"
click at [1367, 25] on button "Save" at bounding box center [1354, 26] width 77 height 28
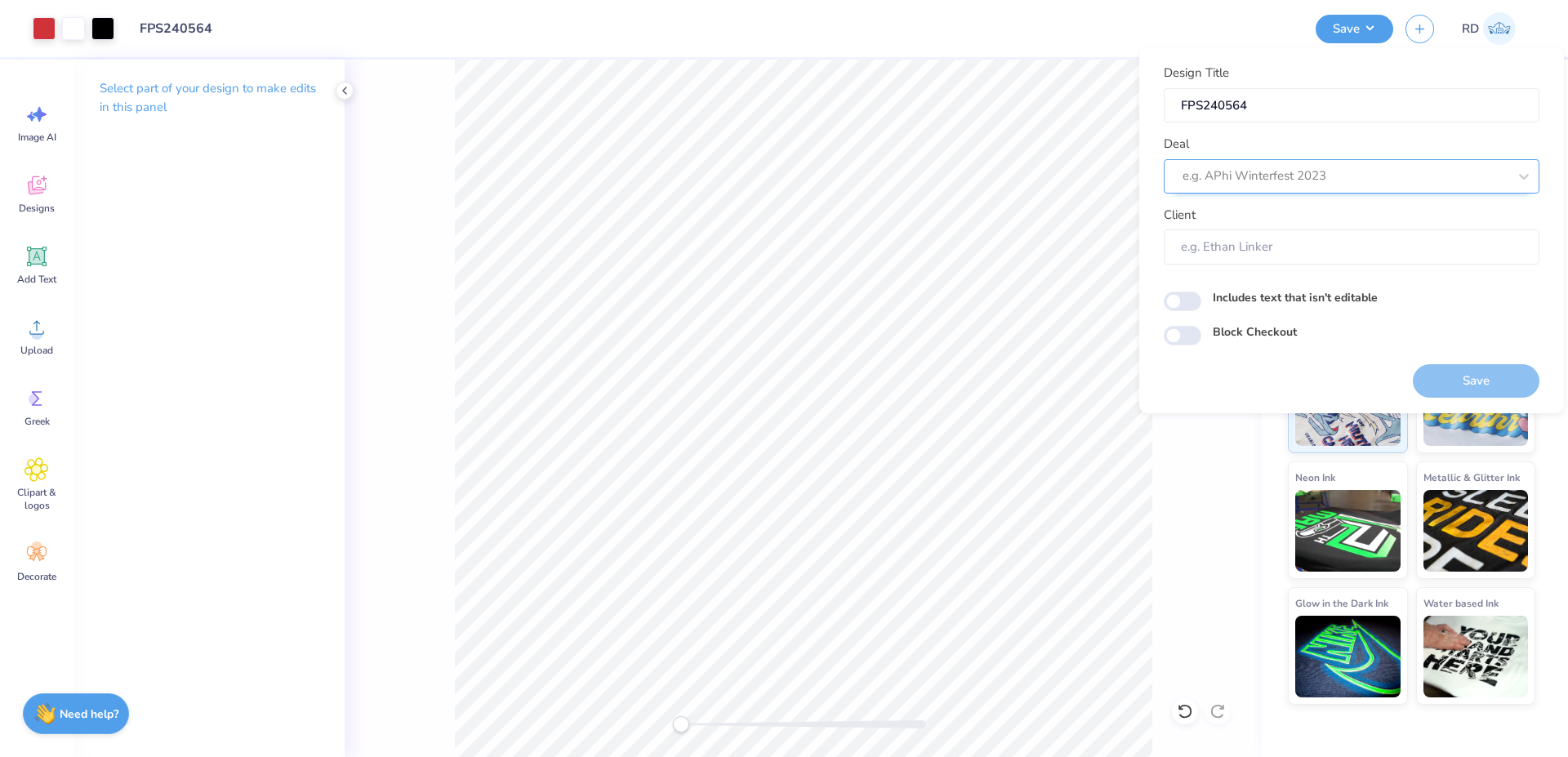
click at [1291, 179] on div at bounding box center [1344, 176] width 325 height 22
click at [1305, 217] on div "Design Tool Gallery" at bounding box center [1351, 220] width 362 height 27
type input "gallery"
type input "Design Tool Gallery User"
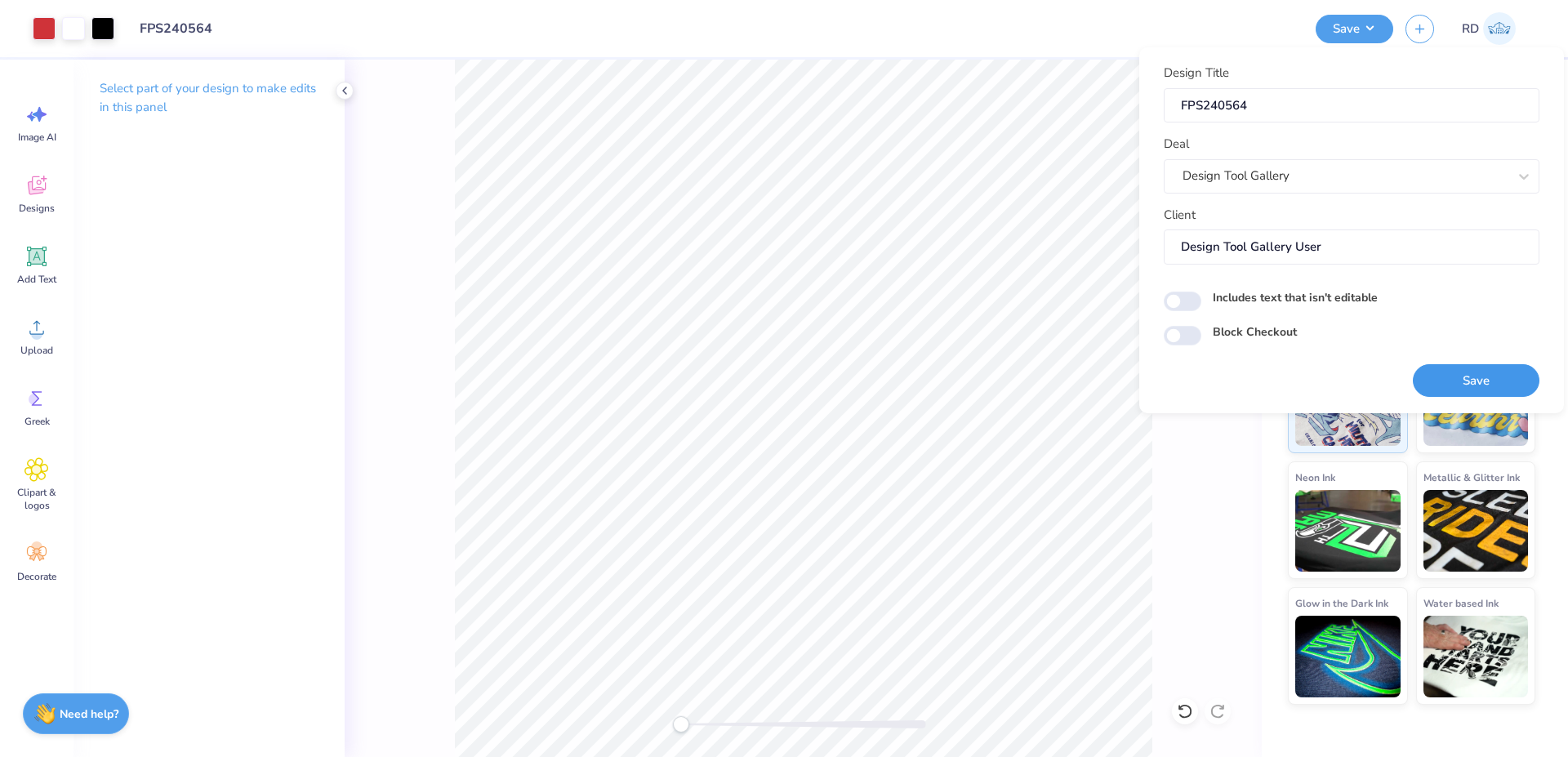
click at [1493, 387] on button "Save" at bounding box center [1476, 380] width 126 height 33
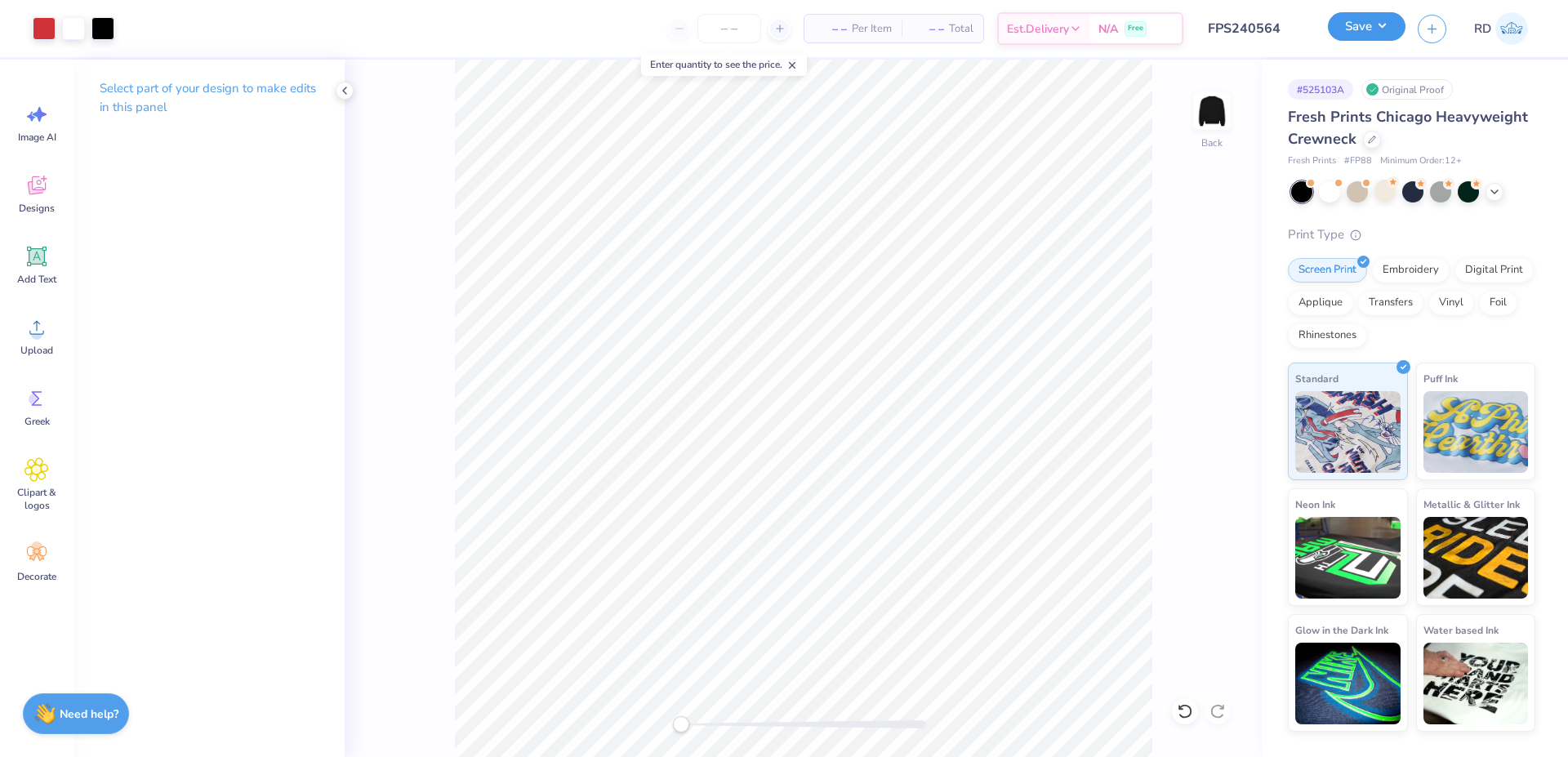
click at [1364, 21] on button "Save" at bounding box center [1366, 26] width 77 height 28
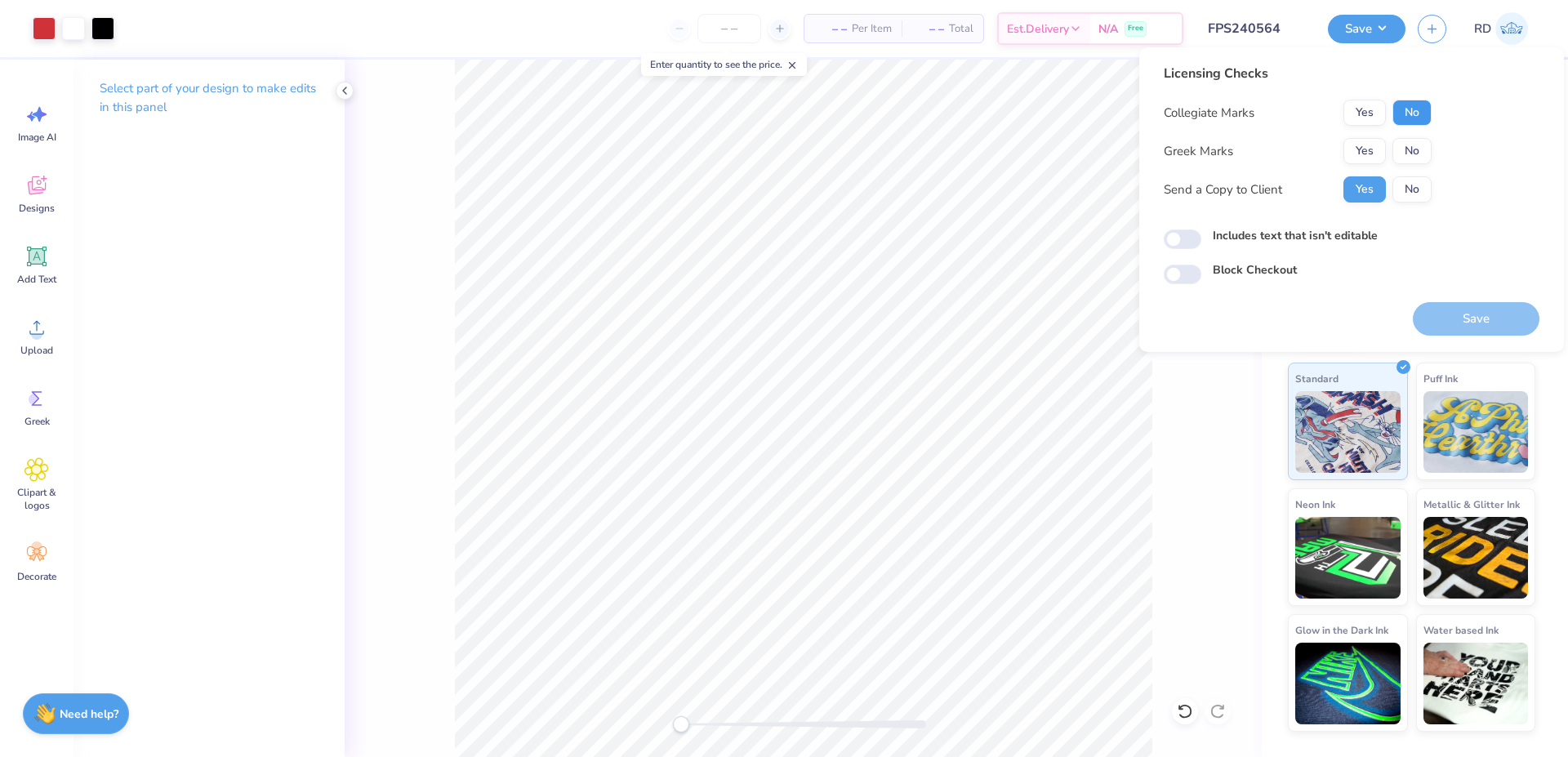
click at [1416, 116] on button "No" at bounding box center [1411, 113] width 40 height 26
click at [1373, 146] on button "Yes" at bounding box center [1364, 151] width 42 height 26
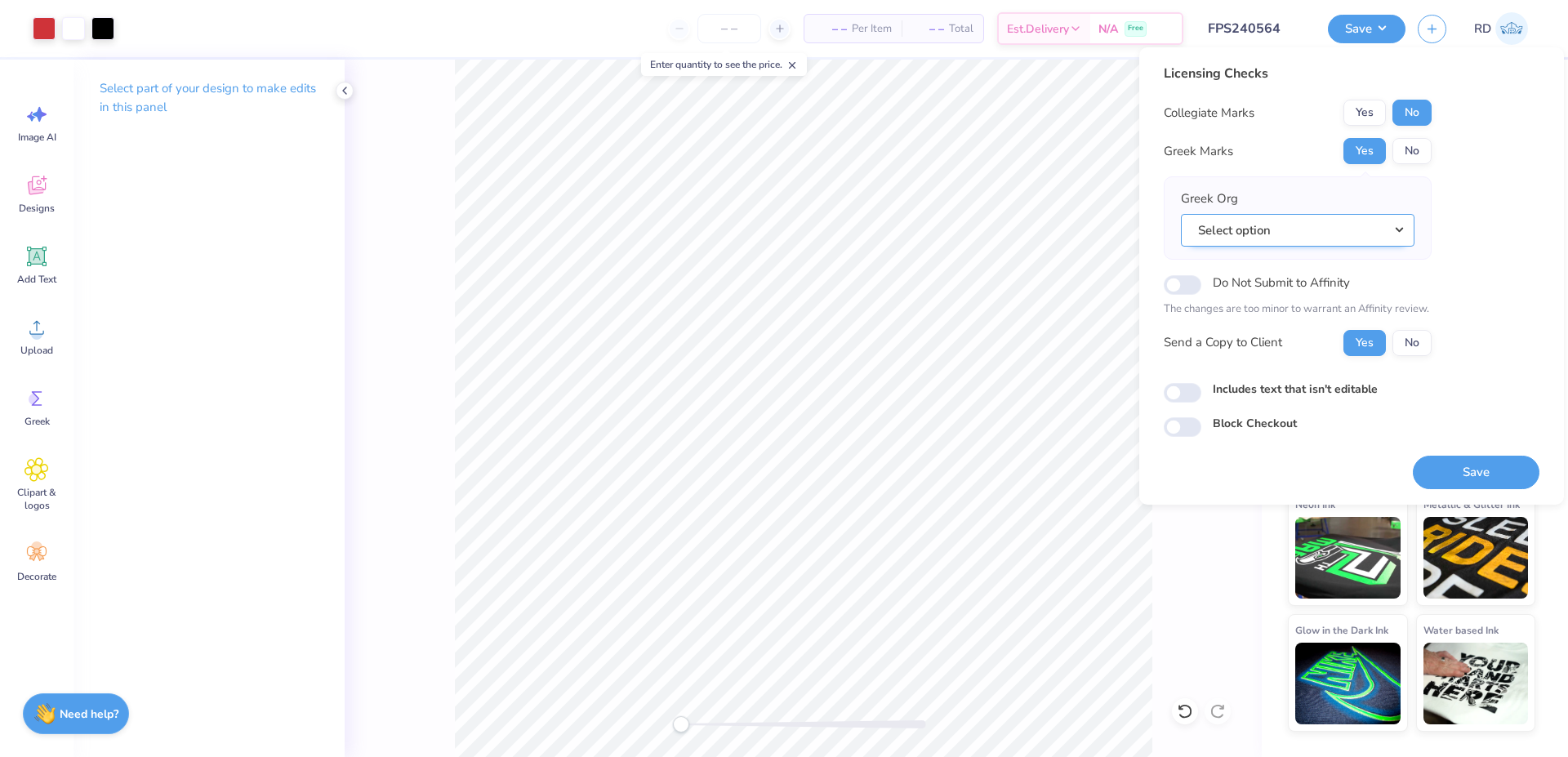
click at [1379, 227] on button "Select option" at bounding box center [1296, 230] width 233 height 33
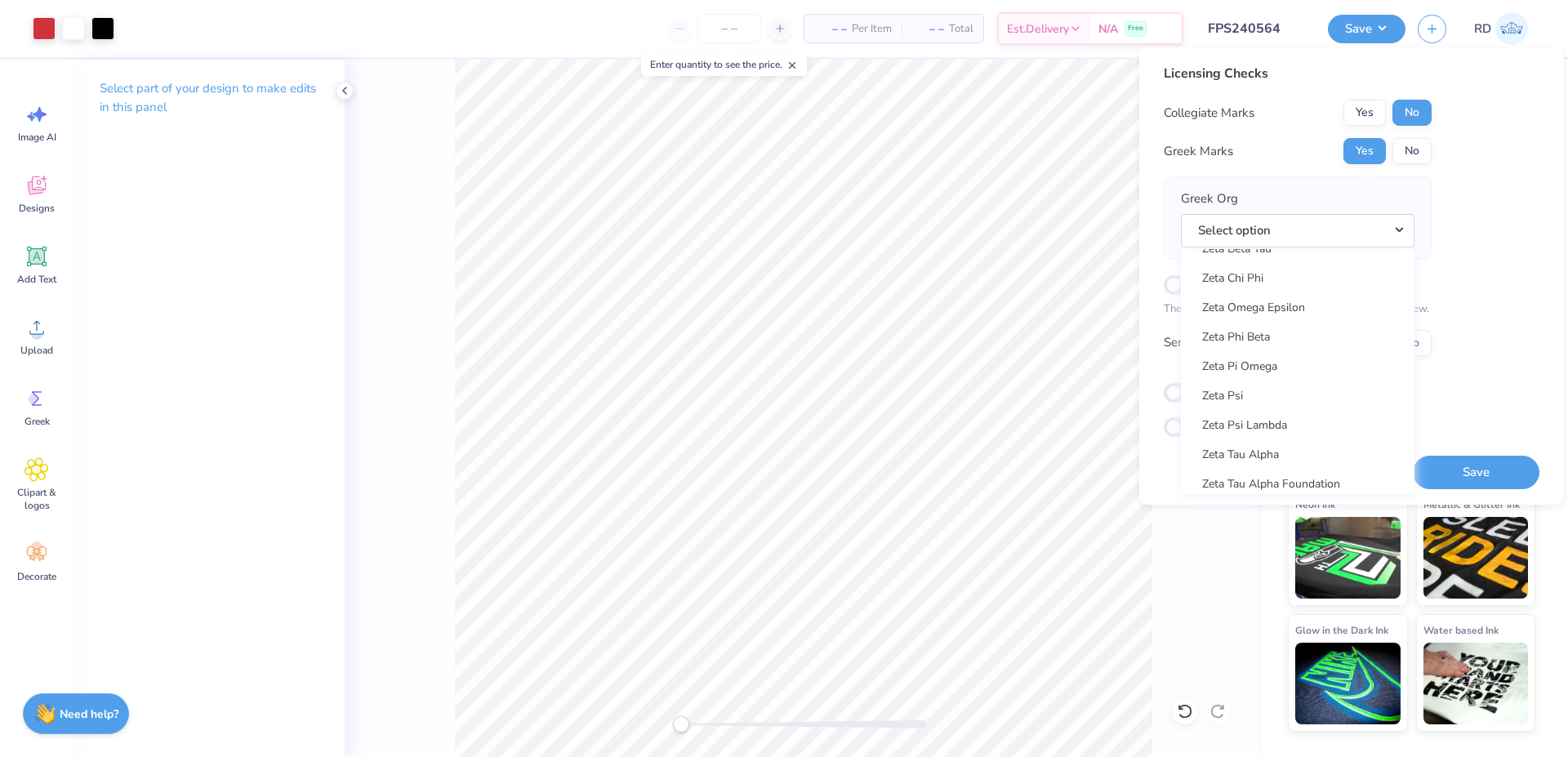
scroll to position [12625, 0]
click at [1294, 344] on link "Zeta Beta Tau" at bounding box center [1297, 346] width 221 height 27
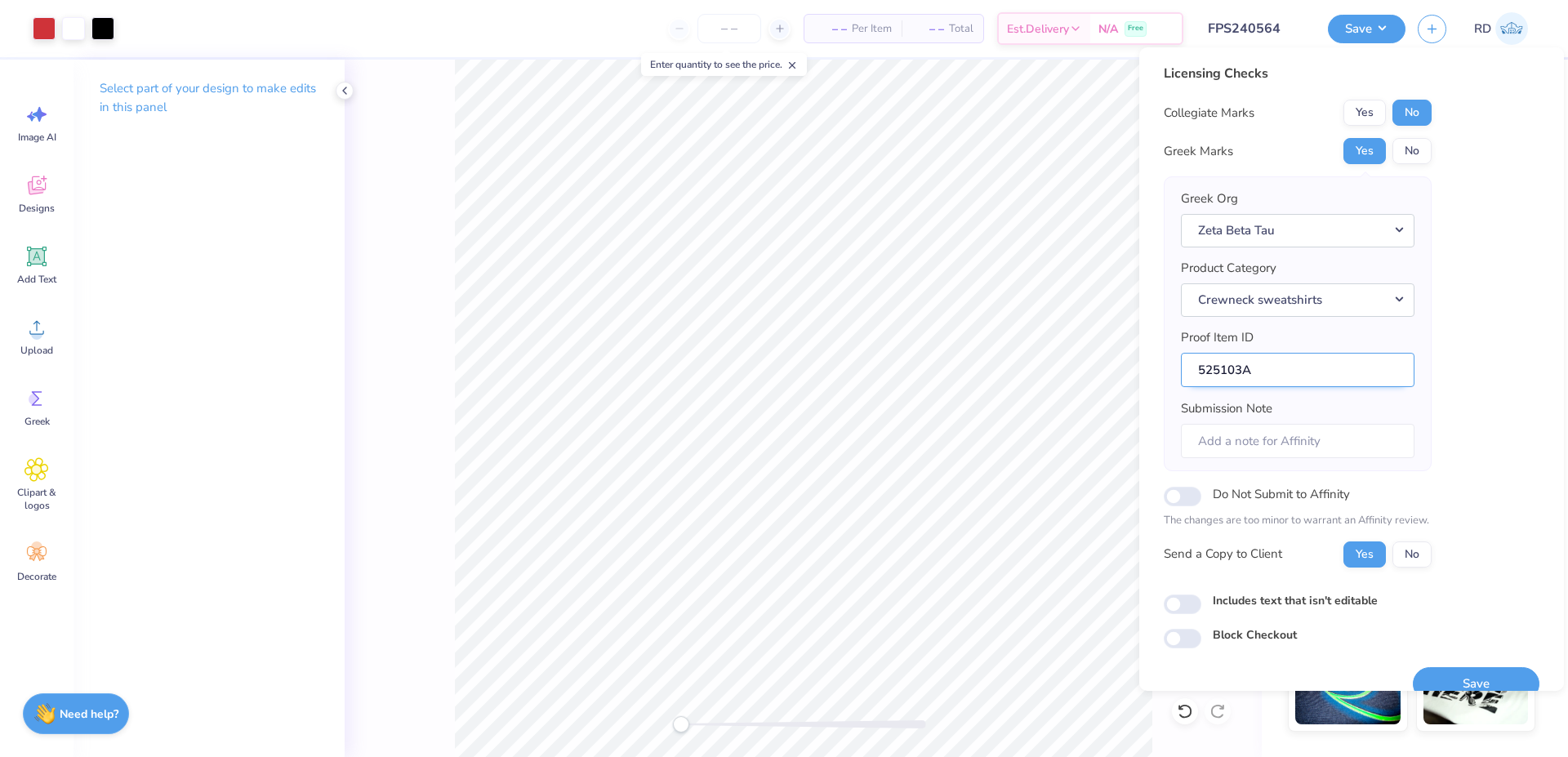
drag, startPoint x: 1243, startPoint y: 373, endPoint x: 1144, endPoint y: 374, distance: 99.0
click at [1180, 374] on input "525103A" at bounding box center [1296, 370] width 233 height 35
click at [1461, 680] on button "Save" at bounding box center [1476, 683] width 126 height 33
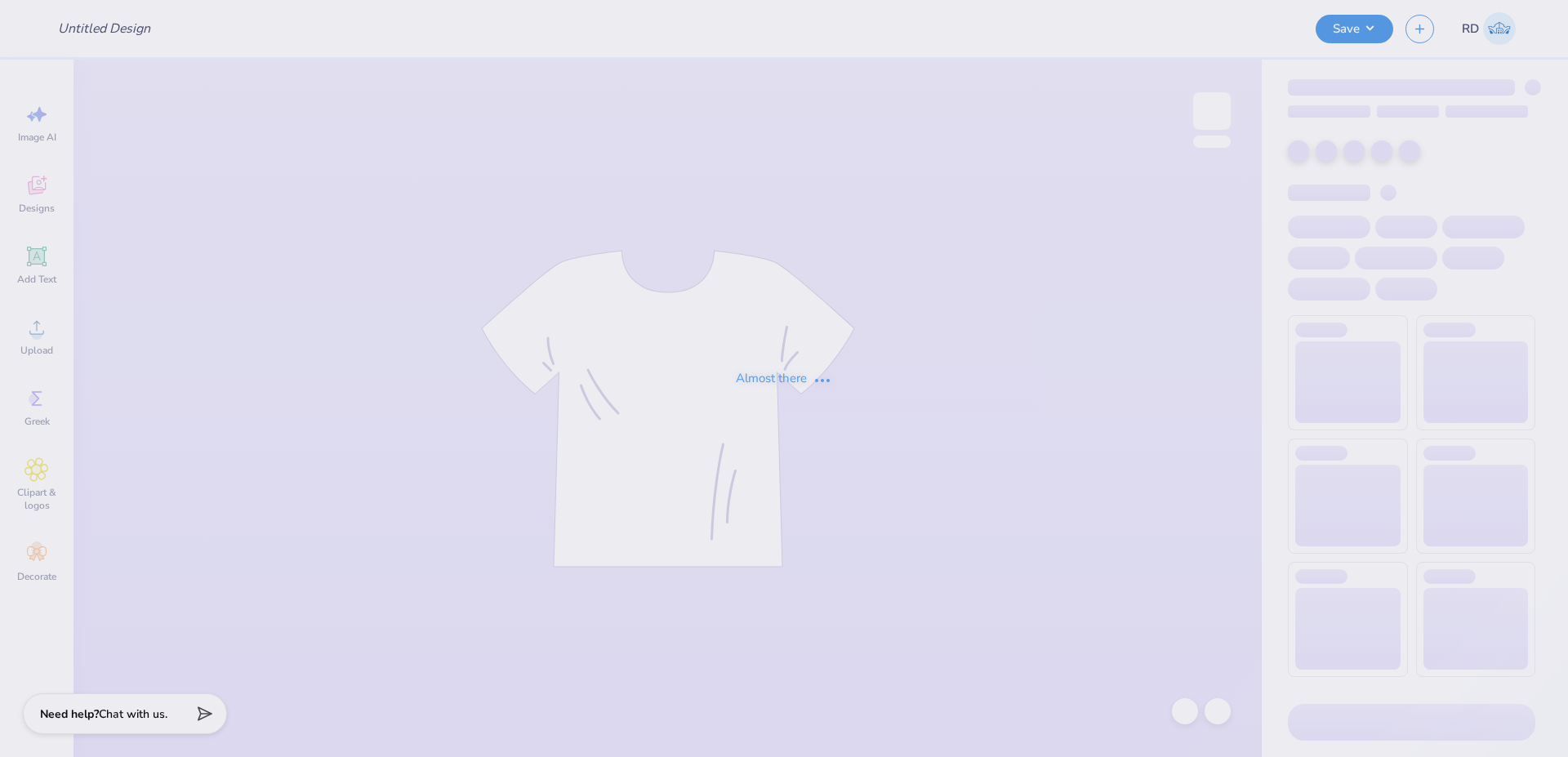
type input "FPS240564"
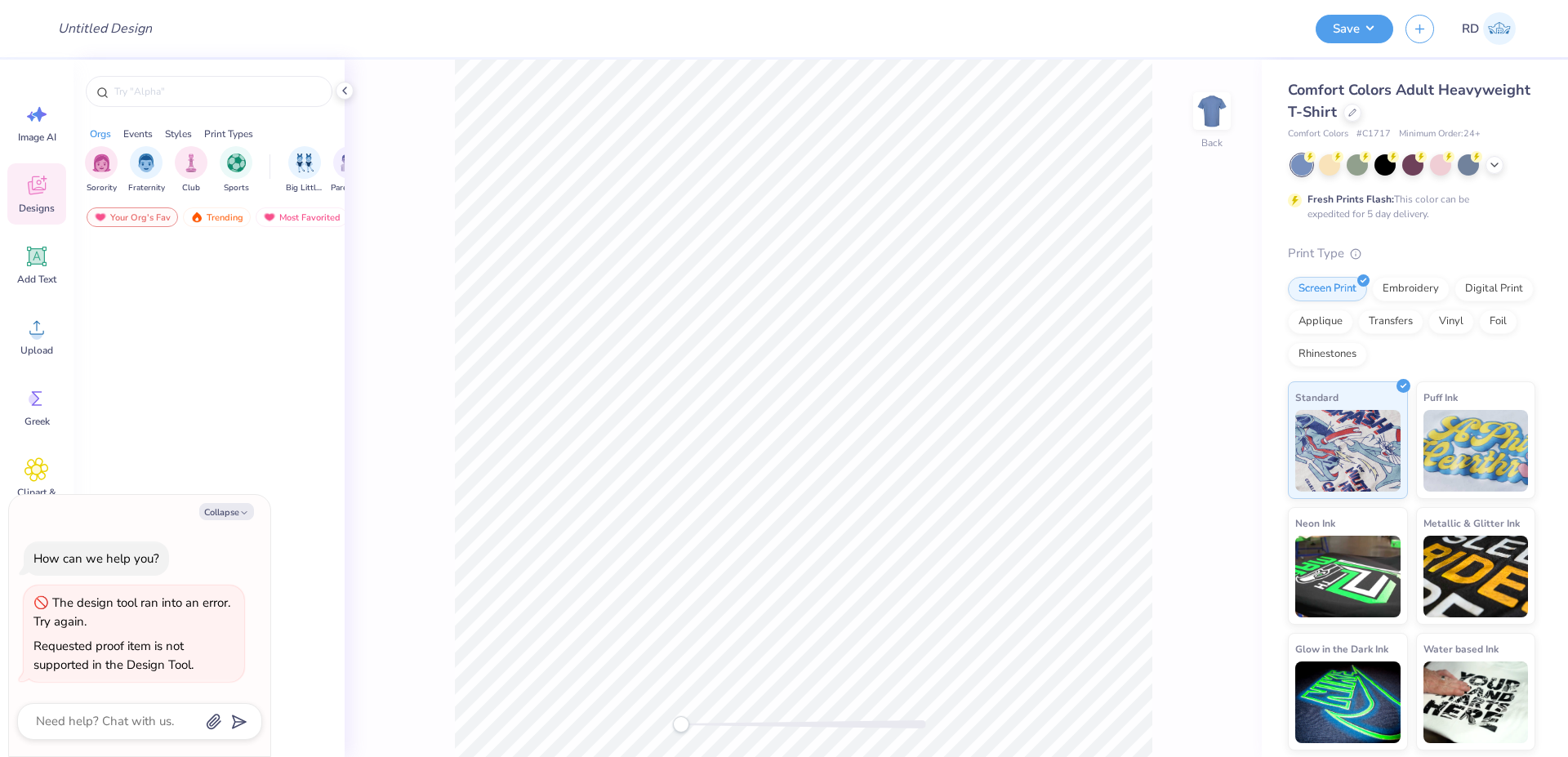
type textarea "x"
